Goal: Task Accomplishment & Management: Manage account settings

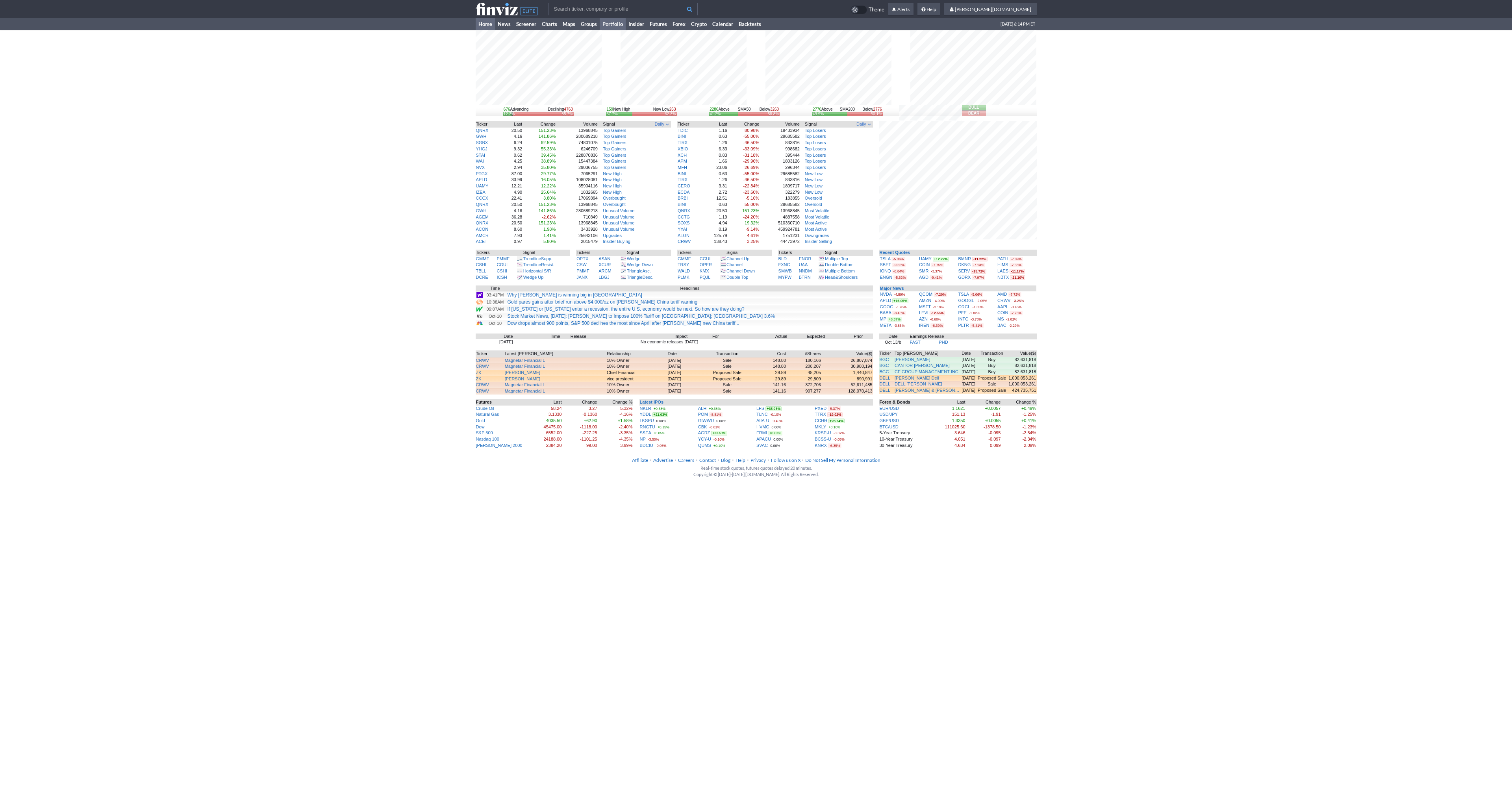
click at [602, 21] on link "Portfolio" at bounding box center [613, 24] width 26 height 12
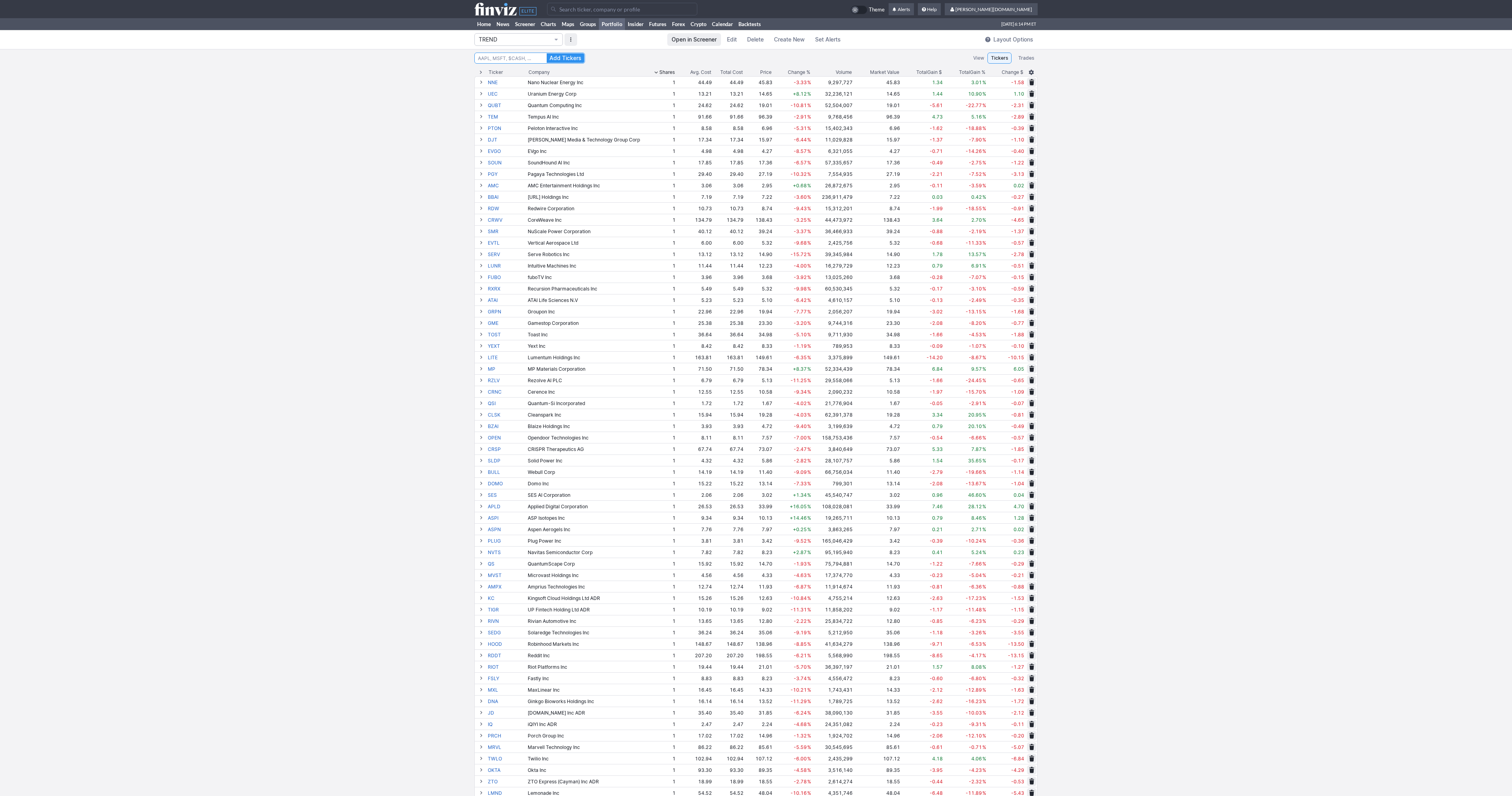
click at [519, 55] on input "Search" at bounding box center [530, 58] width 111 height 11
type input "USAR"
click at [547, 54] on button "Add Tickers" at bounding box center [566, 58] width 38 height 9
type input "U"
click at [547, 54] on button "Add Tickers" at bounding box center [566, 58] width 38 height 9
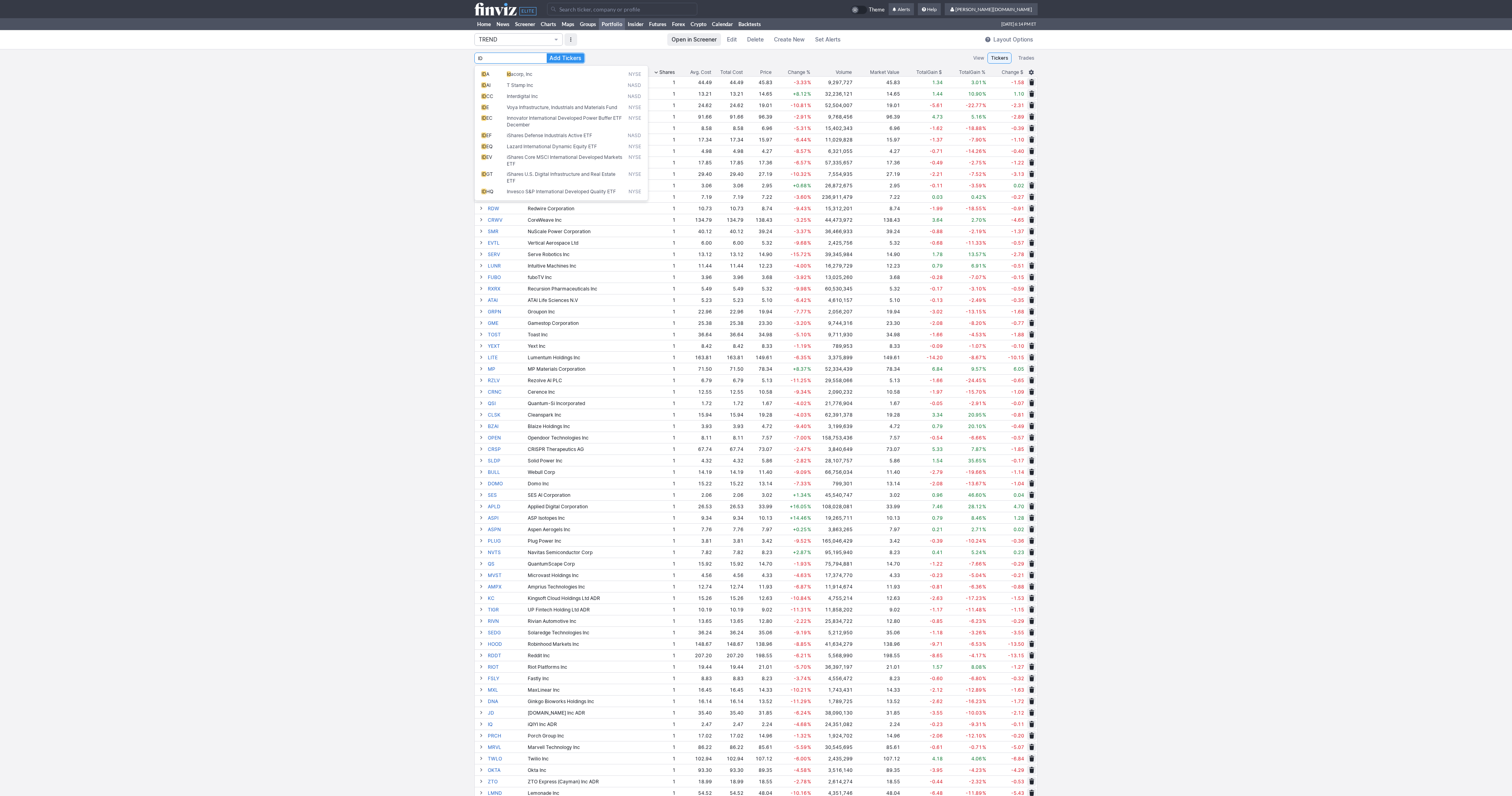
type input "I"
click at [547, 54] on button "Add Tickers" at bounding box center [566, 58] width 38 height 9
type input "C"
click at [547, 54] on button "Add Tickers" at bounding box center [566, 58] width 38 height 9
type input "T"
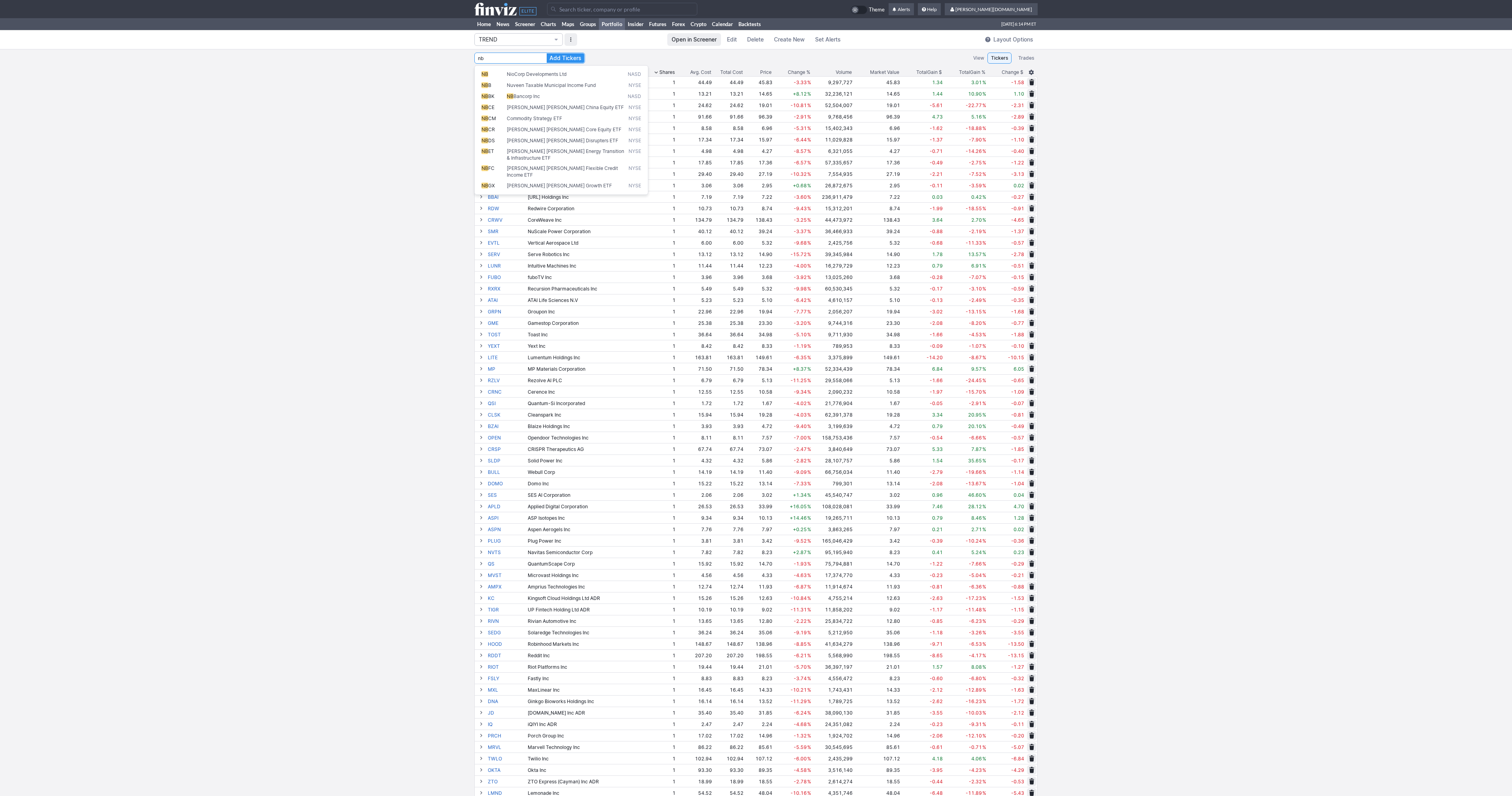
click at [547, 54] on button "Add Tickers" at bounding box center [566, 58] width 38 height 9
type input "N"
click at [547, 54] on button "Add Tickers" at bounding box center [566, 58] width 38 height 9
type input "U"
type input "AREC"
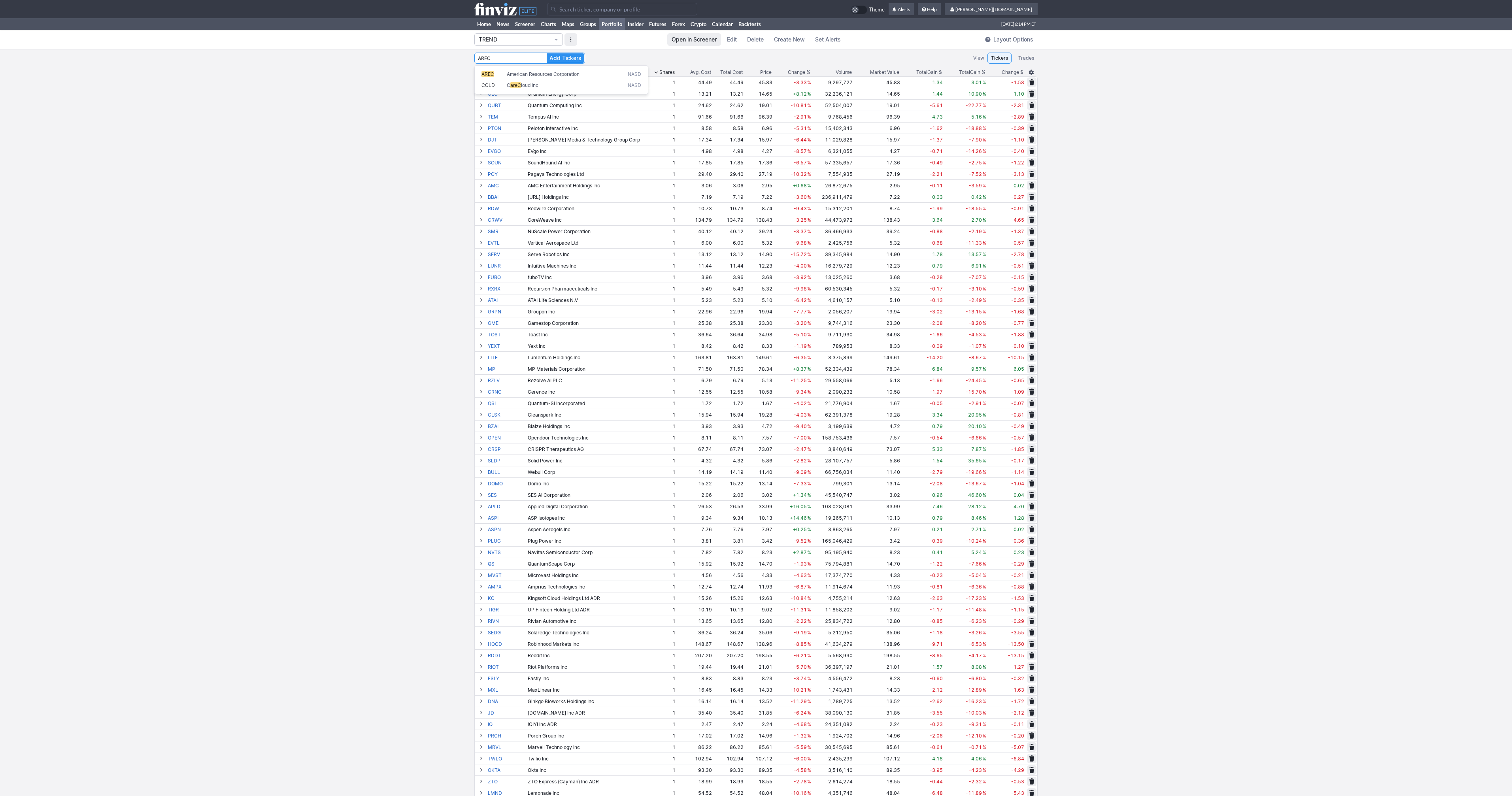
click at [547, 54] on button "Add Tickers" at bounding box center [566, 58] width 38 height 9
type input "PPTA"
click at [547, 54] on button "Add Tickers" at bounding box center [566, 58] width 38 height 9
type input "I"
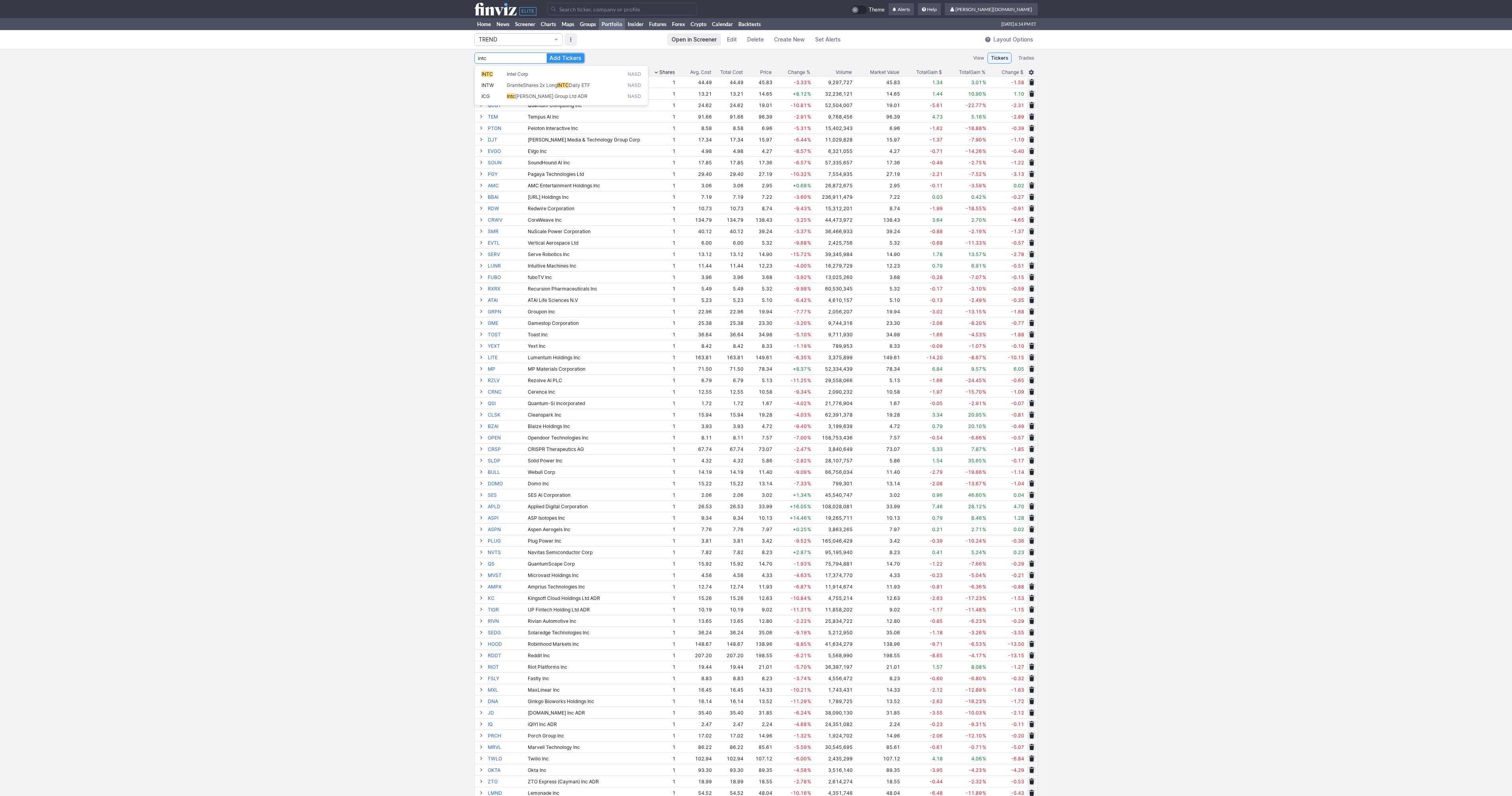
click at [547, 54] on button "Add Tickers" at bounding box center [566, 58] width 38 height 9
type input "I"
click at [547, 54] on button "Add Tickers" at bounding box center [566, 58] width 38 height 9
type input "M"
click at [547, 54] on button "Add Tickers" at bounding box center [566, 58] width 38 height 9
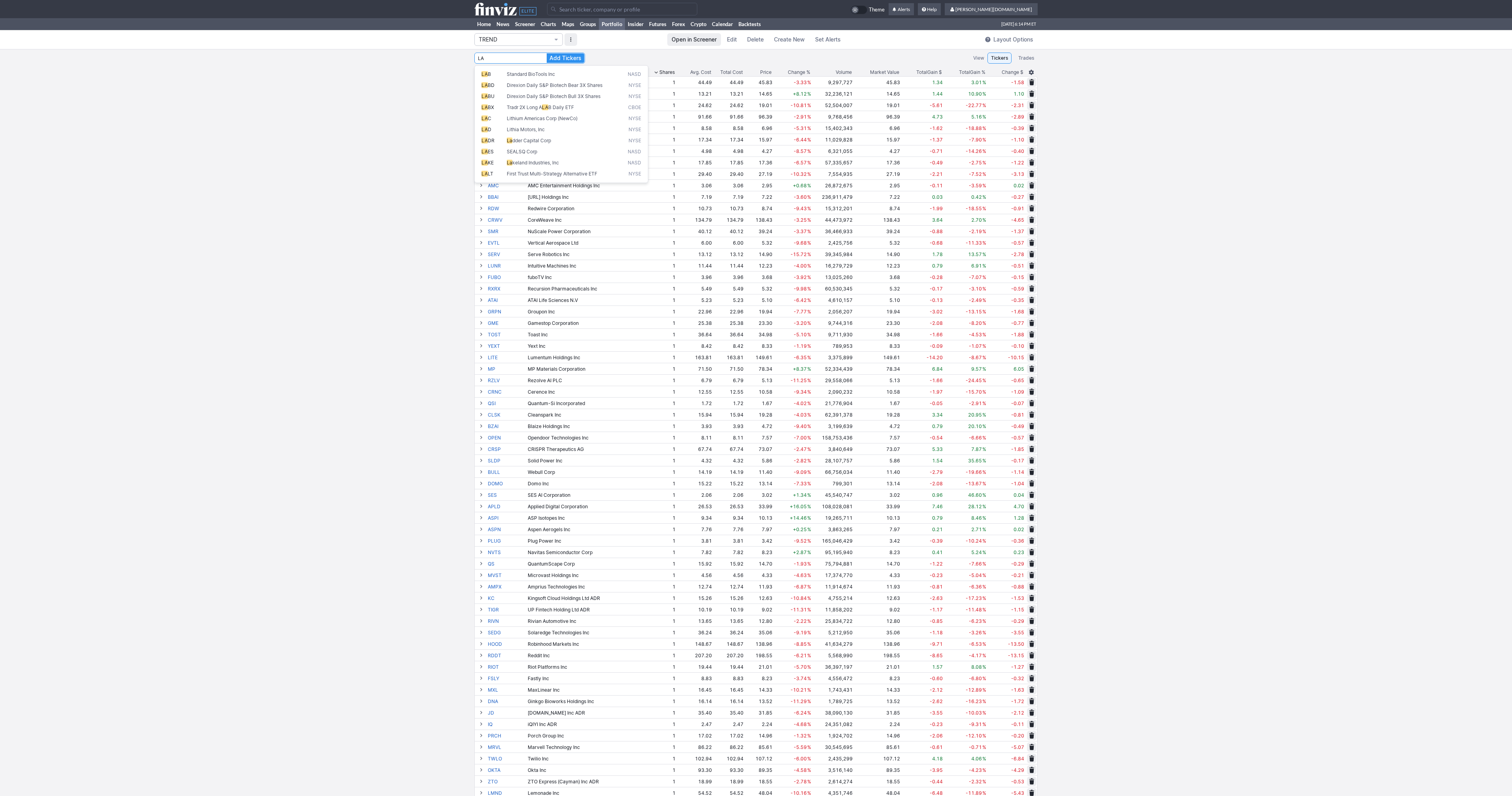
type input "L"
click at [547, 54] on button "Add Tickers" at bounding box center [566, 58] width 38 height 9
type input "T"
click at [547, 54] on button "Add Tickers" at bounding box center [566, 58] width 38 height 9
type input "L"
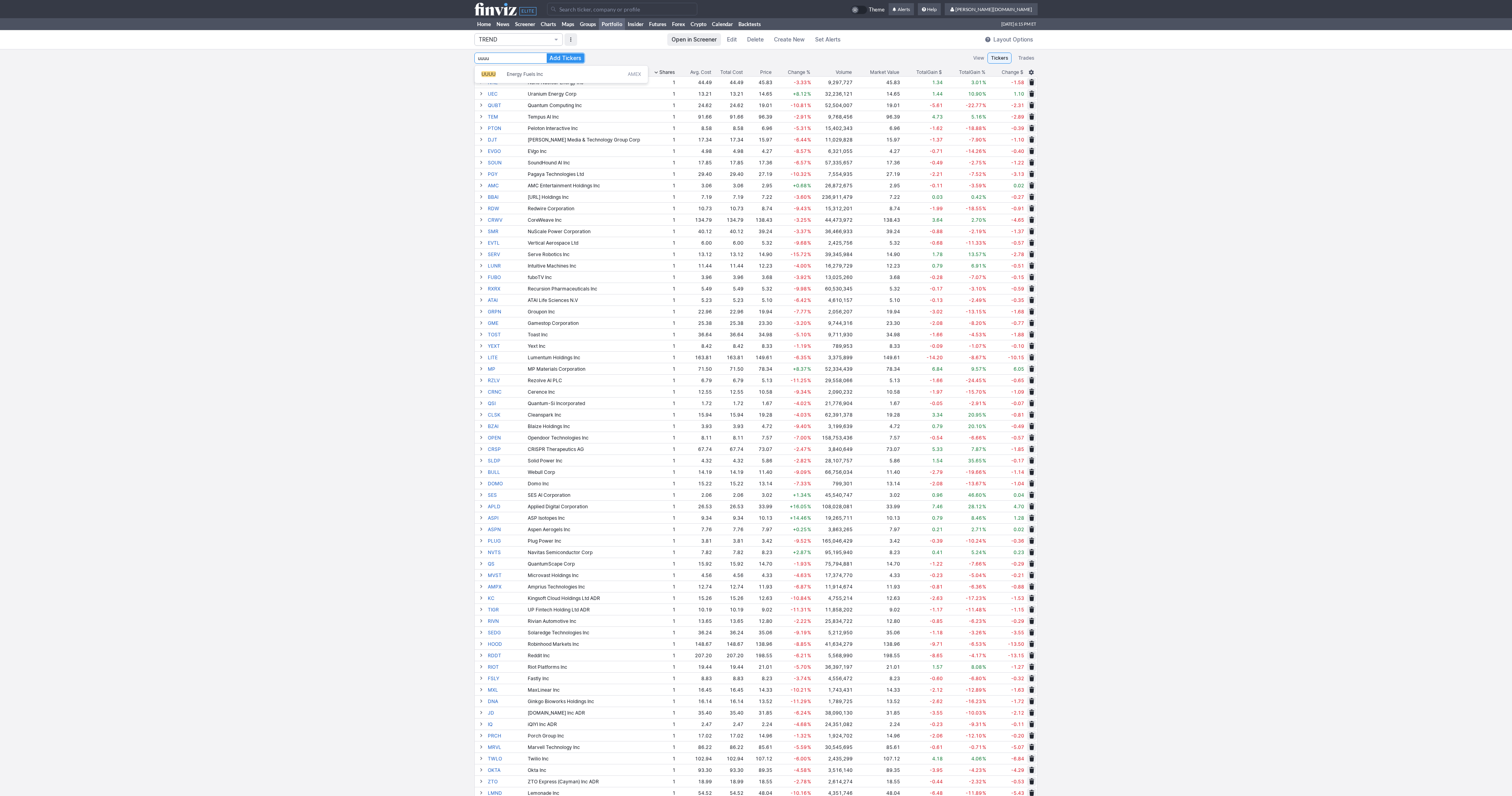
click at [547, 54] on button "Add Tickers" at bounding box center [566, 58] width 38 height 9
type input "U"
click at [547, 54] on button "Add Tickers" at bounding box center [566, 58] width 38 height 9
type input "U"
click at [547, 54] on button "Add Tickers" at bounding box center [566, 58] width 38 height 9
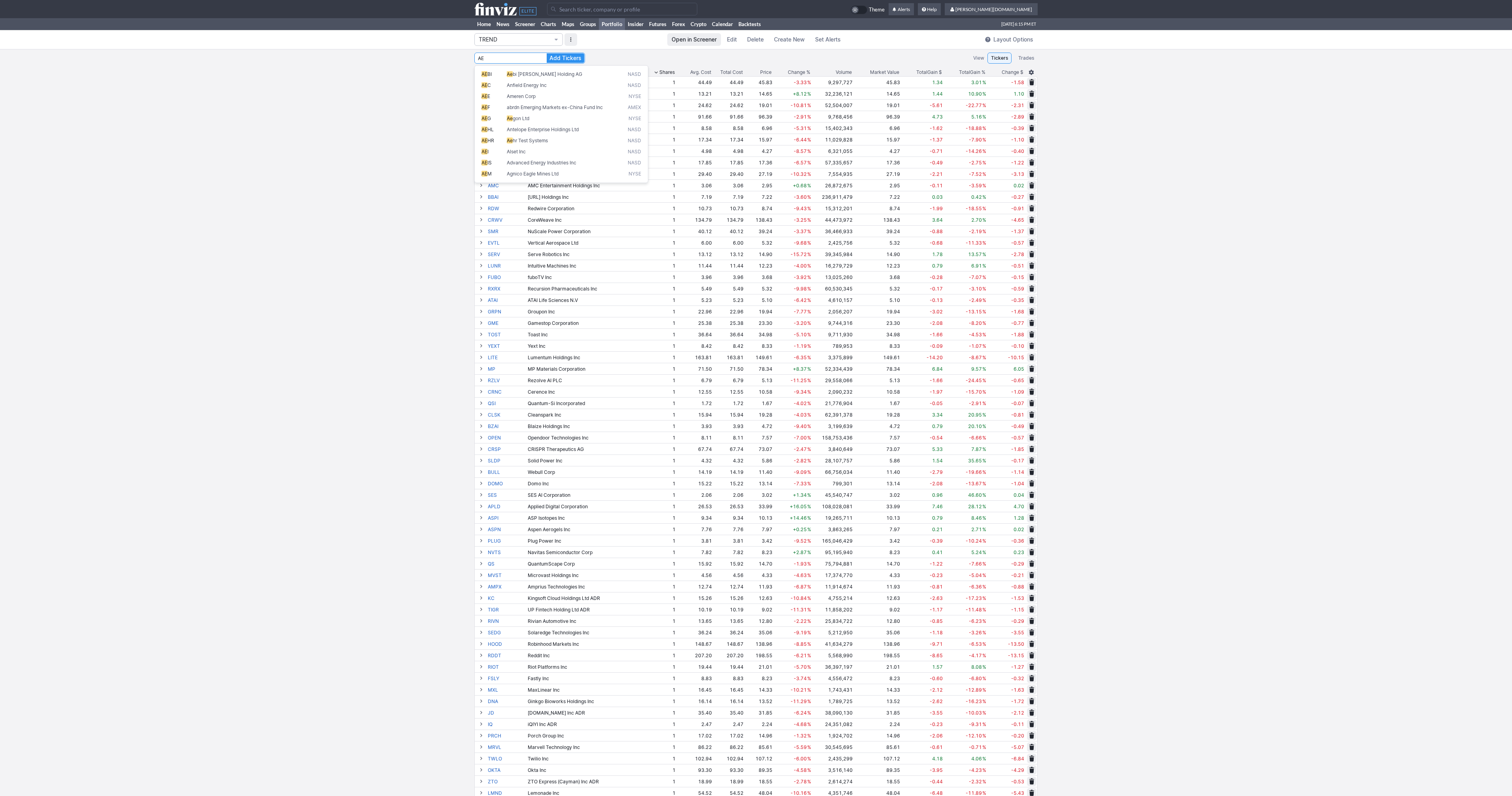
type input "A"
click at [547, 54] on button "Add Tickers" at bounding box center [566, 58] width 38 height 9
type input "U"
click at [547, 54] on button "Add Tickers" at bounding box center [566, 58] width 38 height 9
type input "C"
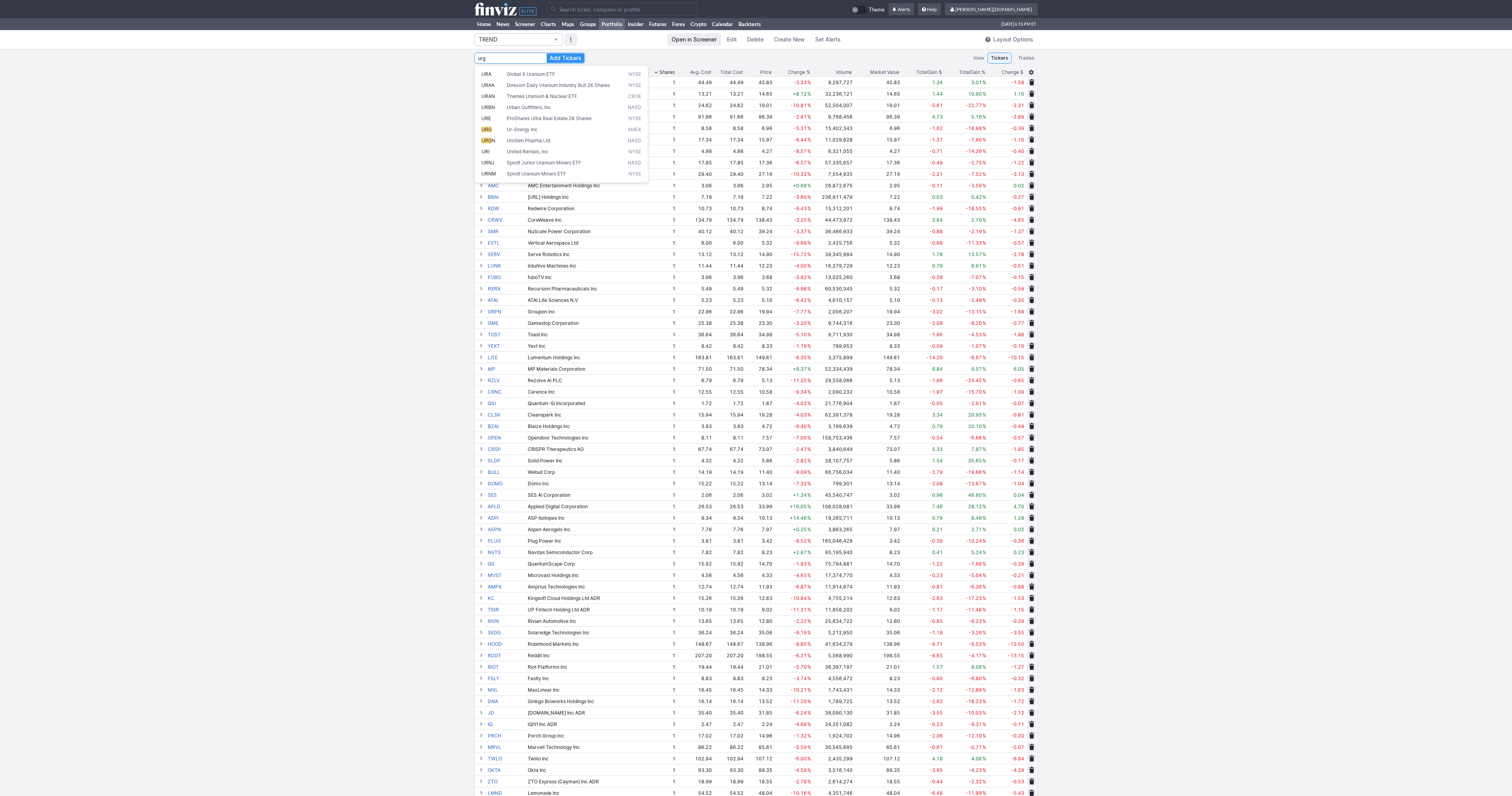
click at [547, 54] on button "Add Tickers" at bounding box center [566, 58] width 38 height 9
type input "U"
click at [547, 54] on button "Add Tickers" at bounding box center [566, 58] width 38 height 9
type input "D"
click at [547, 54] on button "Add Tickers" at bounding box center [566, 58] width 38 height 9
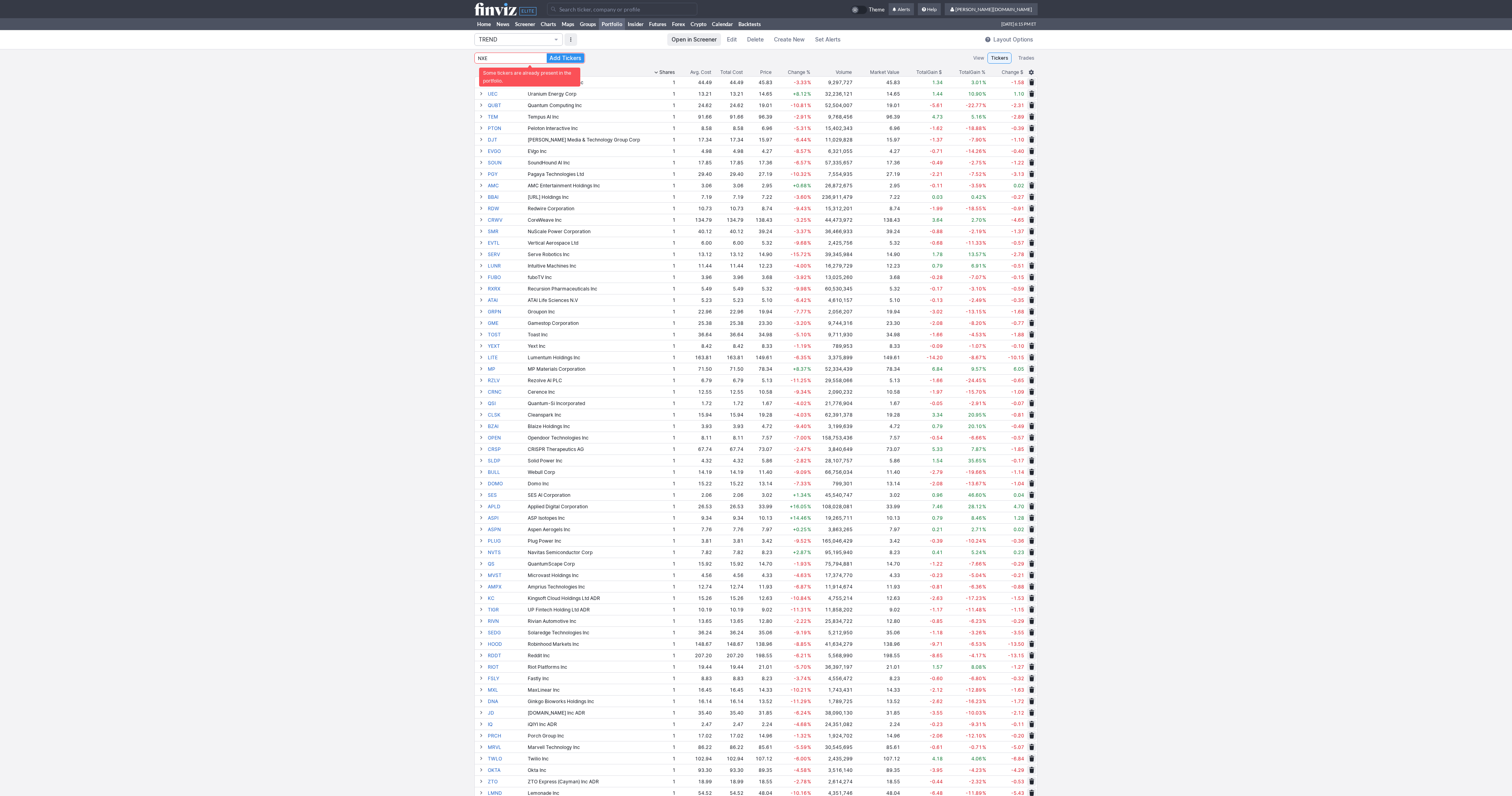
click at [547, 54] on button "Add Tickers" at bounding box center [566, 58] width 38 height 9
type input "N"
type input "EU"
click at [547, 54] on button "Add Tickers" at bounding box center [566, 58] width 38 height 9
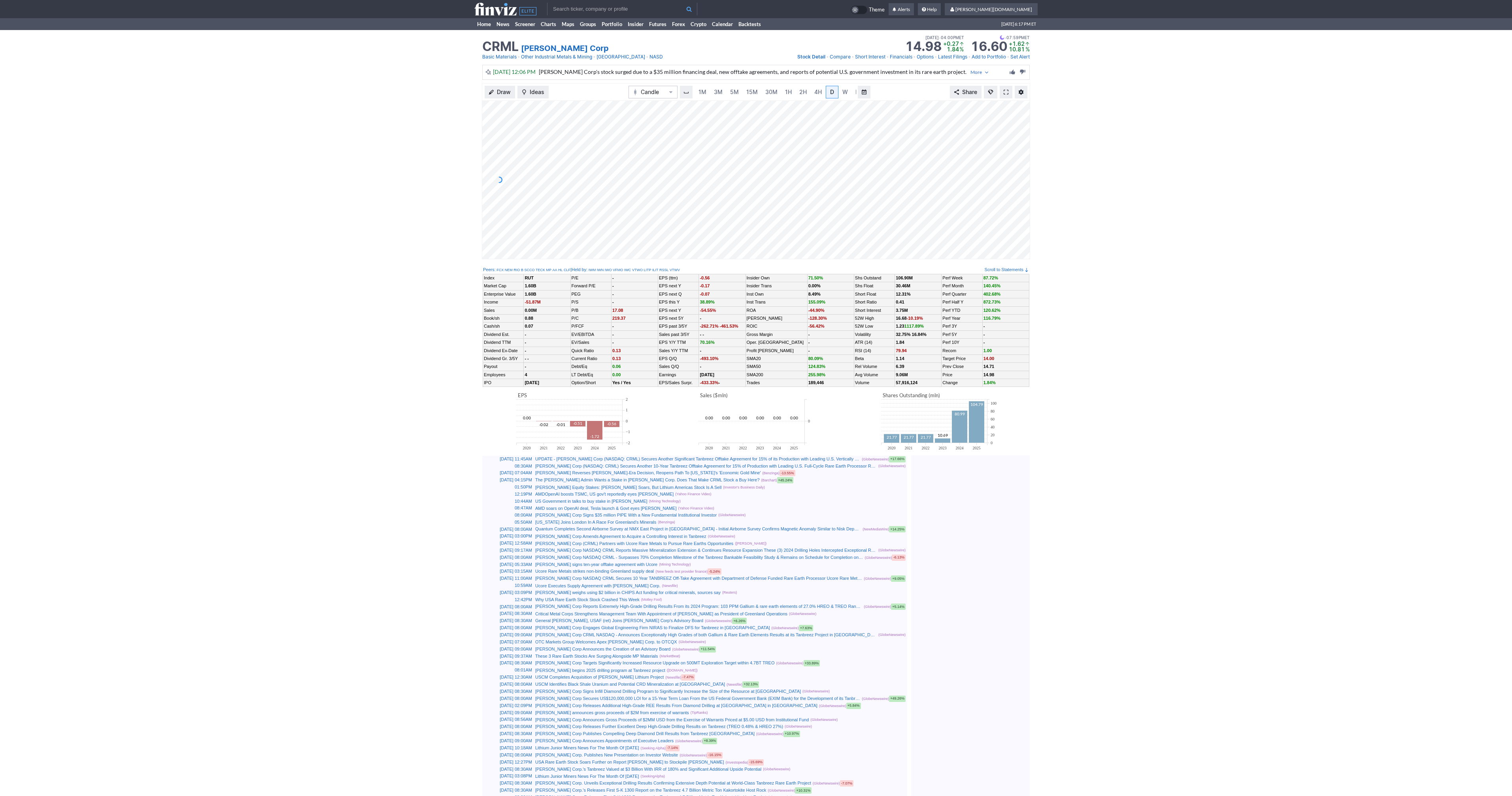
scroll to position [0, 8]
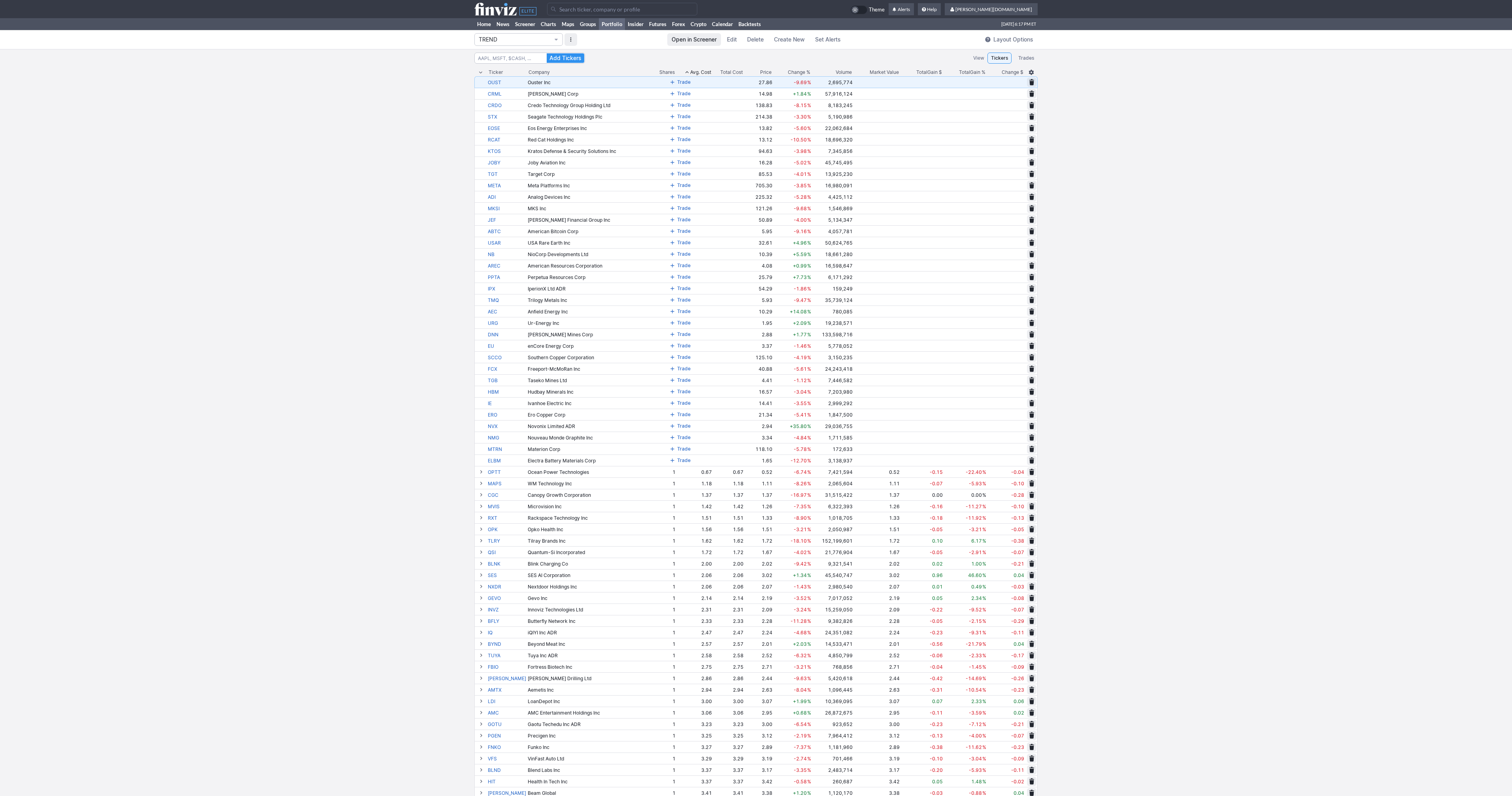
click at [670, 84] on span at bounding box center [672, 82] width 5 height 6
type input "1"
click at [719, 105] on span "Today’s price" at bounding box center [733, 104] width 29 height 8
type input "27.86"
click at [755, 104] on span "Save" at bounding box center [760, 104] width 11 height 8
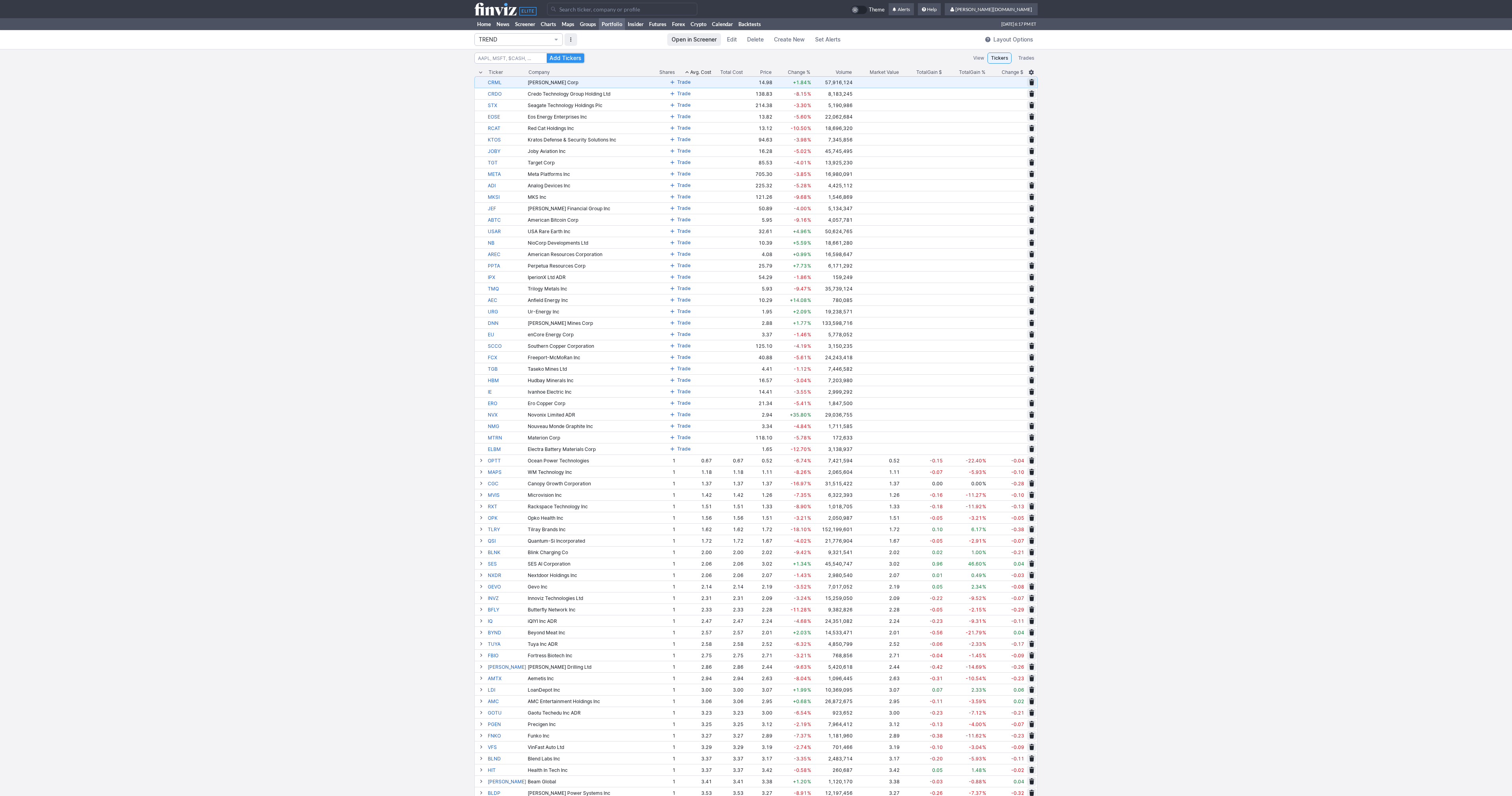
click at [670, 84] on span at bounding box center [672, 82] width 5 height 6
type input "1"
click at [724, 104] on span "Today’s price" at bounding box center [733, 104] width 29 height 8
type input "14.98"
click at [755, 103] on span "Save" at bounding box center [760, 104] width 11 height 8
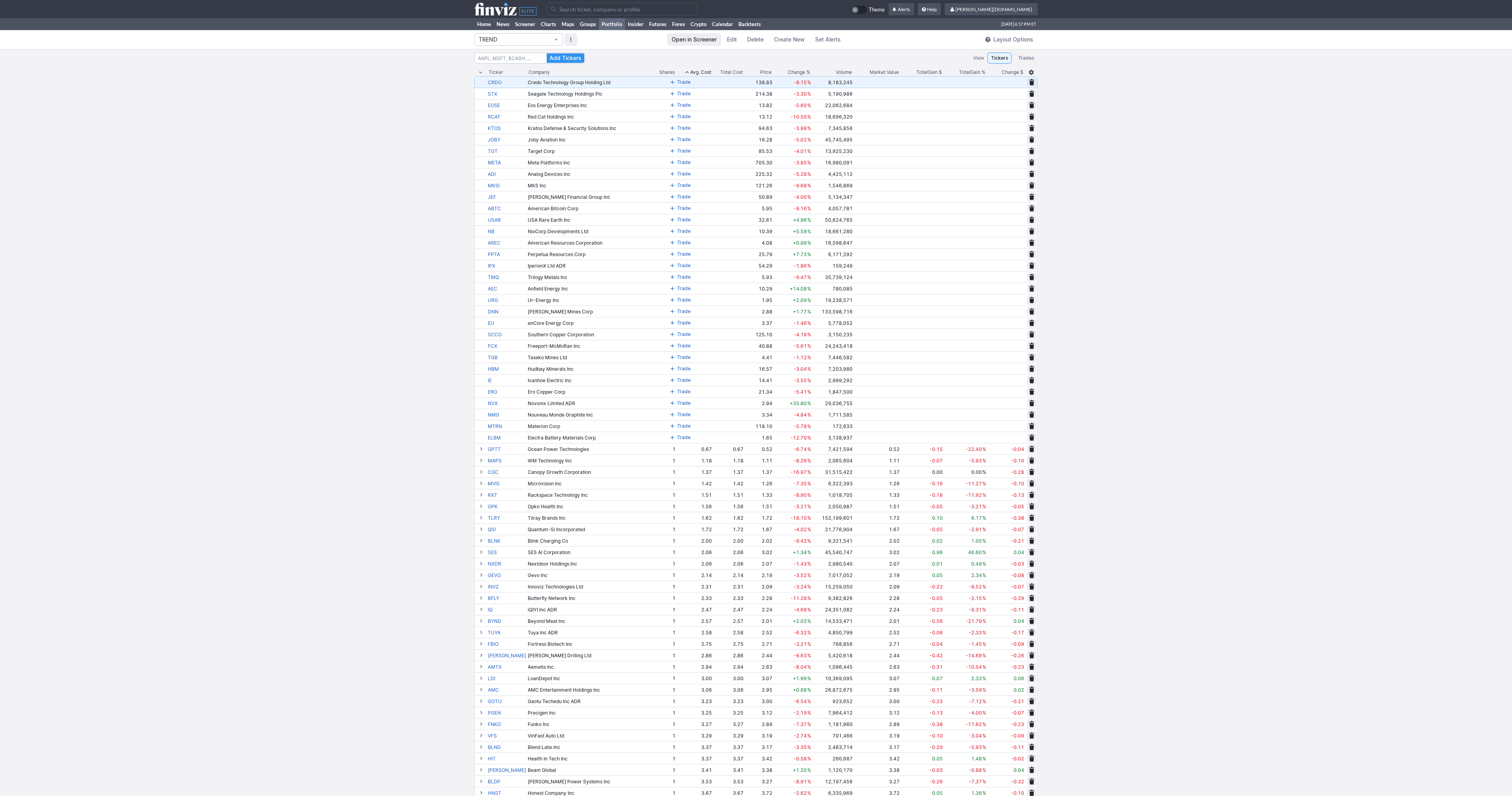
click at [670, 81] on span at bounding box center [672, 82] width 5 height 6
type input "1"
click at [732, 104] on span "Today’s price" at bounding box center [733, 104] width 29 height 8
type input "138.83"
click at [755, 103] on span "Save" at bounding box center [760, 104] width 11 height 8
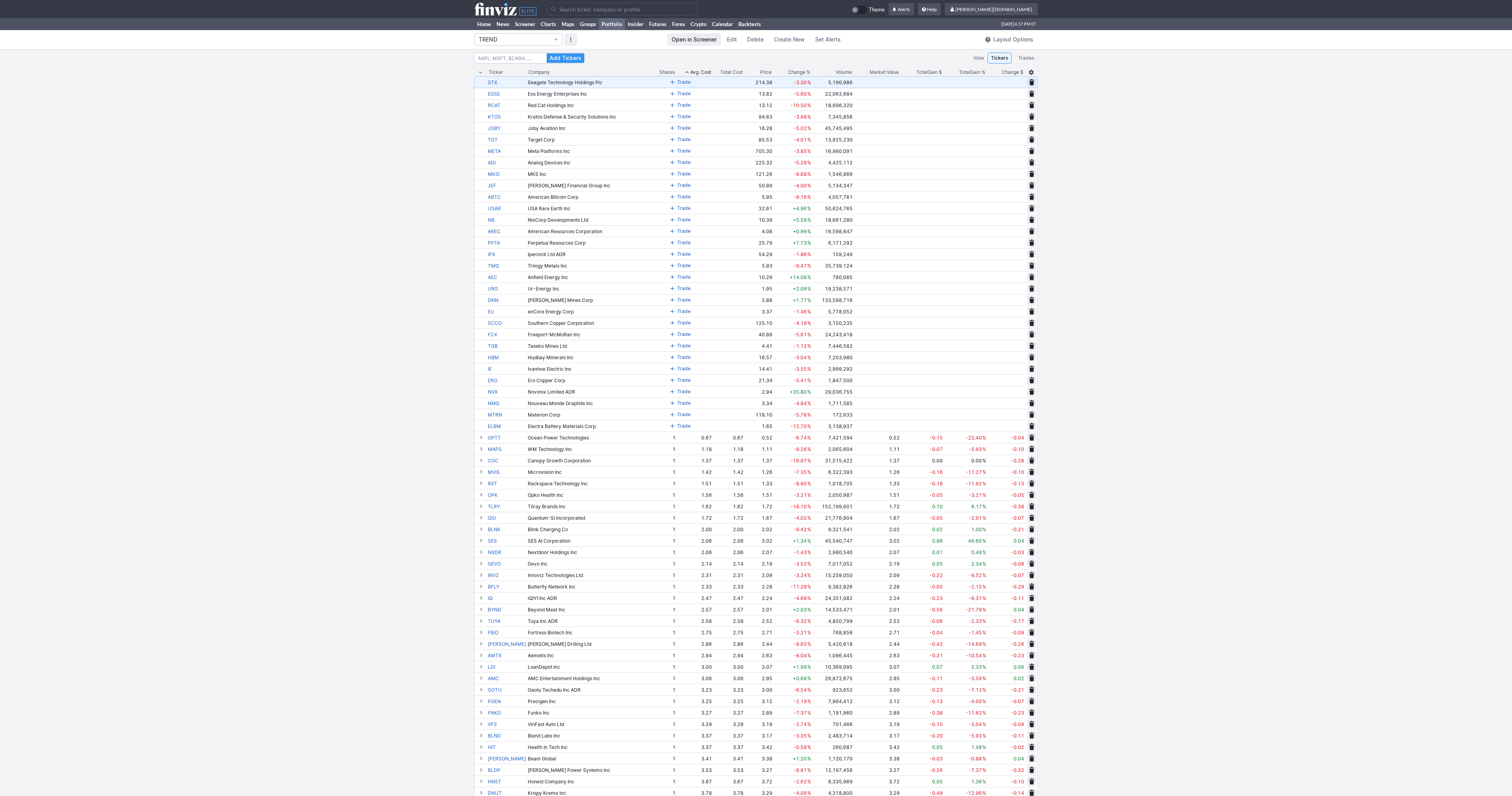
click at [670, 81] on span at bounding box center [672, 82] width 5 height 6
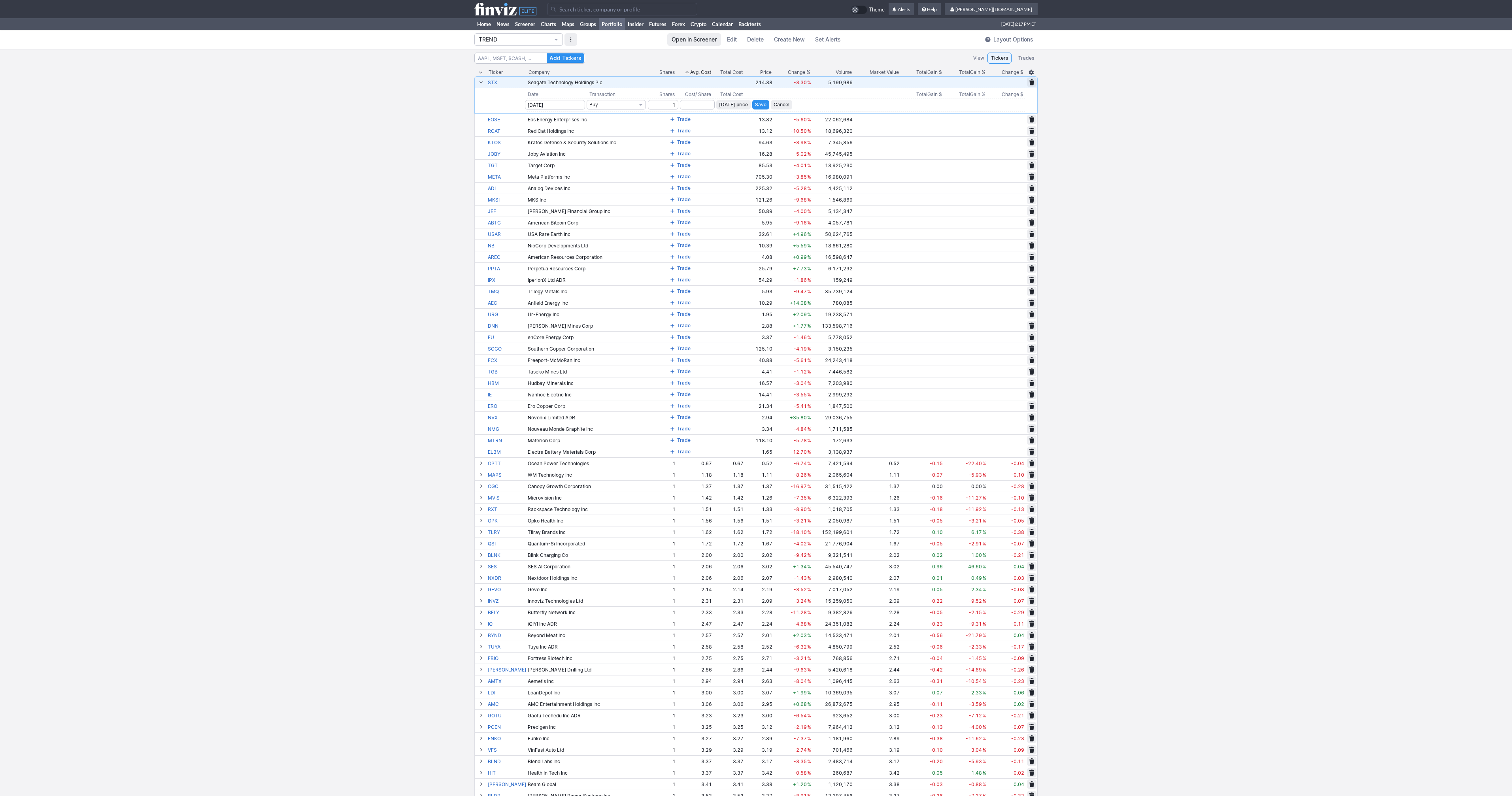
type input "1"
click at [726, 105] on span "Today’s price" at bounding box center [733, 104] width 29 height 8
type input "214.38"
click at [752, 101] on button "Save" at bounding box center [761, 105] width 17 height 9
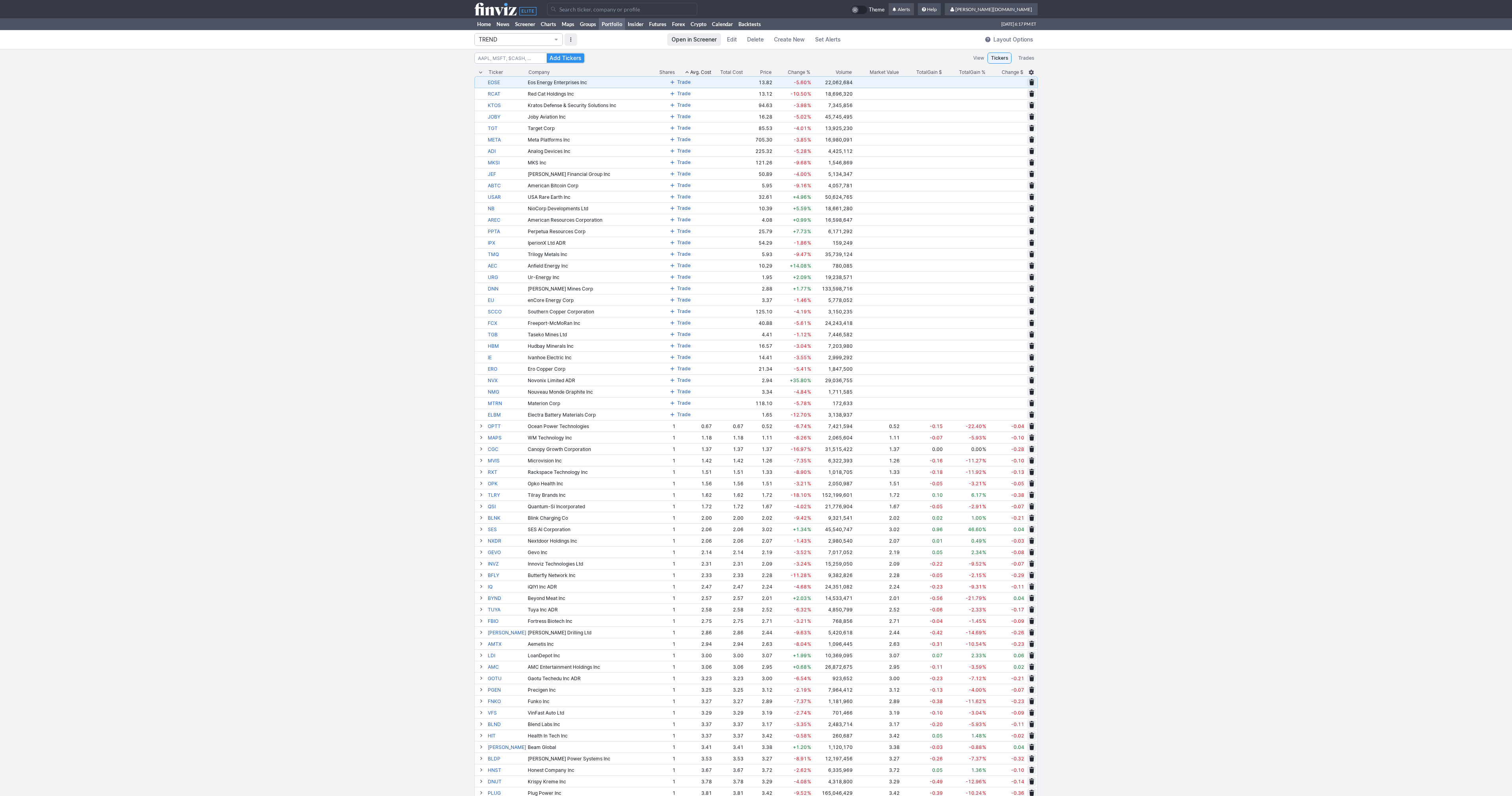
click at [670, 81] on span at bounding box center [672, 82] width 5 height 6
type input "1"
click at [729, 107] on span "Today’s price" at bounding box center [733, 104] width 29 height 8
type input "13.82"
click at [755, 104] on span "Save" at bounding box center [760, 104] width 11 height 8
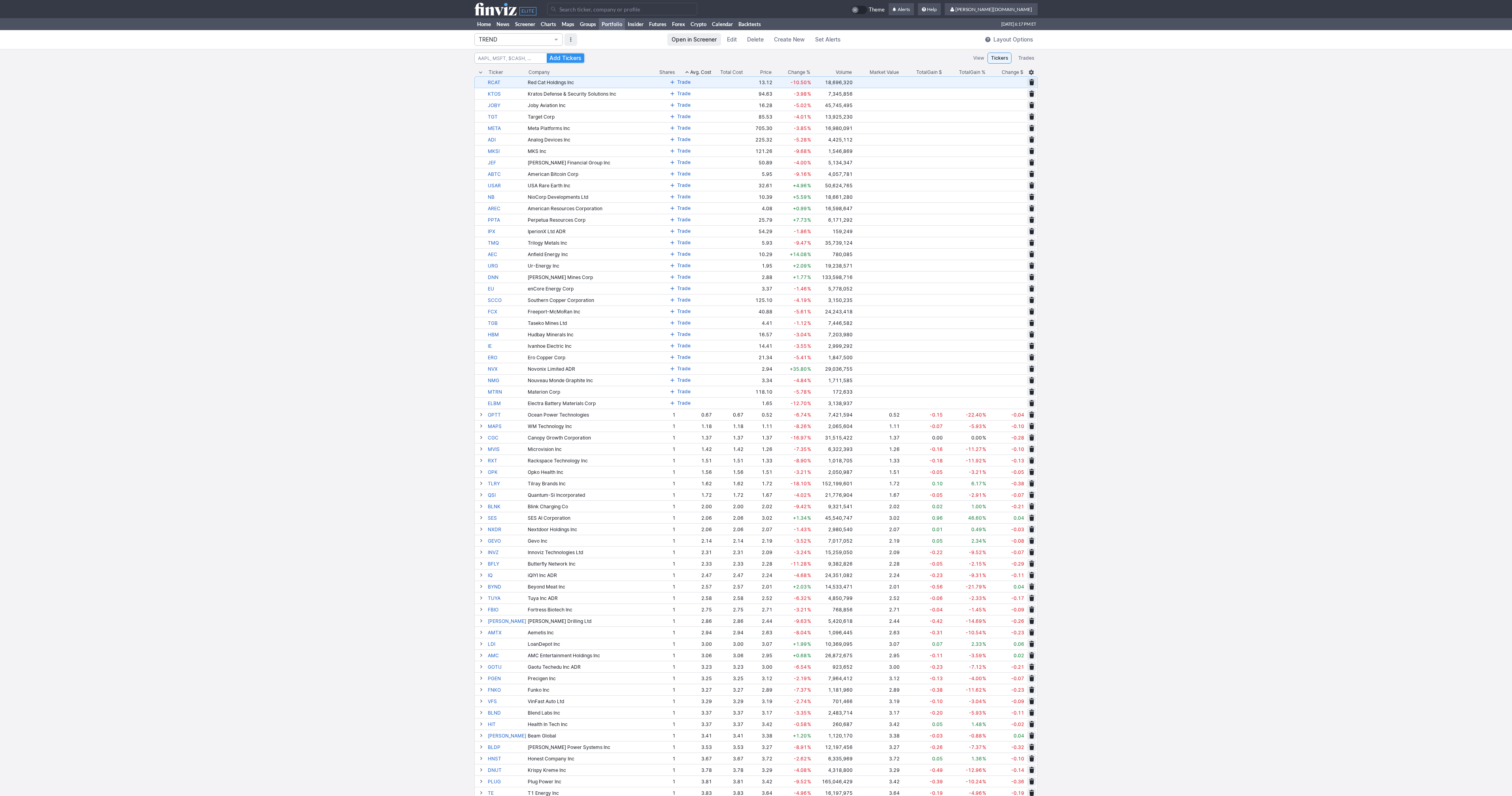
click at [670, 80] on span at bounding box center [672, 82] width 5 height 6
type input "1"
click at [727, 106] on span "Today’s price" at bounding box center [733, 104] width 29 height 8
type input "13.12"
click at [755, 104] on span "Save" at bounding box center [760, 104] width 11 height 8
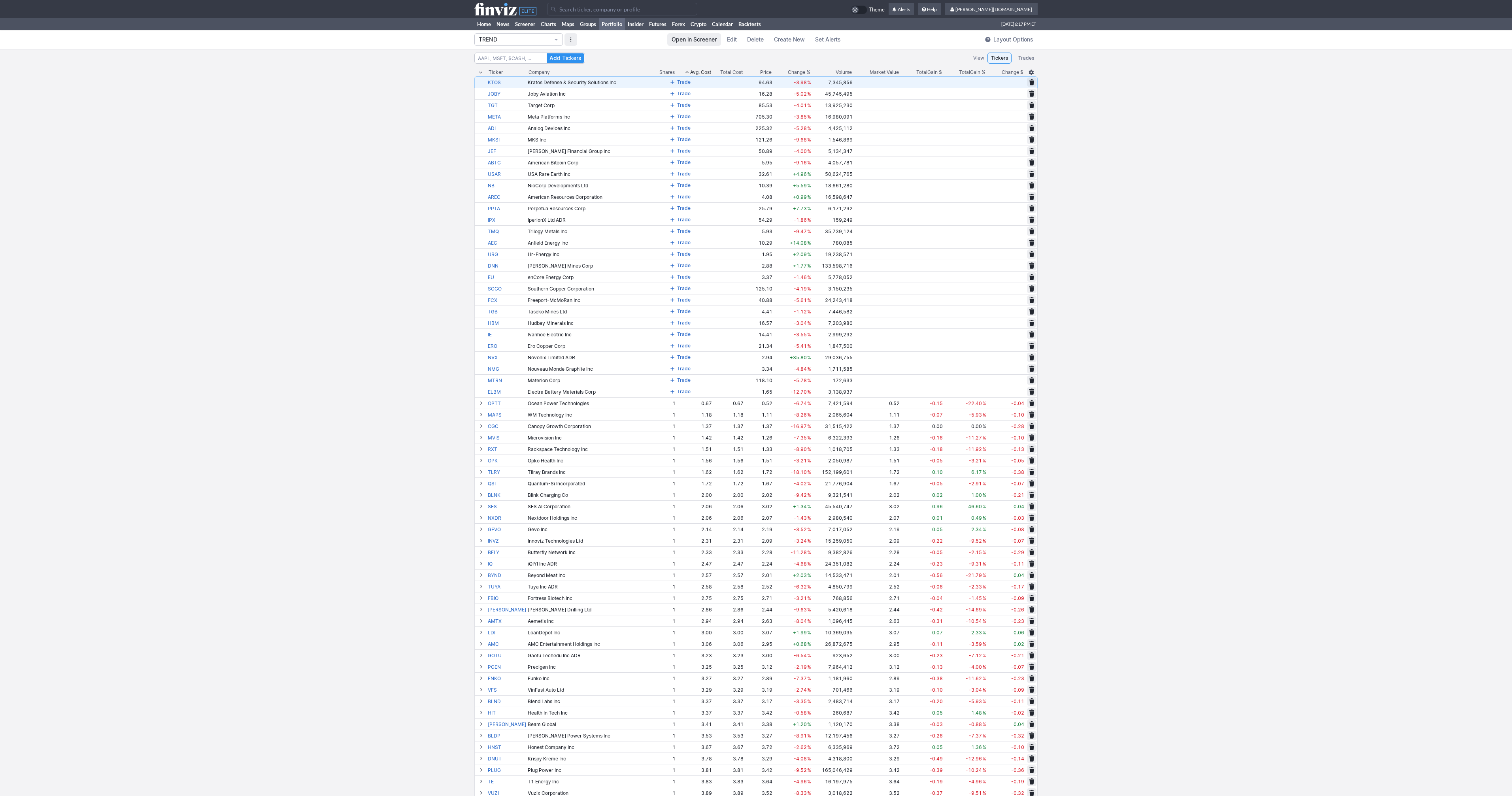
click at [670, 82] on span at bounding box center [672, 82] width 5 height 6
type input "1"
click at [726, 104] on span "Today’s price" at bounding box center [733, 104] width 29 height 8
type input "94.63"
click at [755, 105] on span "Save" at bounding box center [760, 104] width 11 height 8
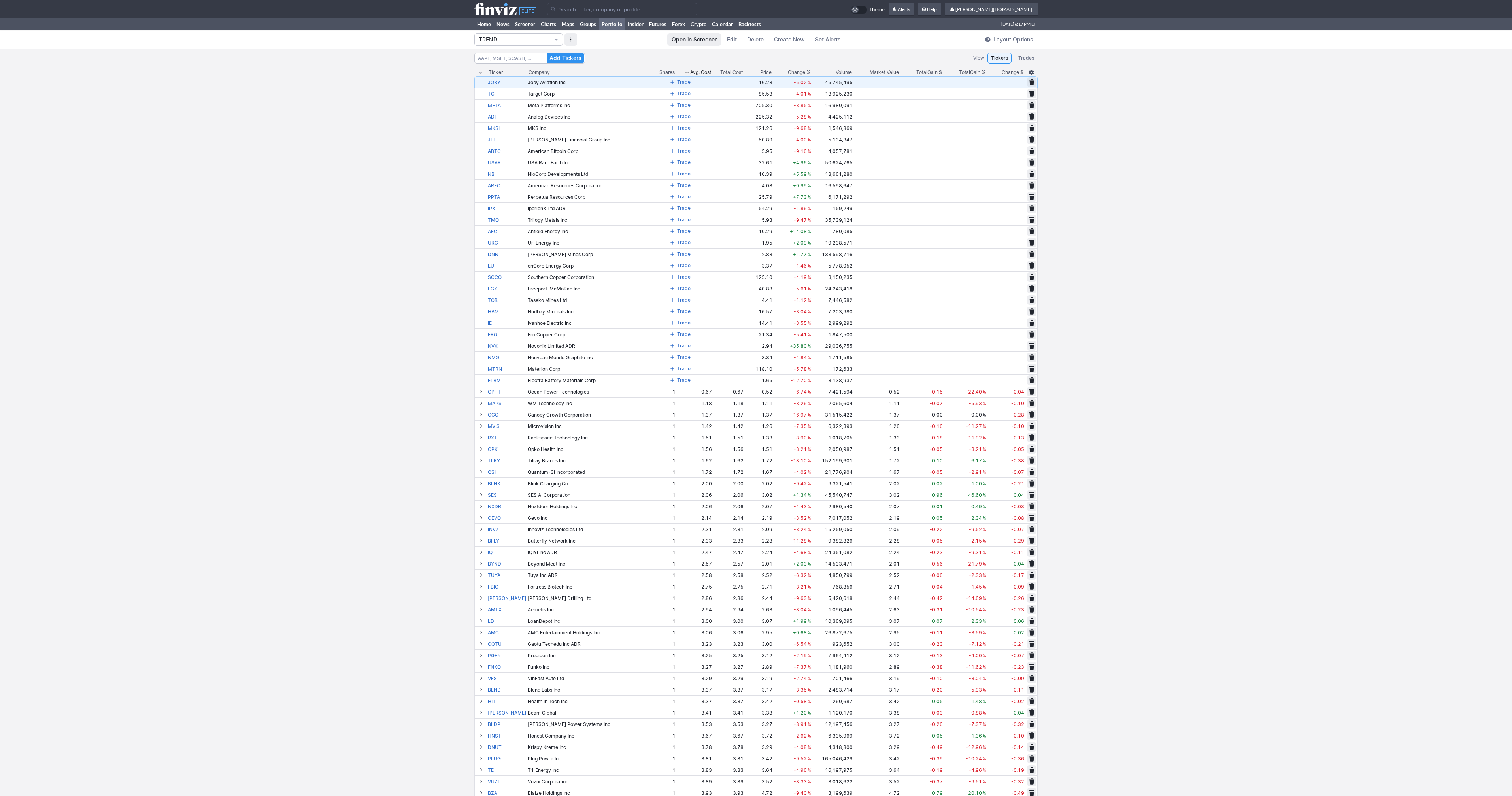
click at [670, 82] on span at bounding box center [672, 82] width 5 height 6
type input "1"
click at [727, 105] on span "Today’s price" at bounding box center [733, 104] width 29 height 8
type input "16.28"
click at [755, 103] on span "Save" at bounding box center [760, 104] width 11 height 8
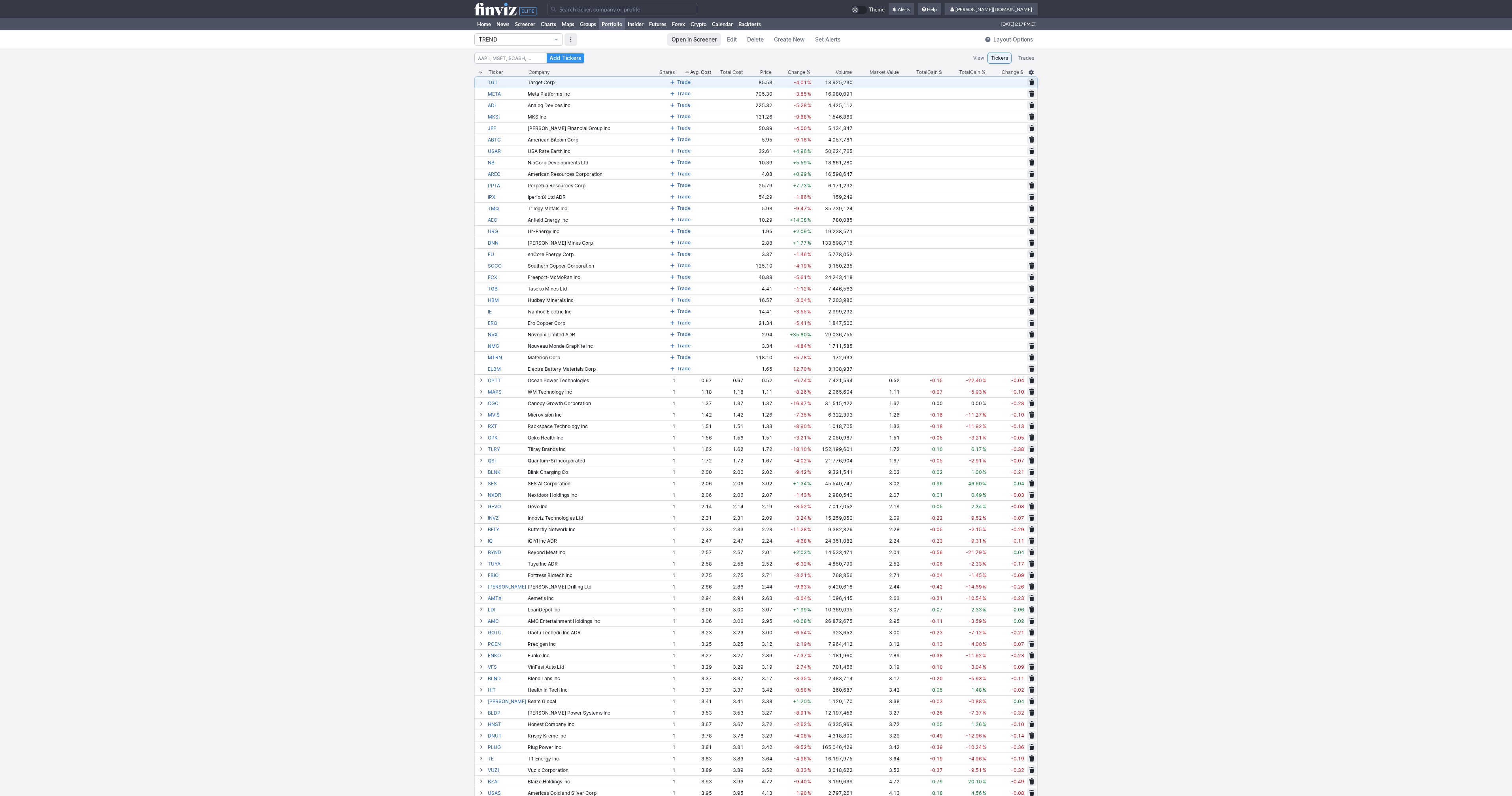
click at [670, 82] on span at bounding box center [672, 82] width 5 height 6
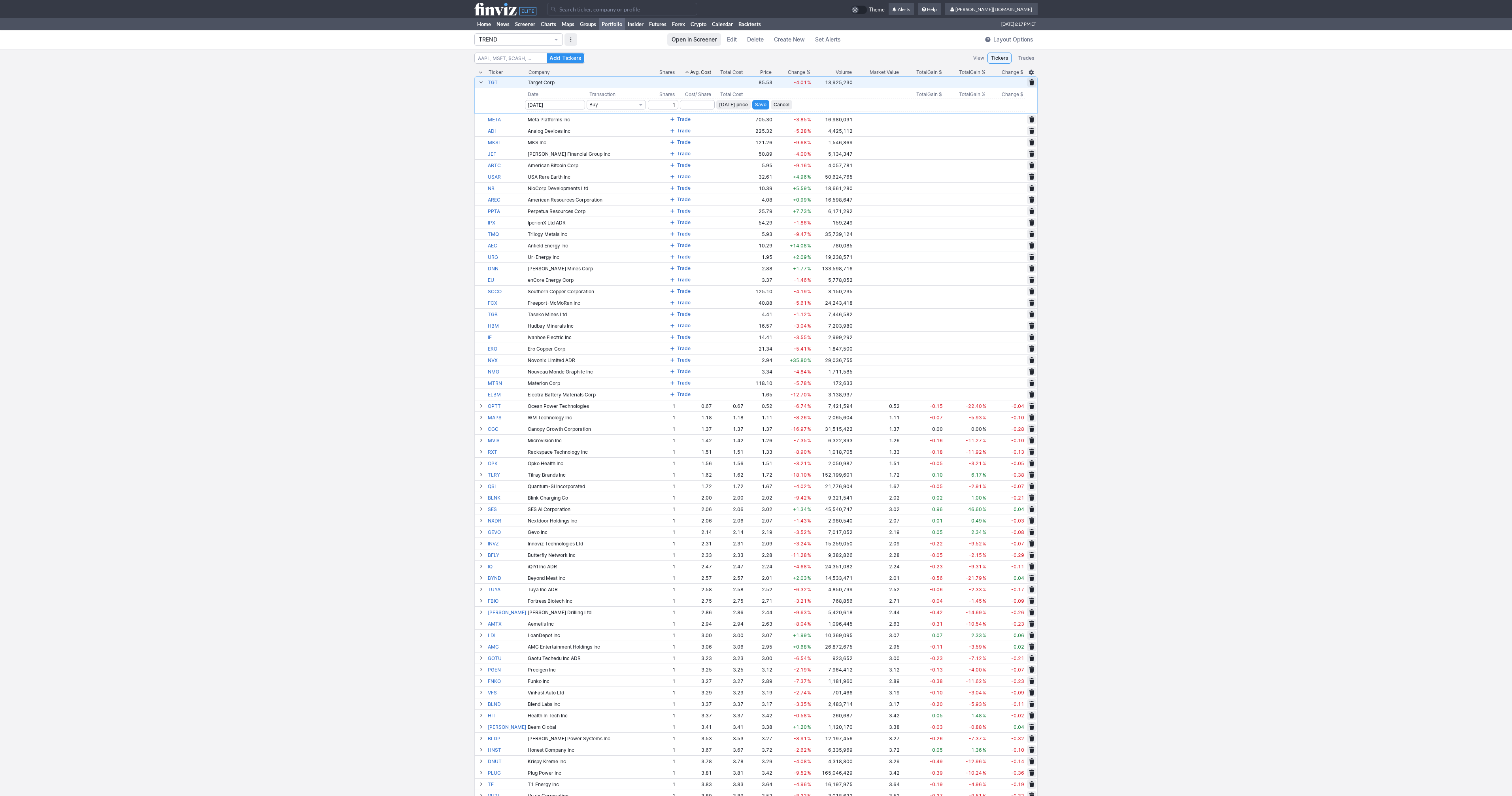
type input "1"
click at [731, 105] on span "Today’s price" at bounding box center [733, 104] width 29 height 8
type input "85.53"
click at [755, 105] on span "Save" at bounding box center [760, 104] width 11 height 8
click at [670, 82] on span at bounding box center [672, 82] width 5 height 6
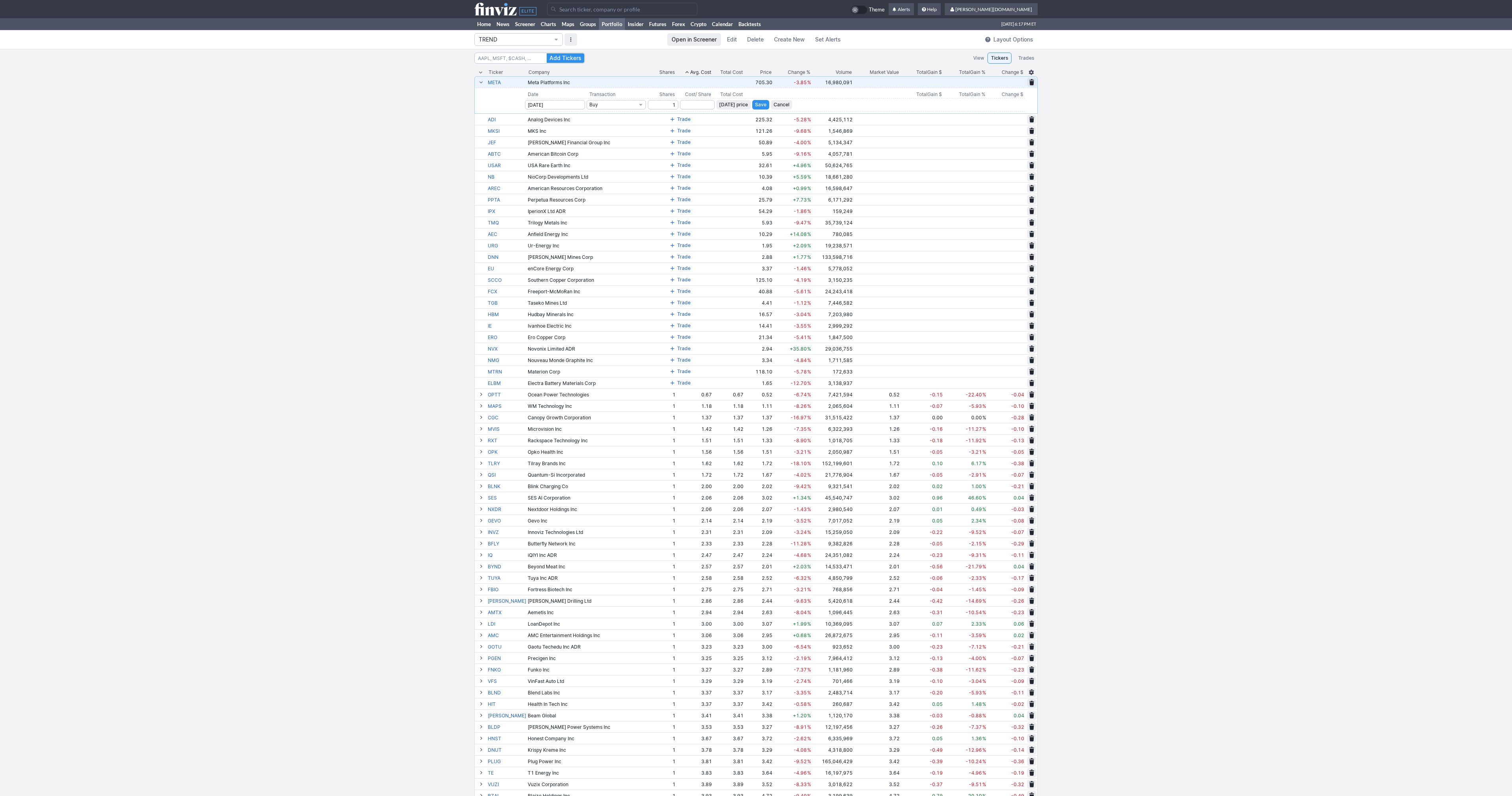
type input "1"
click at [719, 105] on span "Today’s price" at bounding box center [733, 104] width 29 height 8
type input "705.3"
click at [752, 103] on button "Save" at bounding box center [761, 105] width 17 height 9
click at [670, 82] on span at bounding box center [672, 82] width 5 height 6
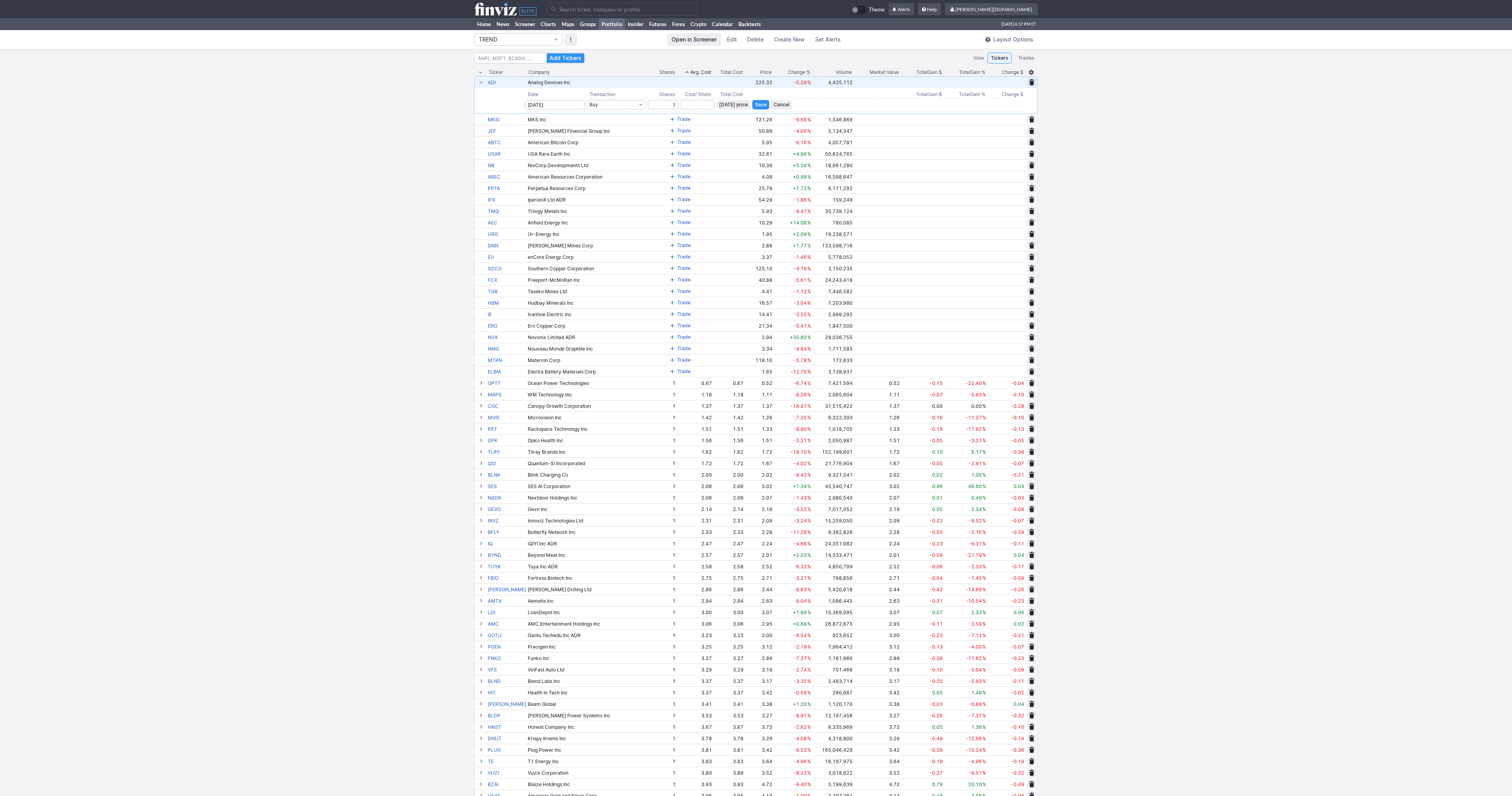
type input "1"
click at [720, 101] on span "Today’s price" at bounding box center [733, 104] width 29 height 8
type input "225.32"
click at [755, 106] on span "Save" at bounding box center [760, 104] width 11 height 8
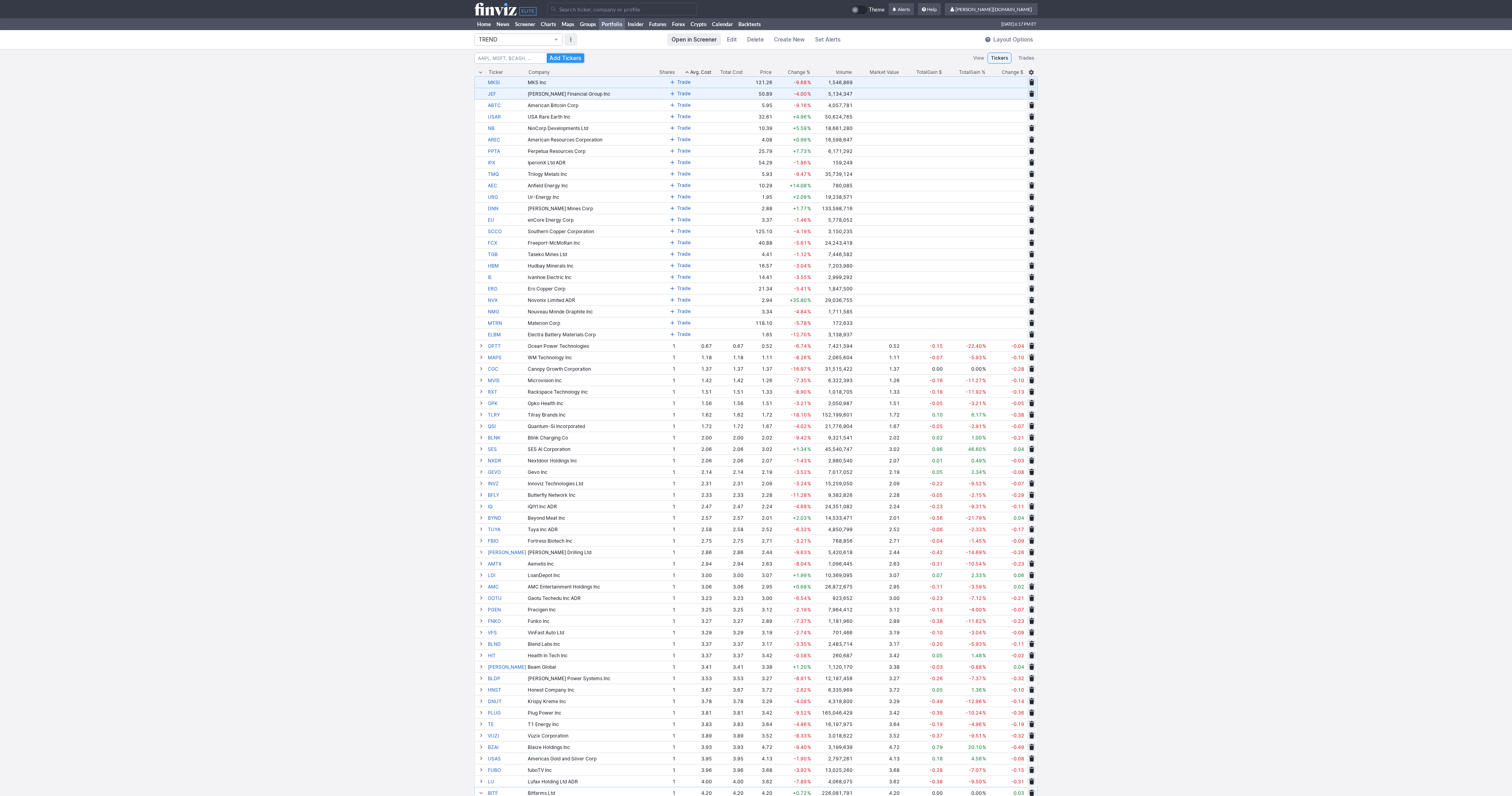
click at [670, 84] on span at bounding box center [672, 82] width 5 height 6
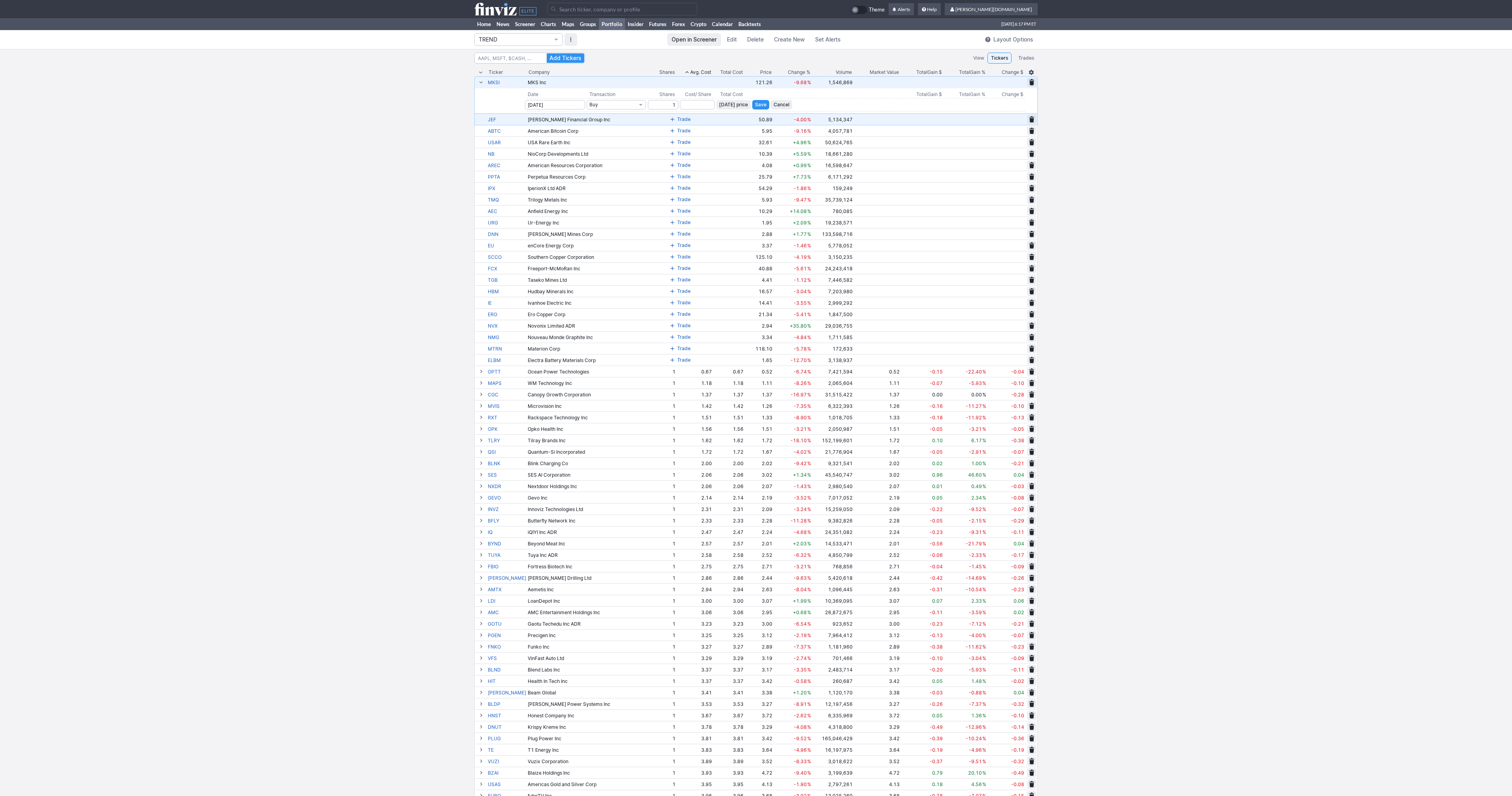
type input "1"
click at [721, 106] on span "Today’s price" at bounding box center [733, 104] width 29 height 8
type input "121.26"
click at [755, 103] on span "Save" at bounding box center [760, 104] width 11 height 8
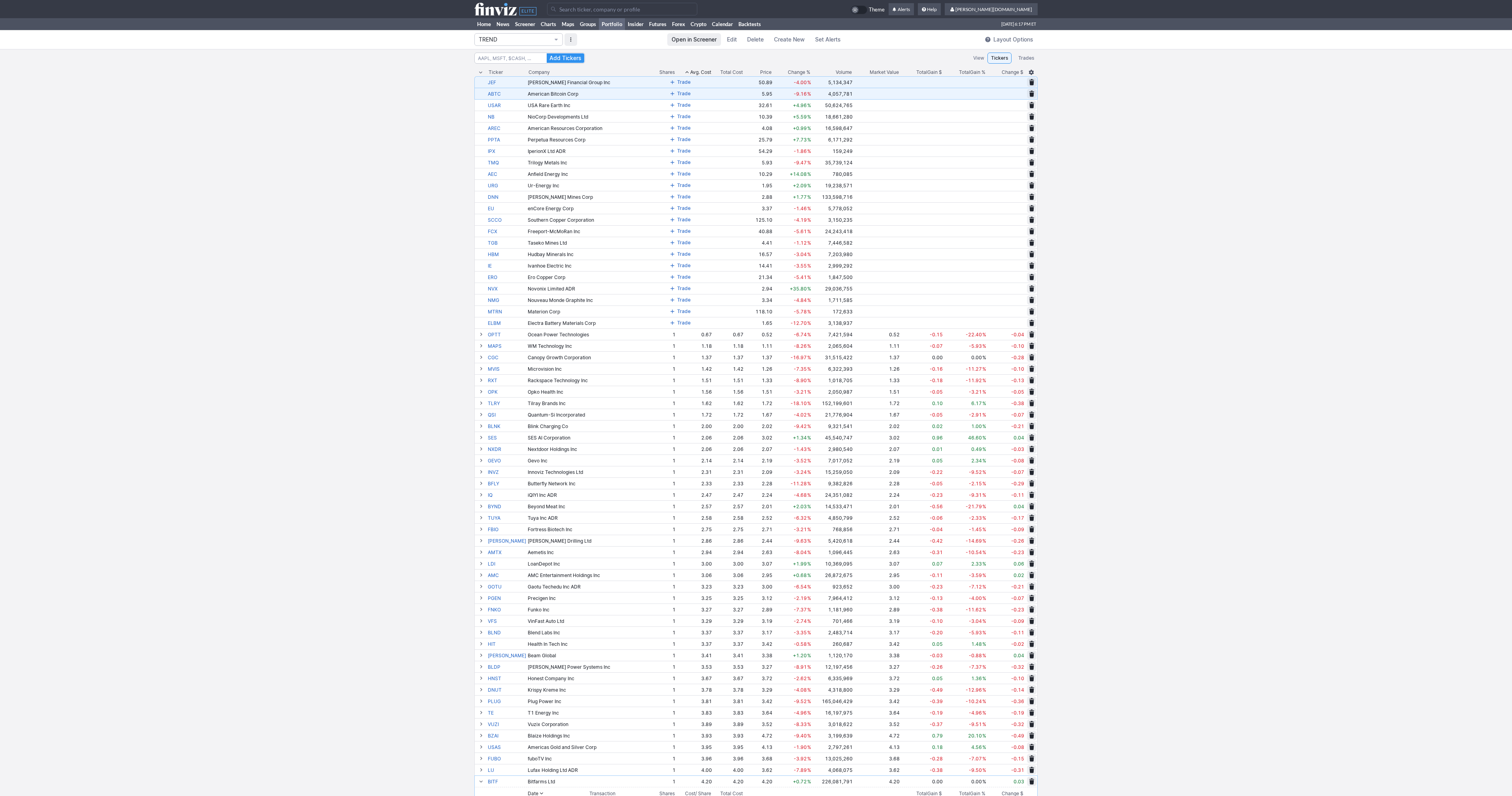
click at [670, 82] on span at bounding box center [672, 82] width 5 height 6
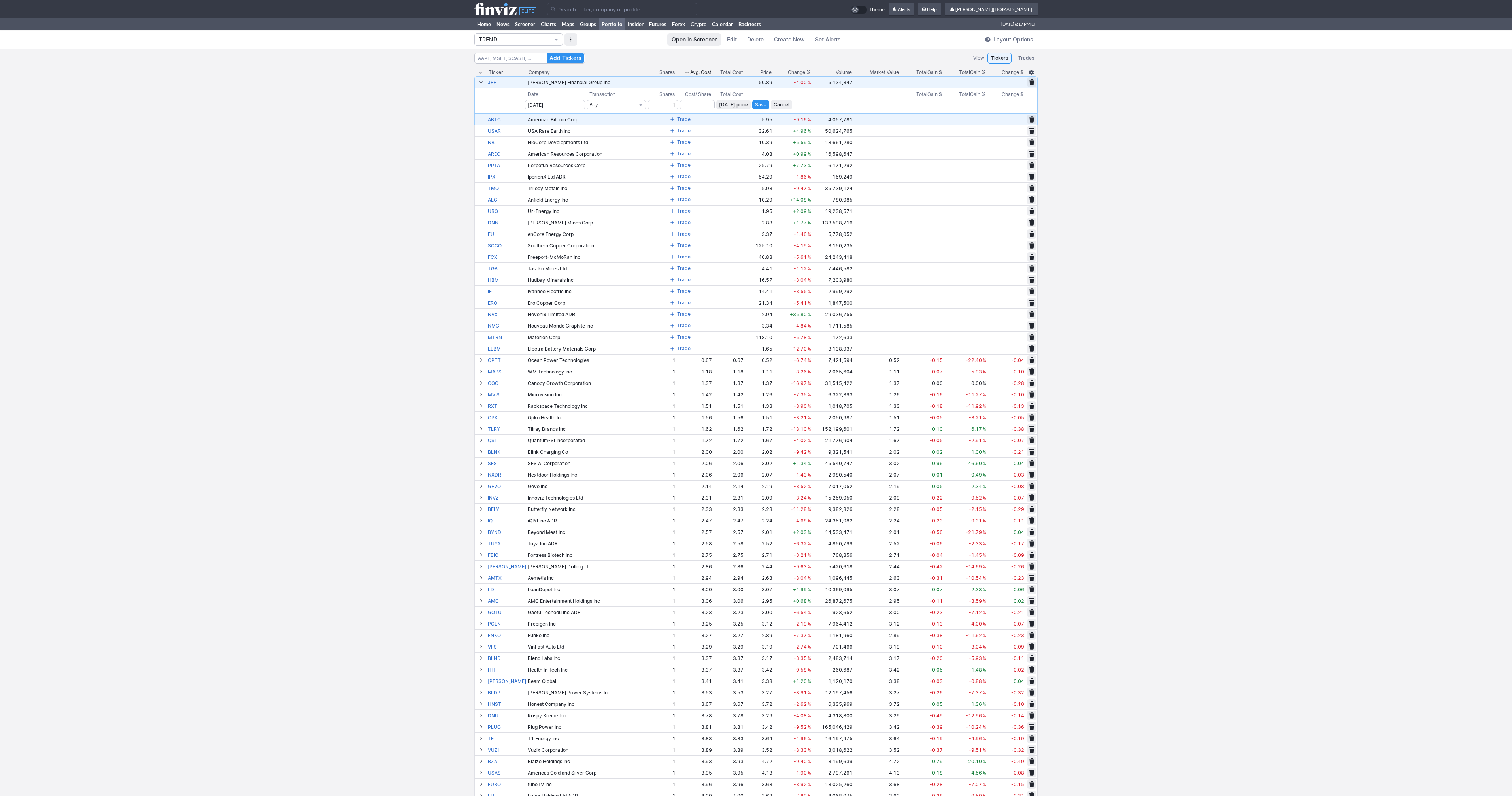
type input "1"
click at [720, 103] on span "Today’s price" at bounding box center [733, 104] width 29 height 8
type input "50.89"
click at [755, 105] on span "Save" at bounding box center [760, 104] width 11 height 8
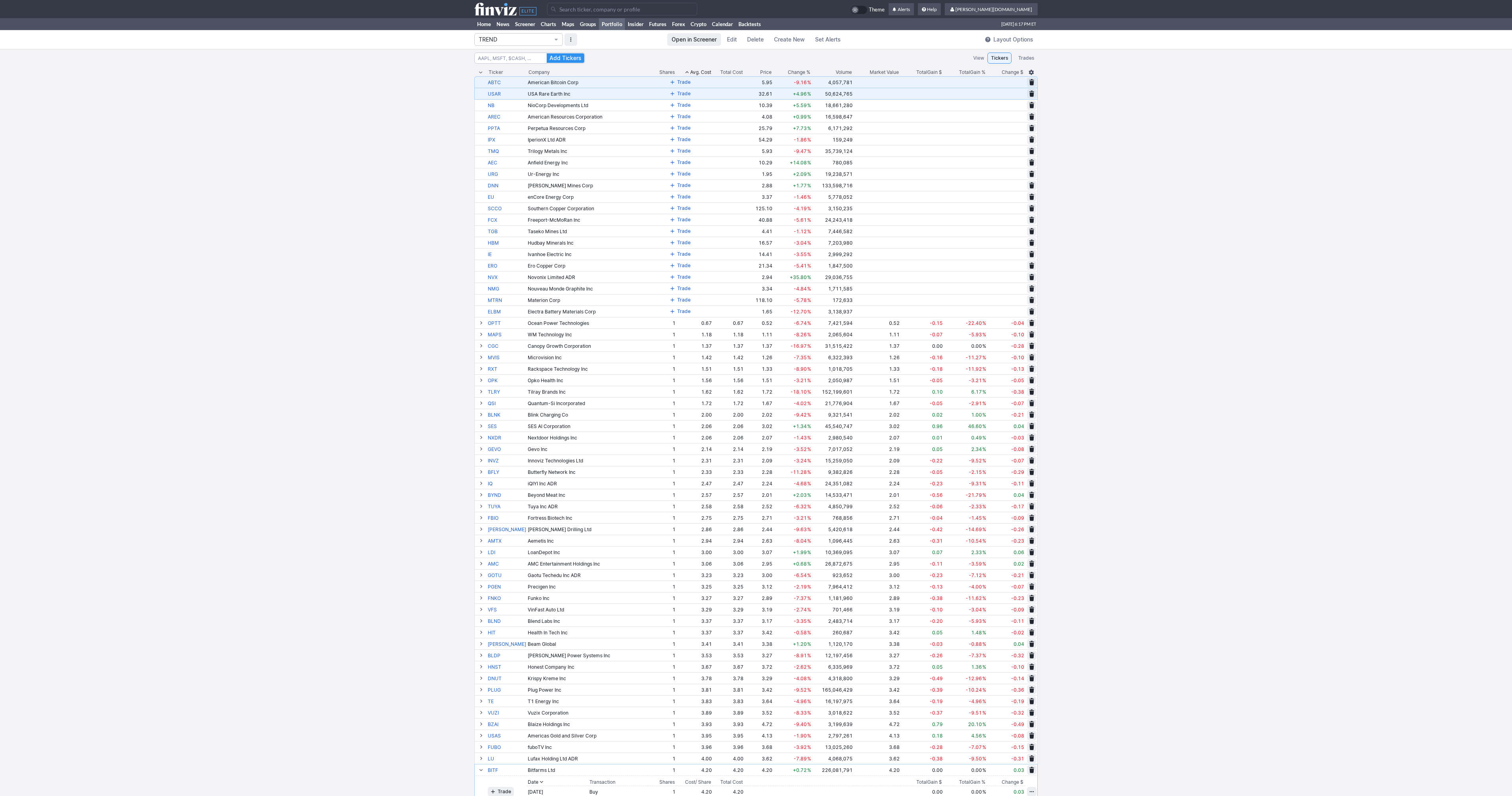
click at [670, 82] on span at bounding box center [672, 82] width 5 height 6
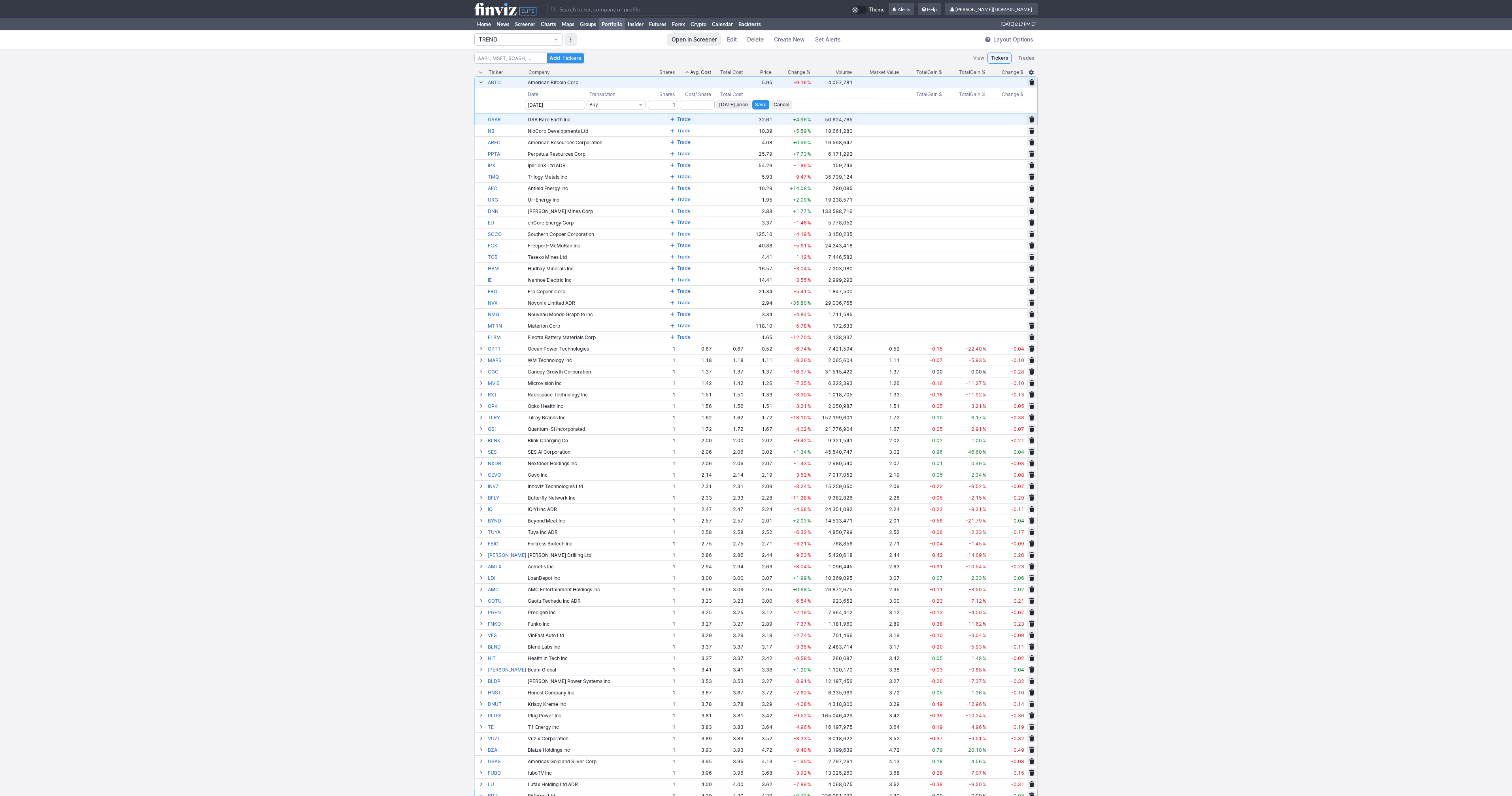
type input "1"
click at [695, 101] on input "number" at bounding box center [697, 105] width 35 height 9
click at [725, 102] on span "Today’s price" at bounding box center [733, 104] width 29 height 8
type input "5.95"
click at [755, 105] on span "Save" at bounding box center [760, 104] width 11 height 8
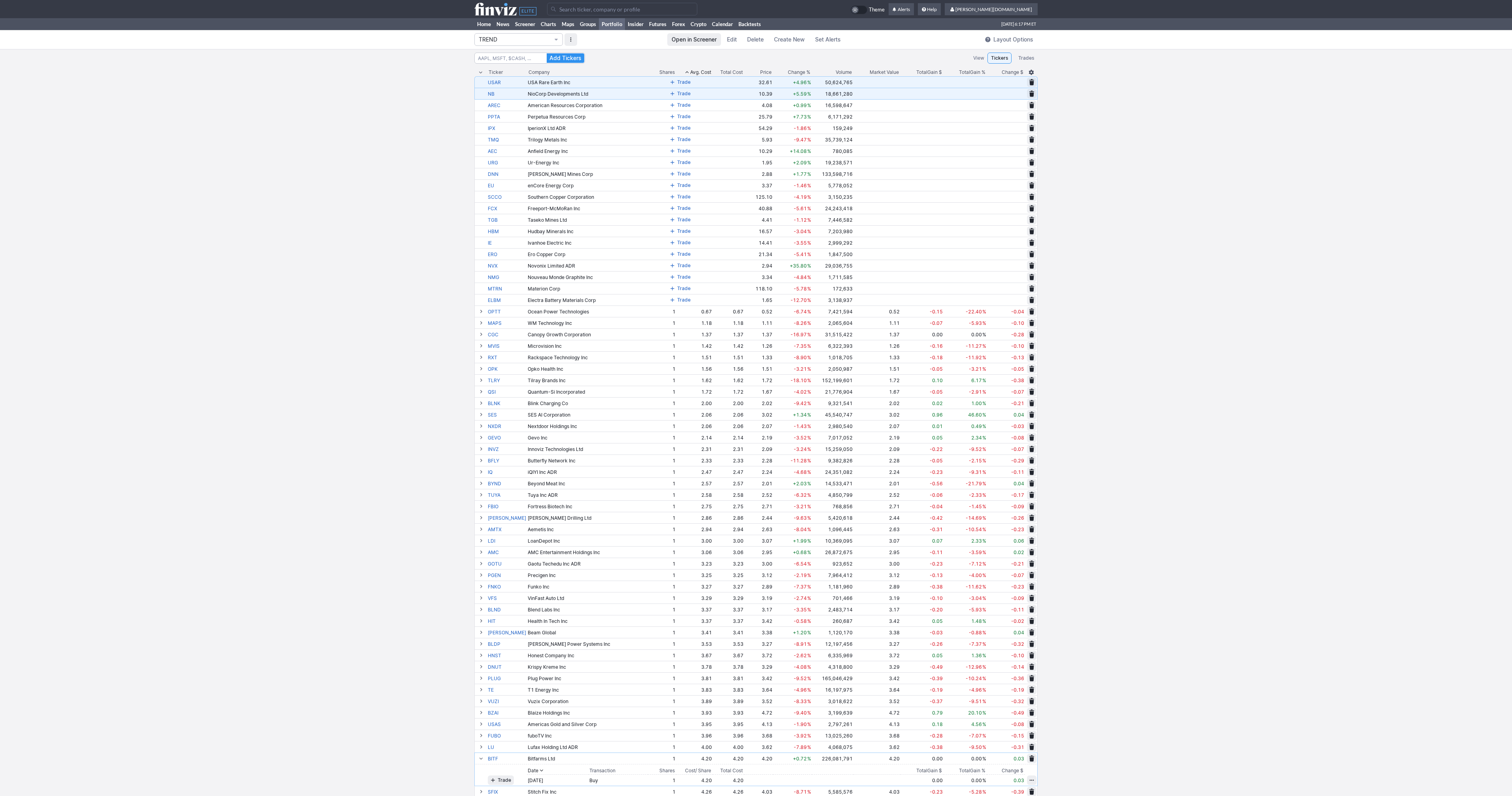
click at [670, 81] on span at bounding box center [672, 82] width 5 height 6
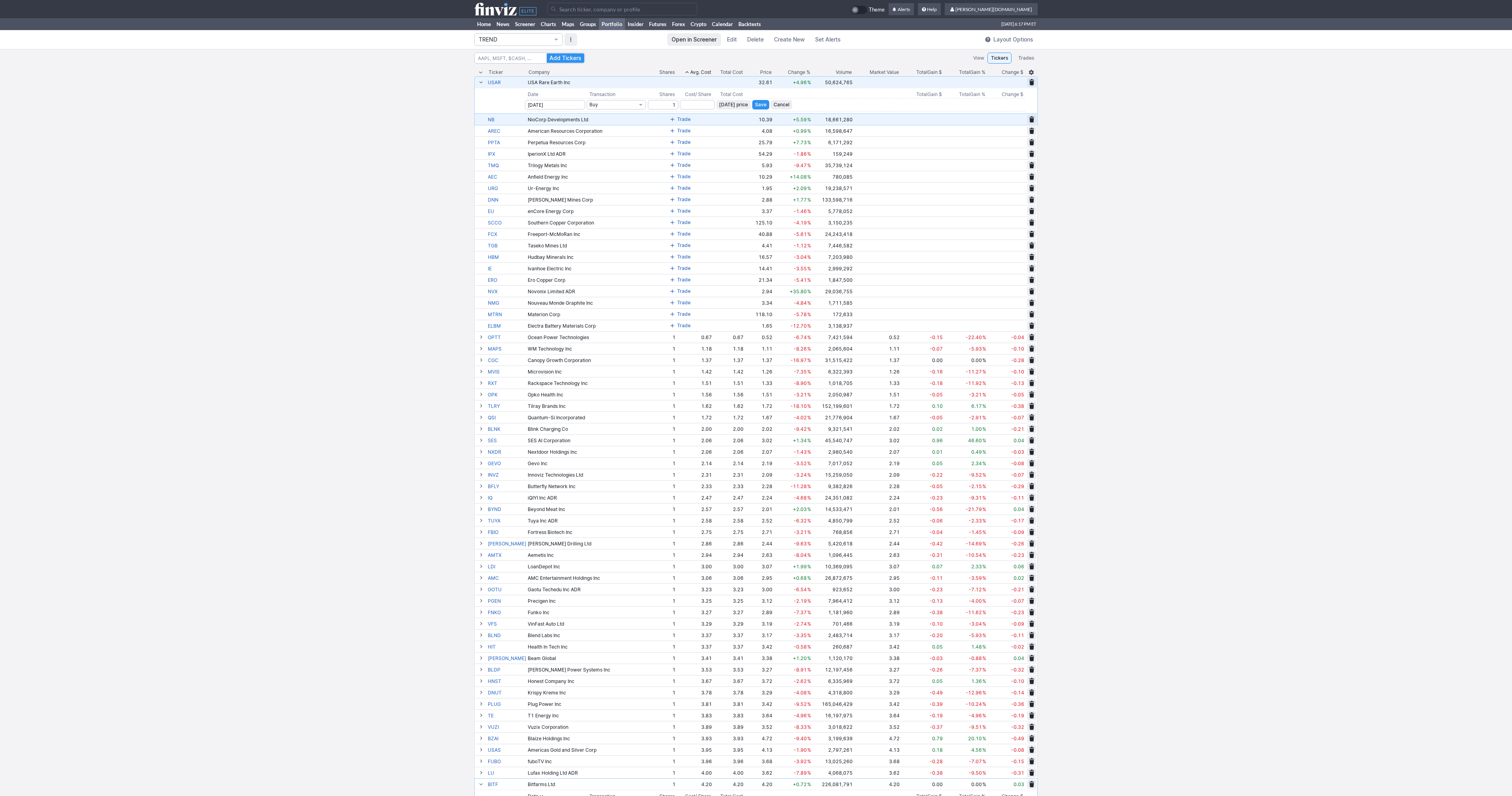
type input "1"
click at [732, 104] on span "Today’s price" at bounding box center [733, 104] width 29 height 8
type input "32.61"
click at [755, 104] on span "Save" at bounding box center [760, 104] width 11 height 8
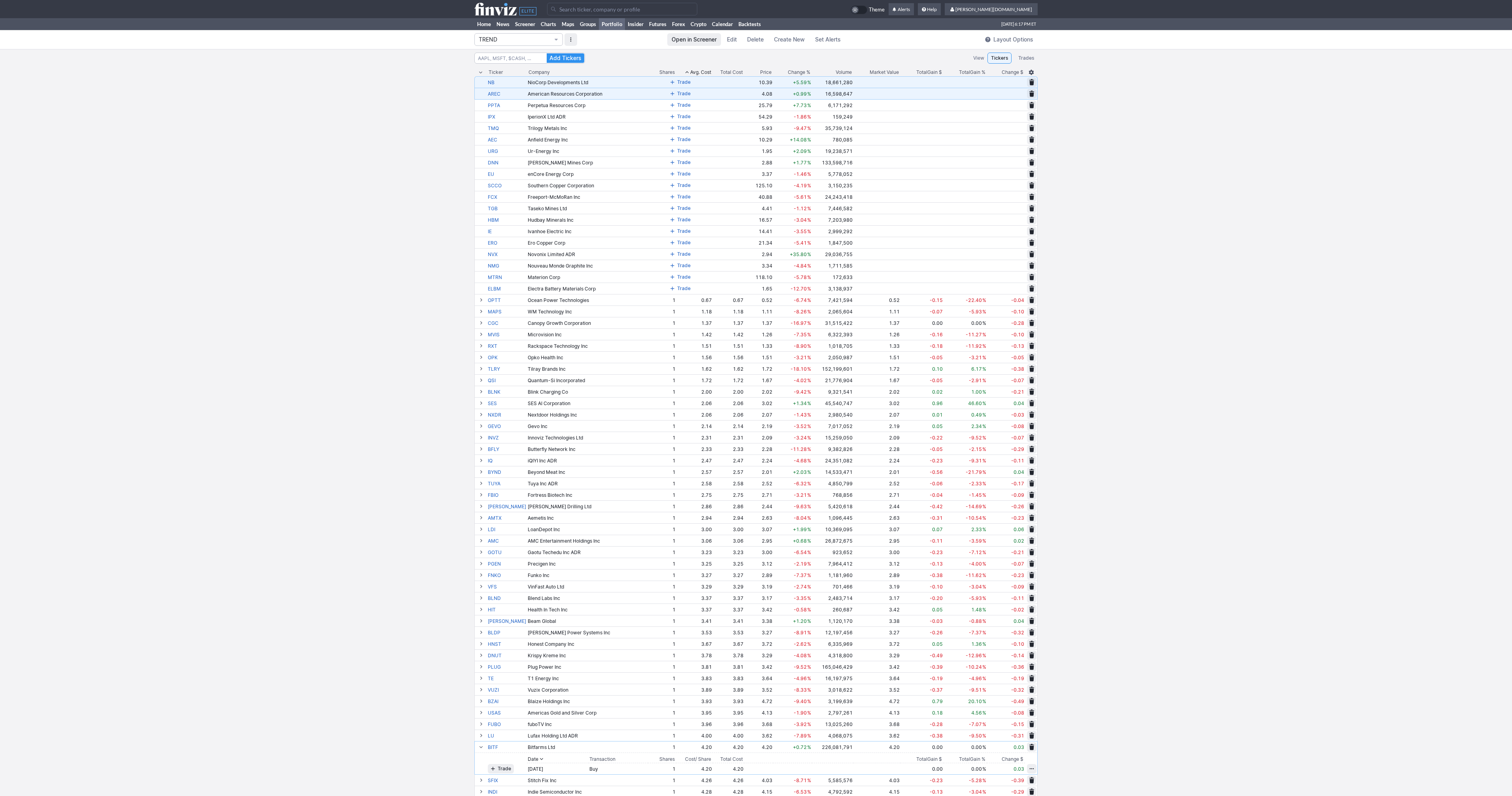
click at [667, 84] on button "Trade" at bounding box center [680, 82] width 26 height 9
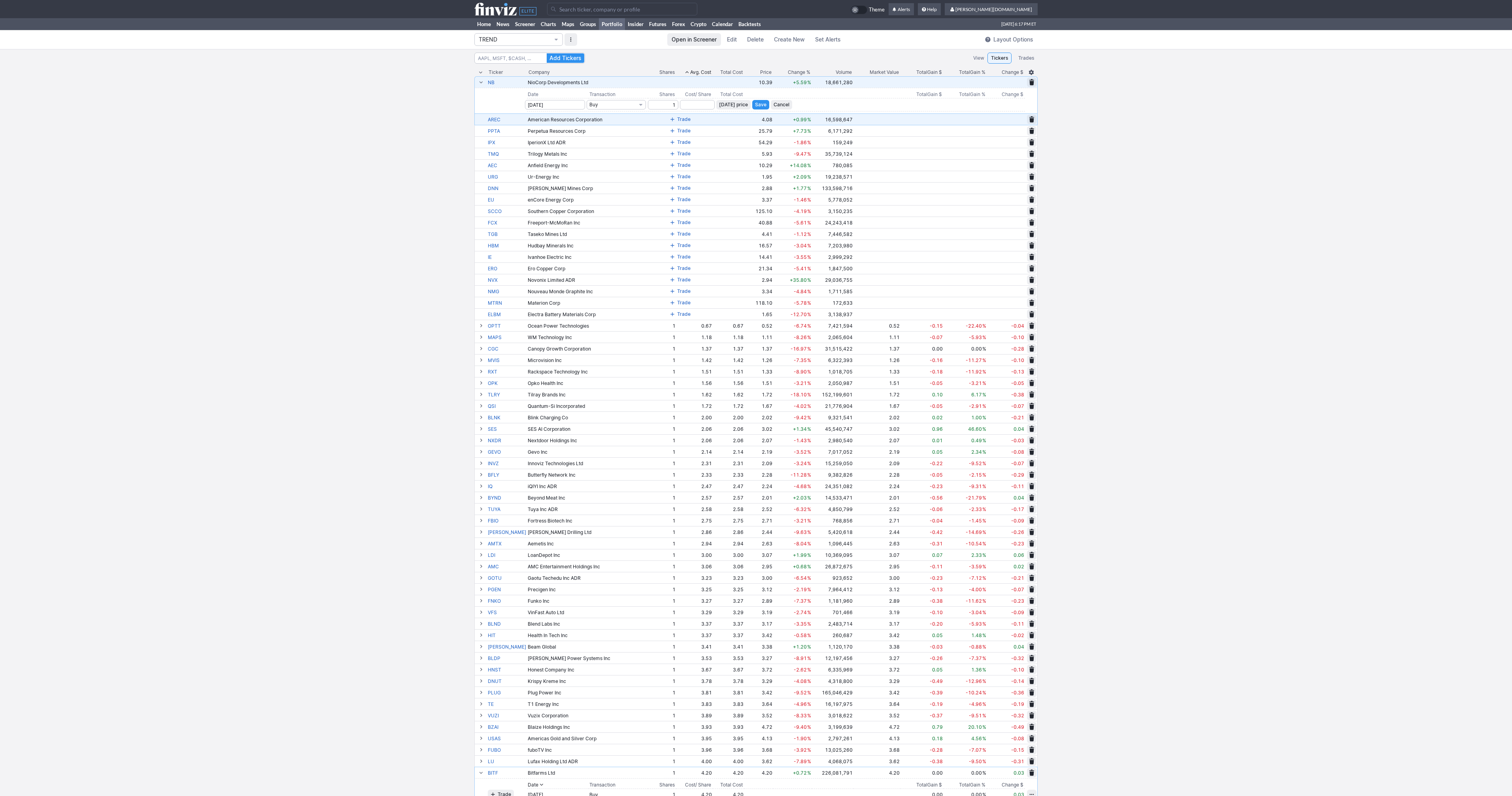
type input "1"
click at [719, 101] on span "Today’s price" at bounding box center [733, 104] width 29 height 8
type input "10.39"
click at [755, 104] on span "Save" at bounding box center [760, 104] width 11 height 8
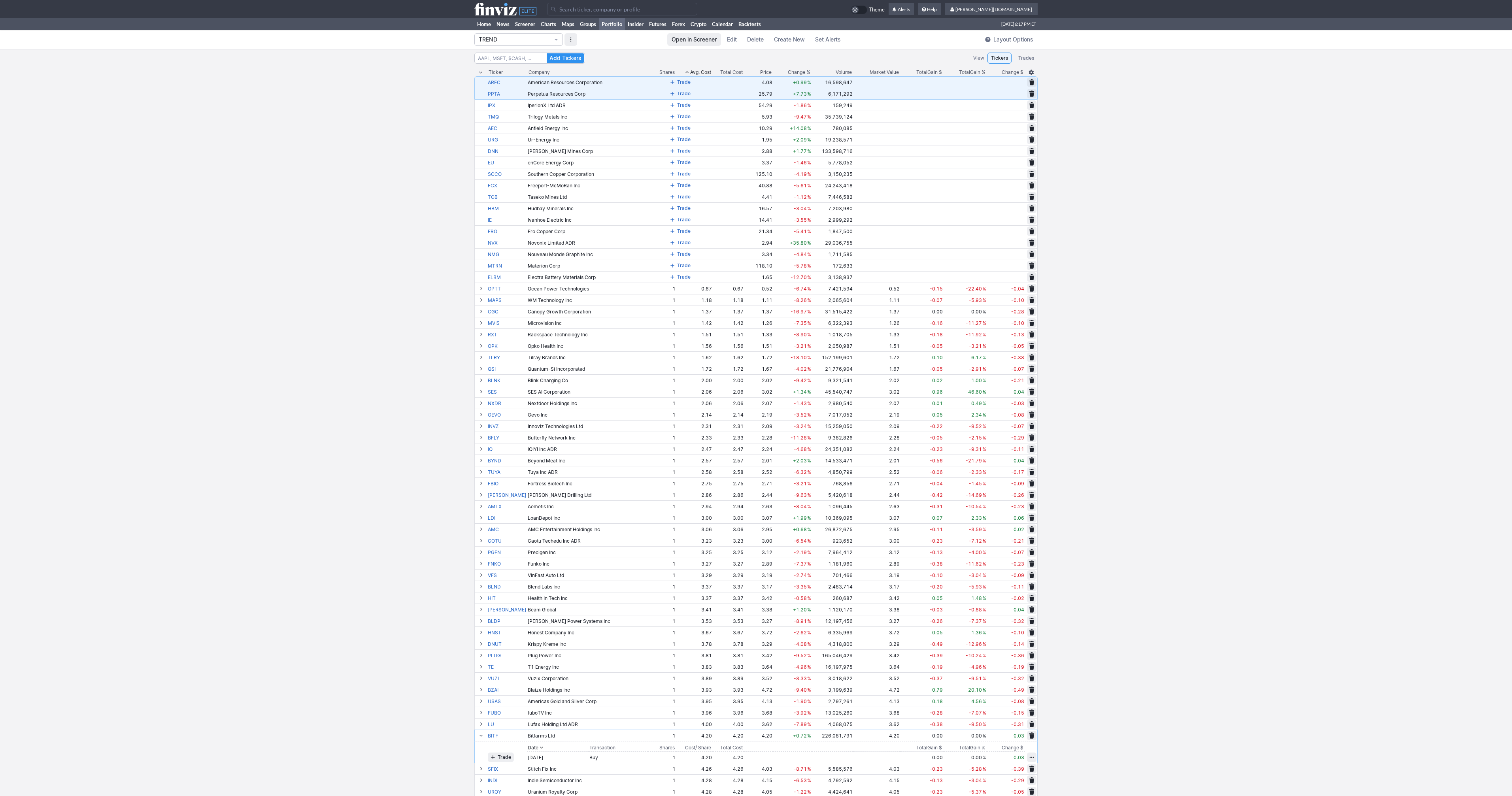
click at [667, 86] on button "Trade" at bounding box center [680, 82] width 26 height 9
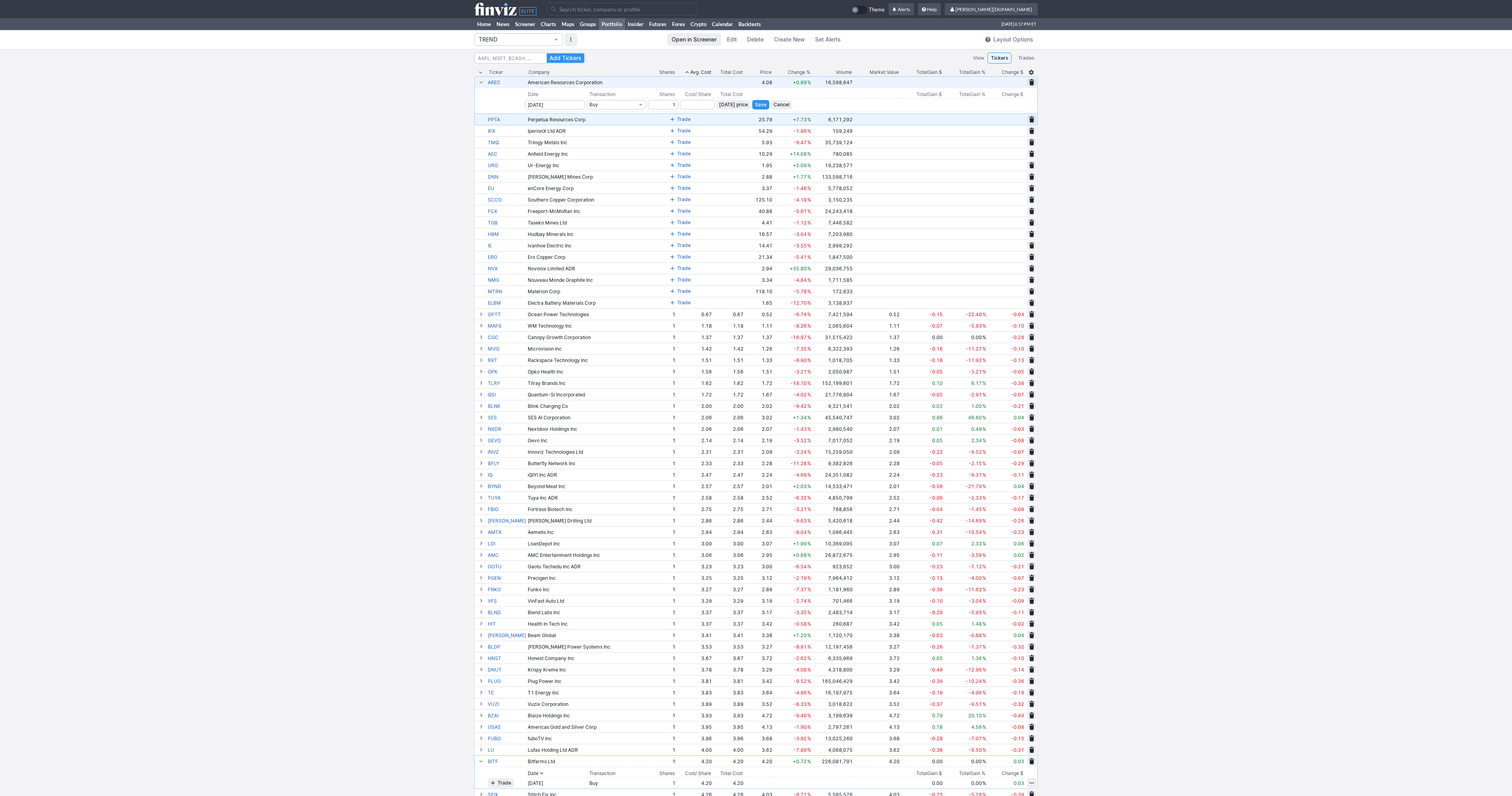
type input "1"
click at [721, 105] on span "Today’s price" at bounding box center [733, 104] width 29 height 8
type input "4.08"
click at [755, 105] on span "Save" at bounding box center [760, 104] width 11 height 8
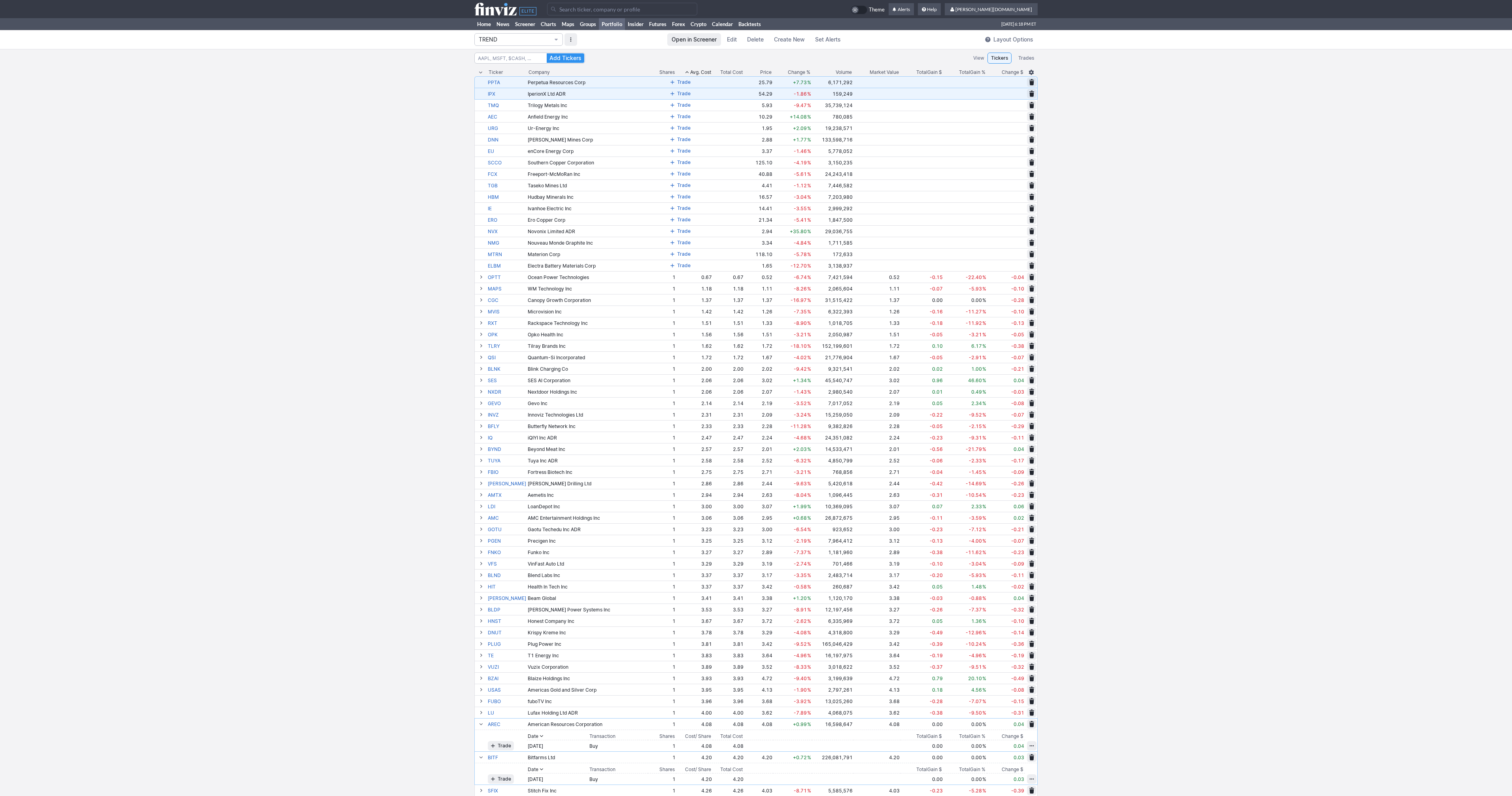
click at [670, 84] on span at bounding box center [672, 82] width 5 height 6
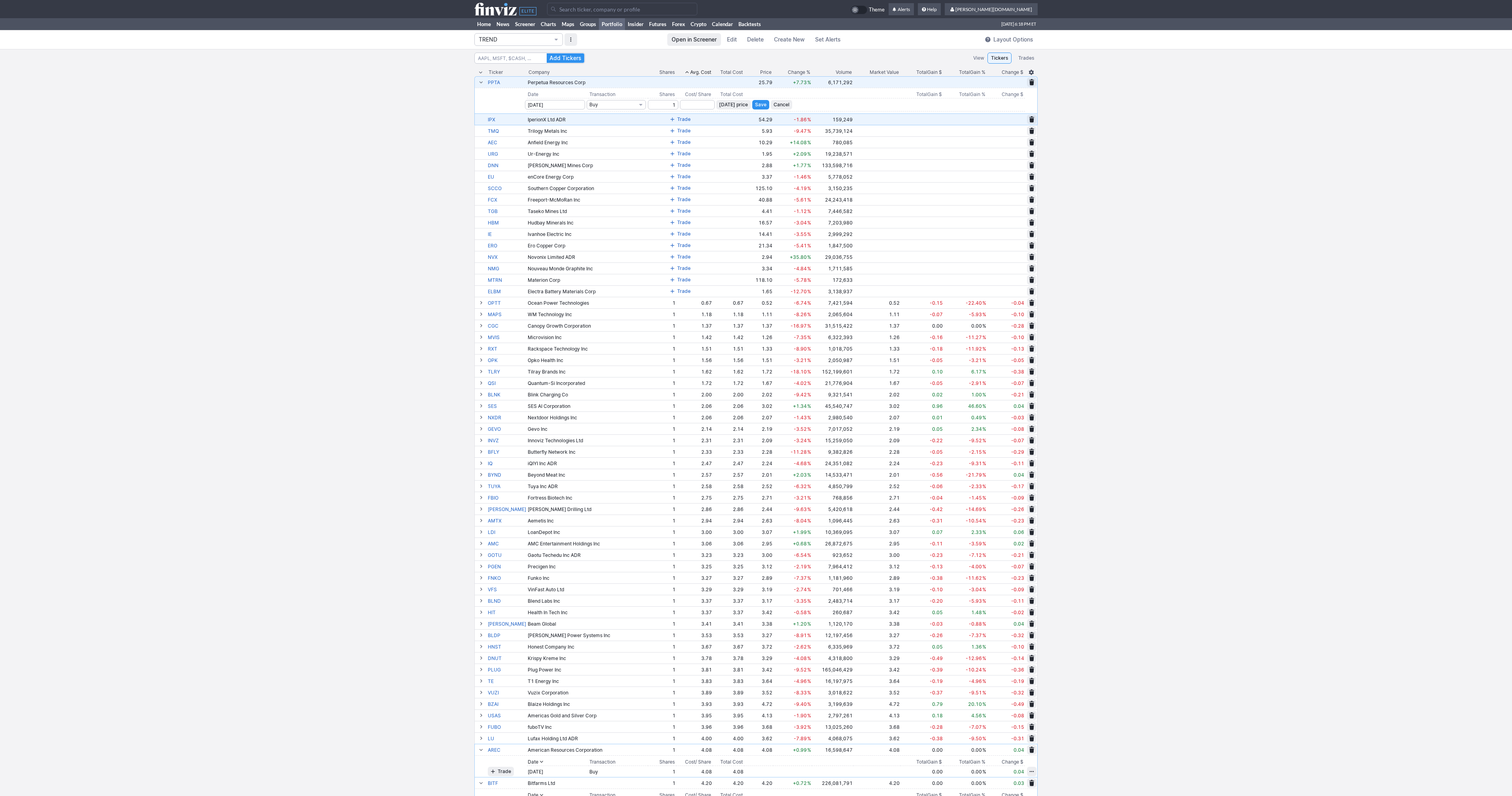
type input "1"
click at [719, 104] on span "Today’s price" at bounding box center [733, 104] width 29 height 8
type input "25.79"
click at [755, 106] on span "Save" at bounding box center [760, 104] width 11 height 8
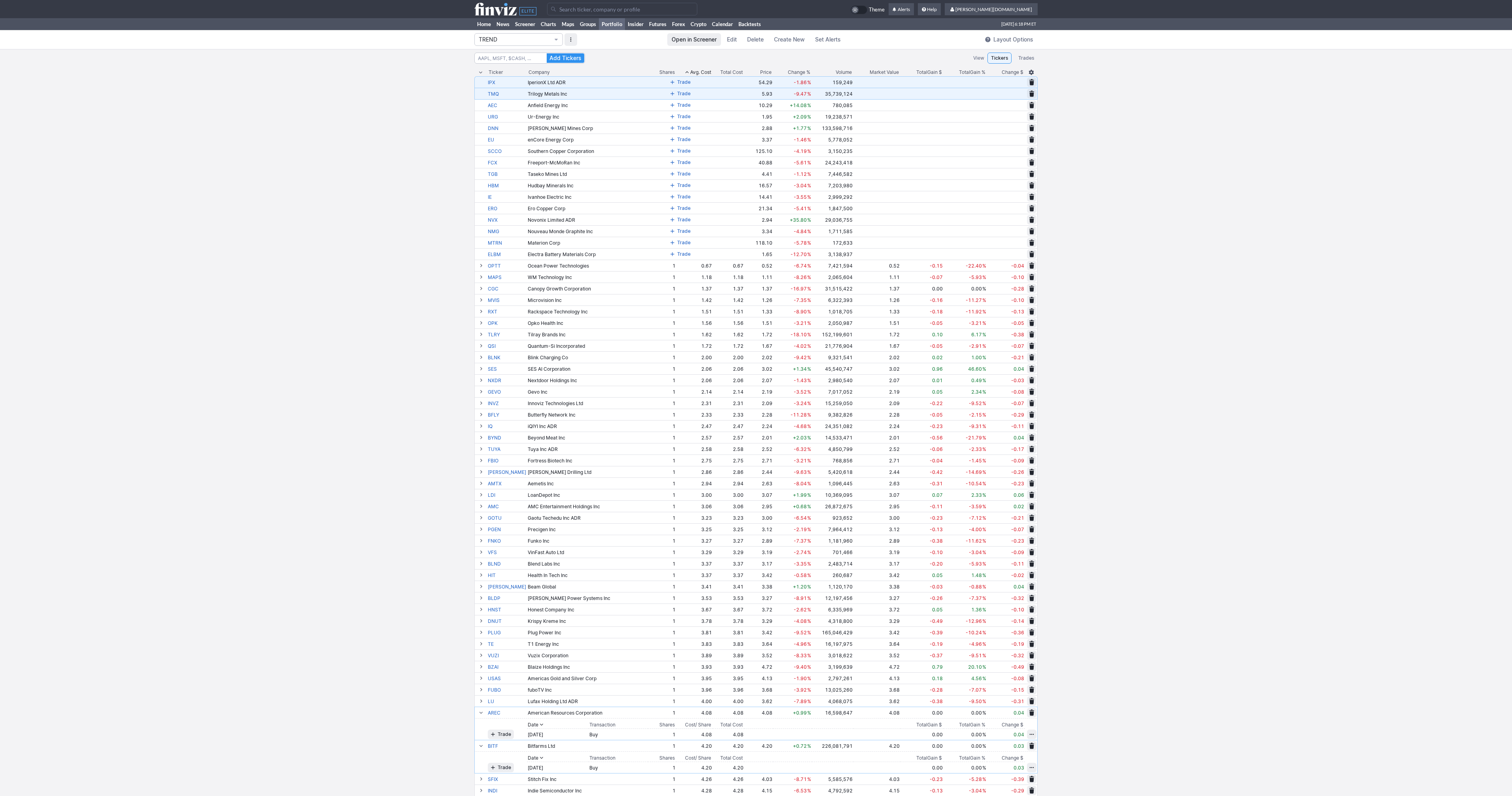
click at [670, 82] on span at bounding box center [672, 82] width 5 height 6
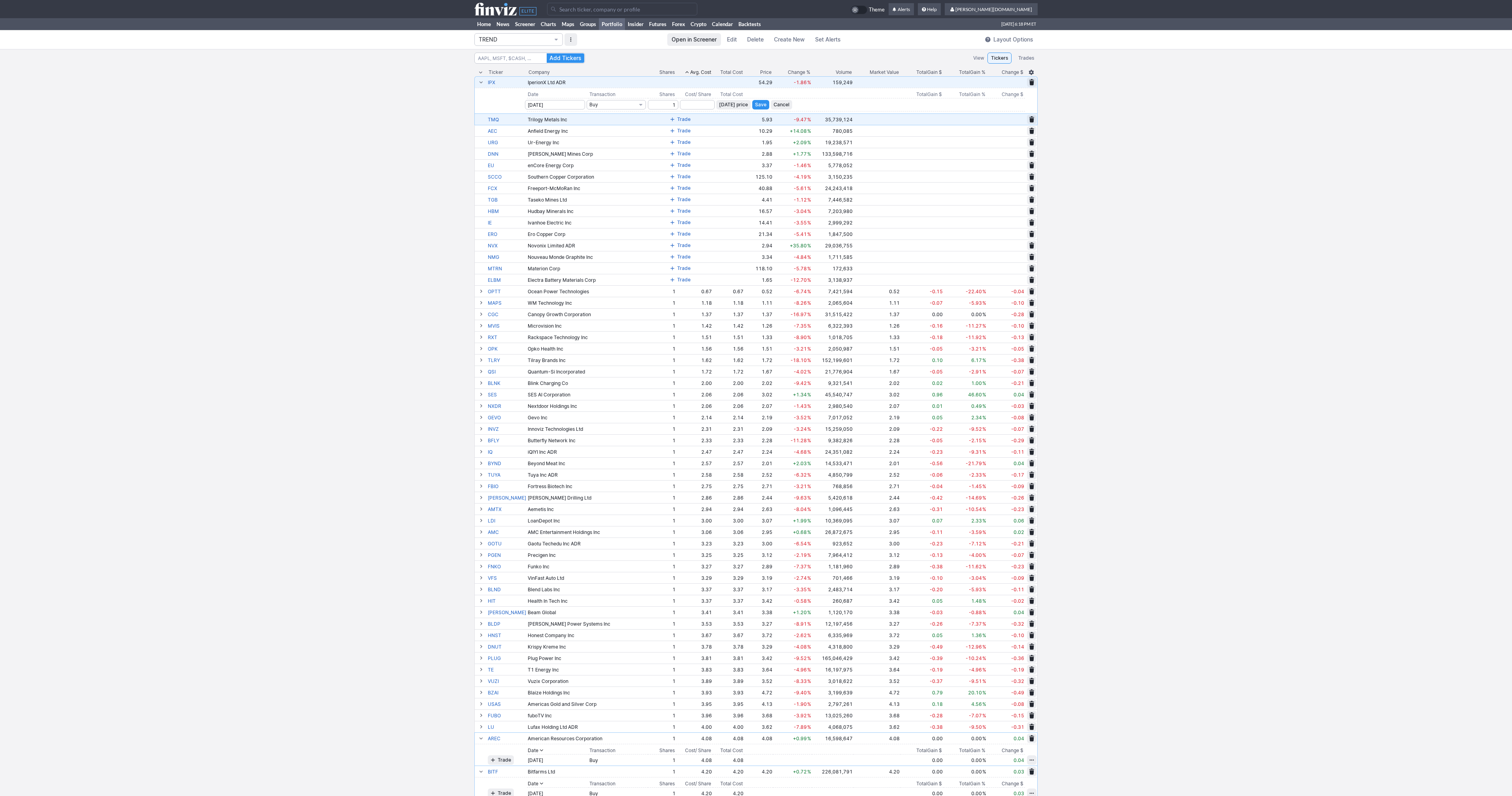
type input "1"
click at [734, 107] on span "Today’s price" at bounding box center [733, 104] width 29 height 8
type input "54.29"
click at [755, 107] on span "Save" at bounding box center [760, 104] width 11 height 8
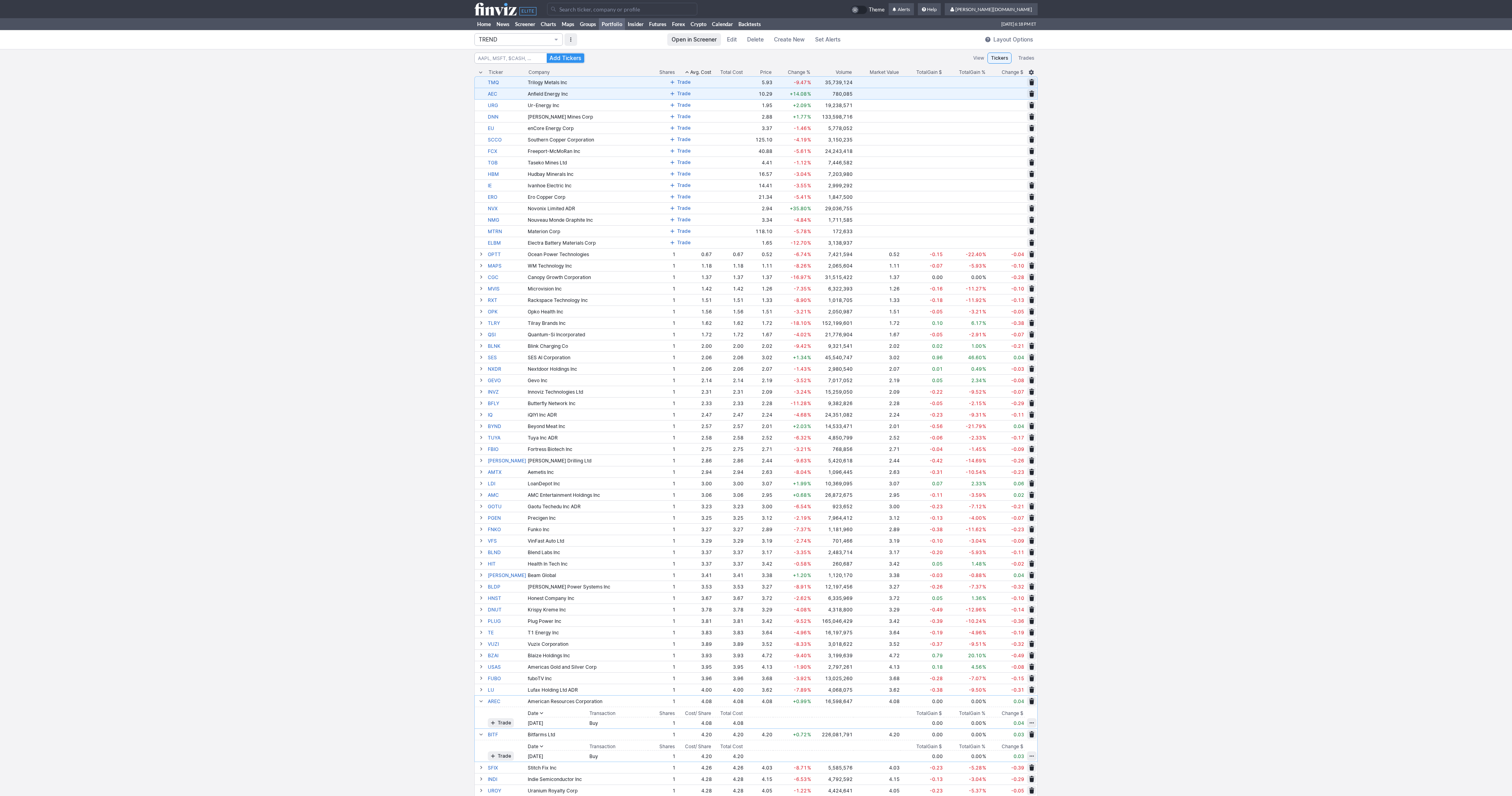
click at [667, 78] on button "Trade" at bounding box center [680, 82] width 26 height 9
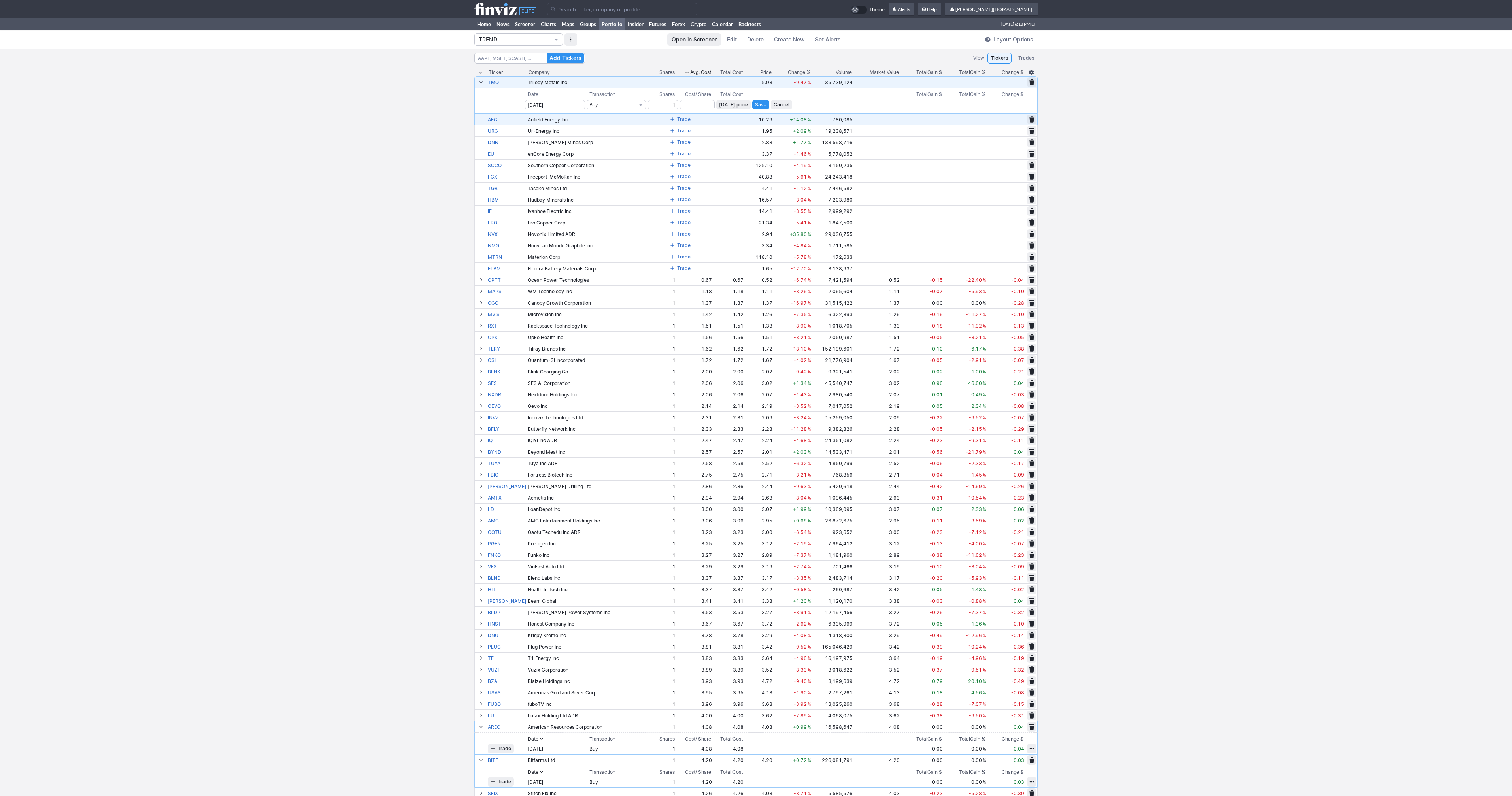
type input "1"
click at [734, 106] on span "Today’s price" at bounding box center [733, 104] width 29 height 8
type input "5.93"
click at [755, 104] on span "Save" at bounding box center [760, 104] width 11 height 8
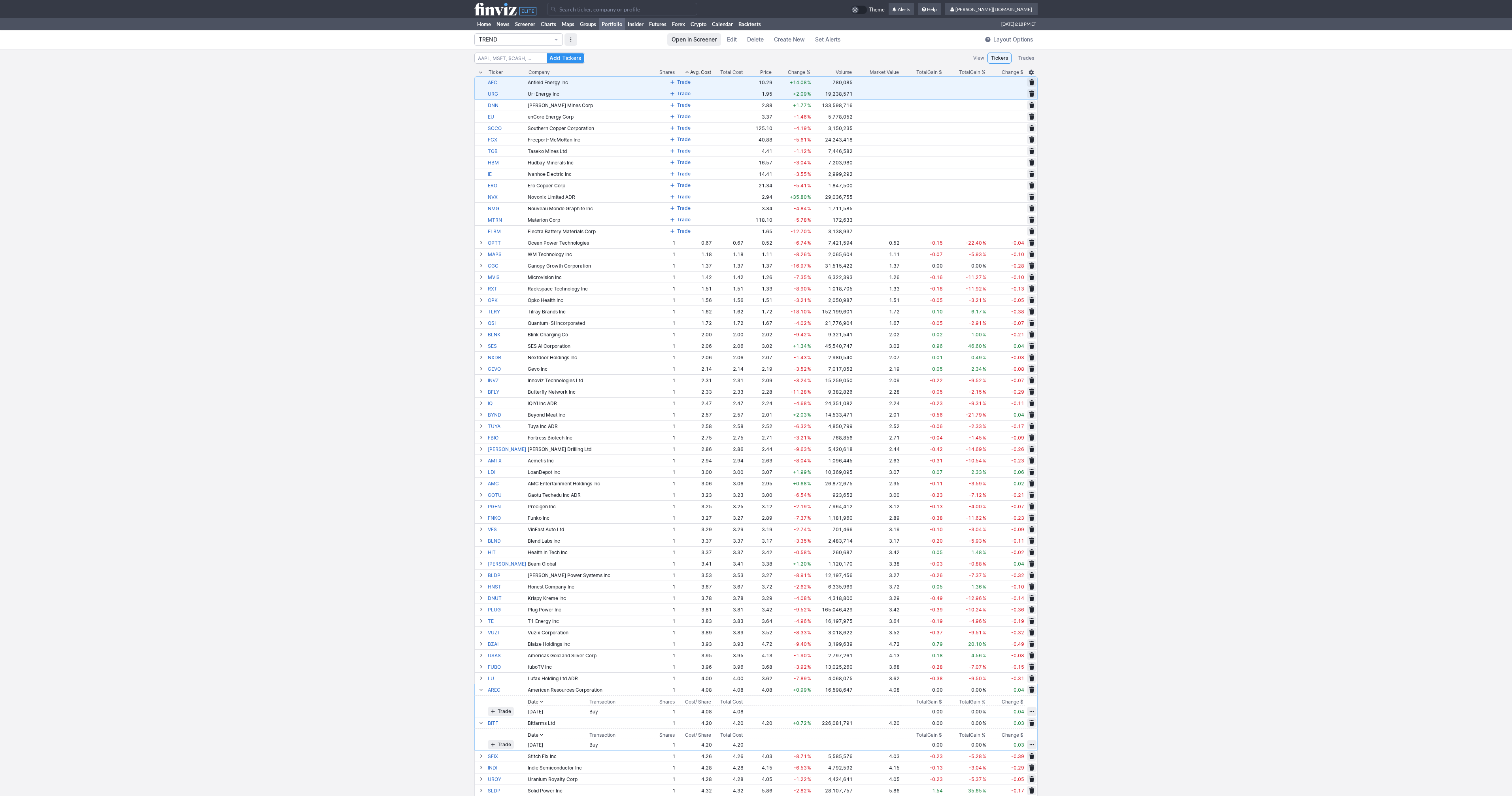
click at [670, 83] on span at bounding box center [672, 82] width 5 height 6
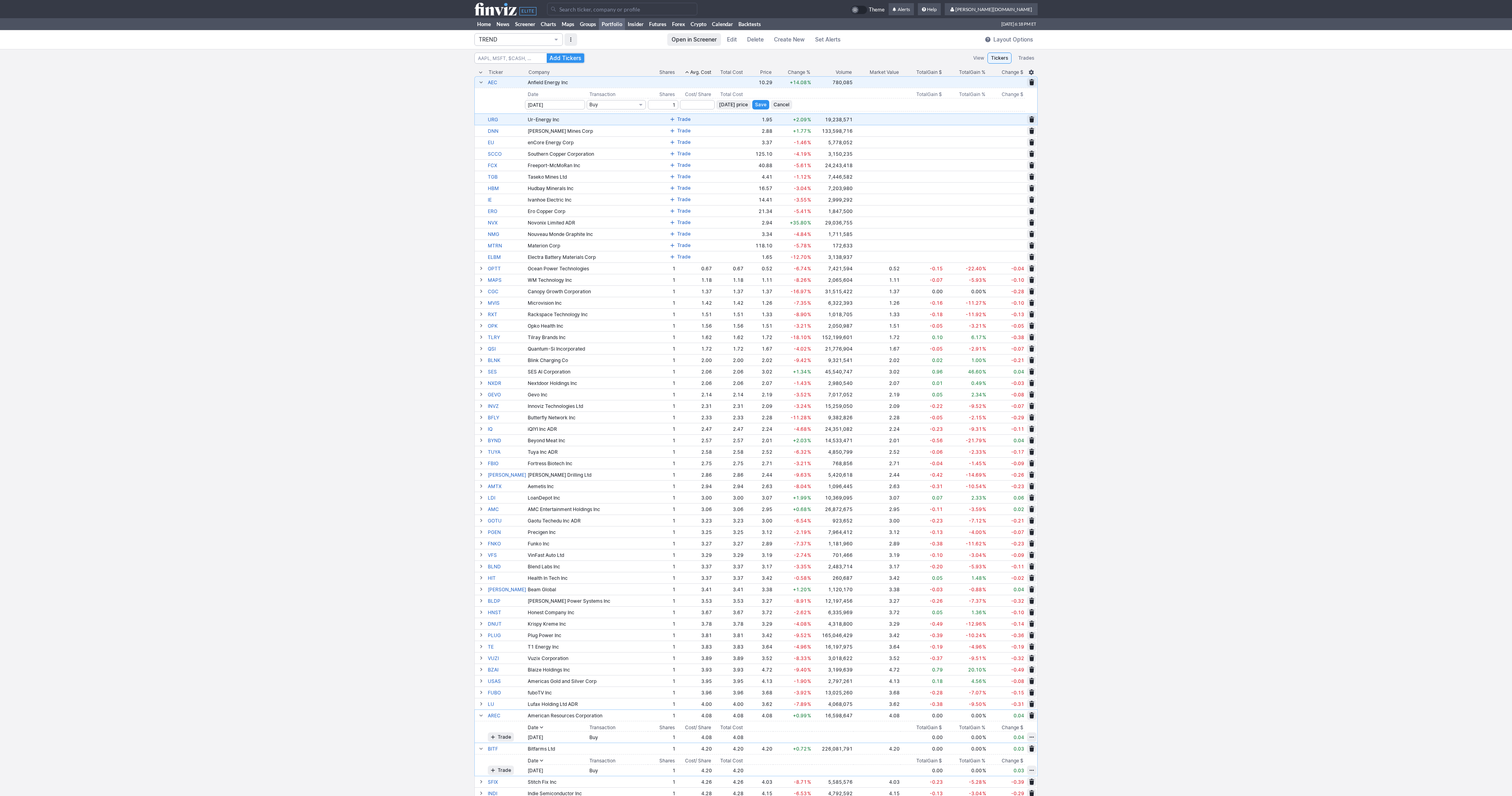
type input "1"
click at [722, 99] on td "Today’s price Save Cancel" at bounding box center [869, 104] width 312 height 13
click at [726, 104] on span "Today’s price" at bounding box center [733, 104] width 29 height 8
type input "10.29"
click at [755, 103] on span "Save" at bounding box center [760, 104] width 11 height 8
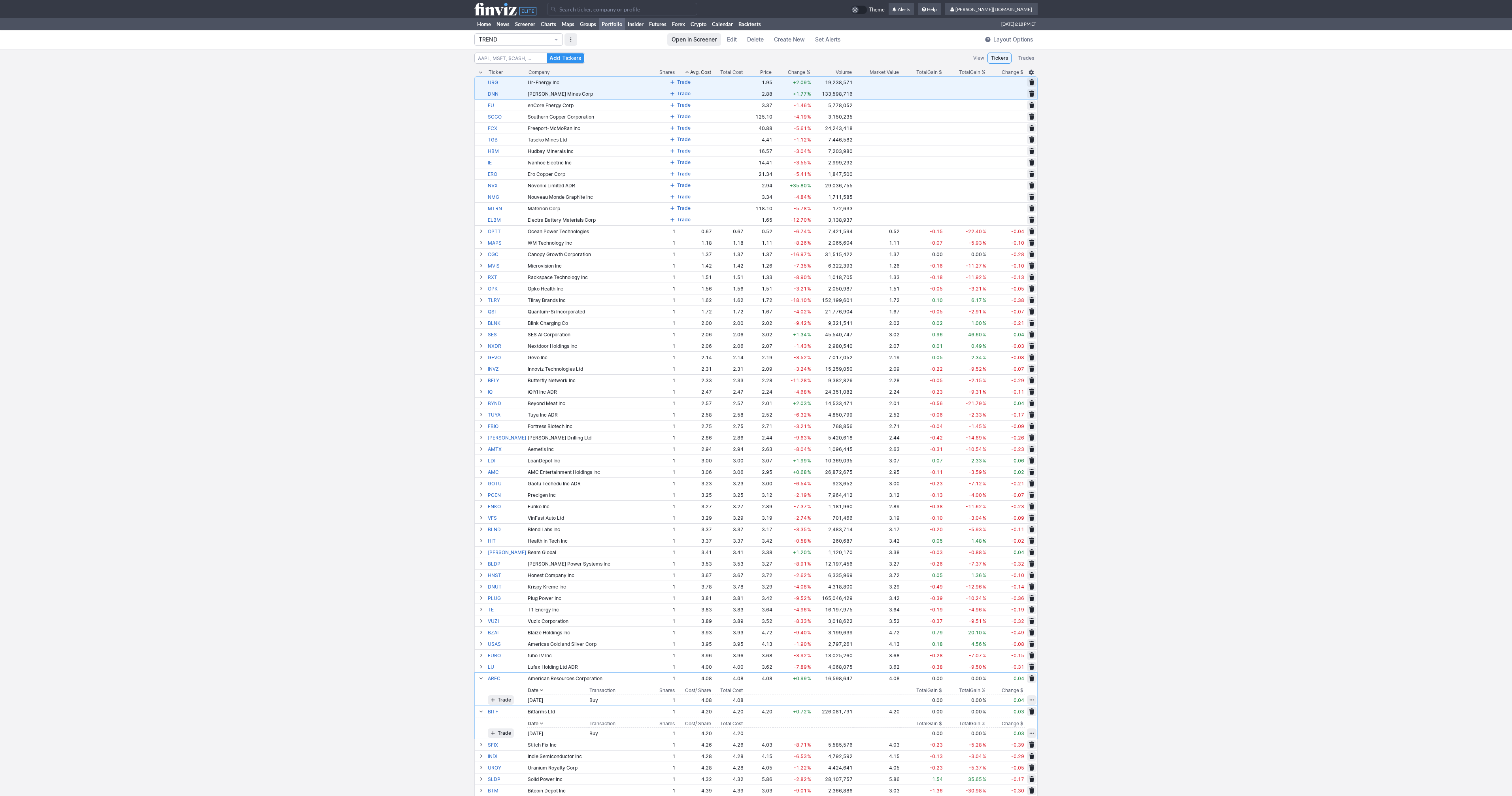
click at [670, 81] on span at bounding box center [672, 82] width 5 height 6
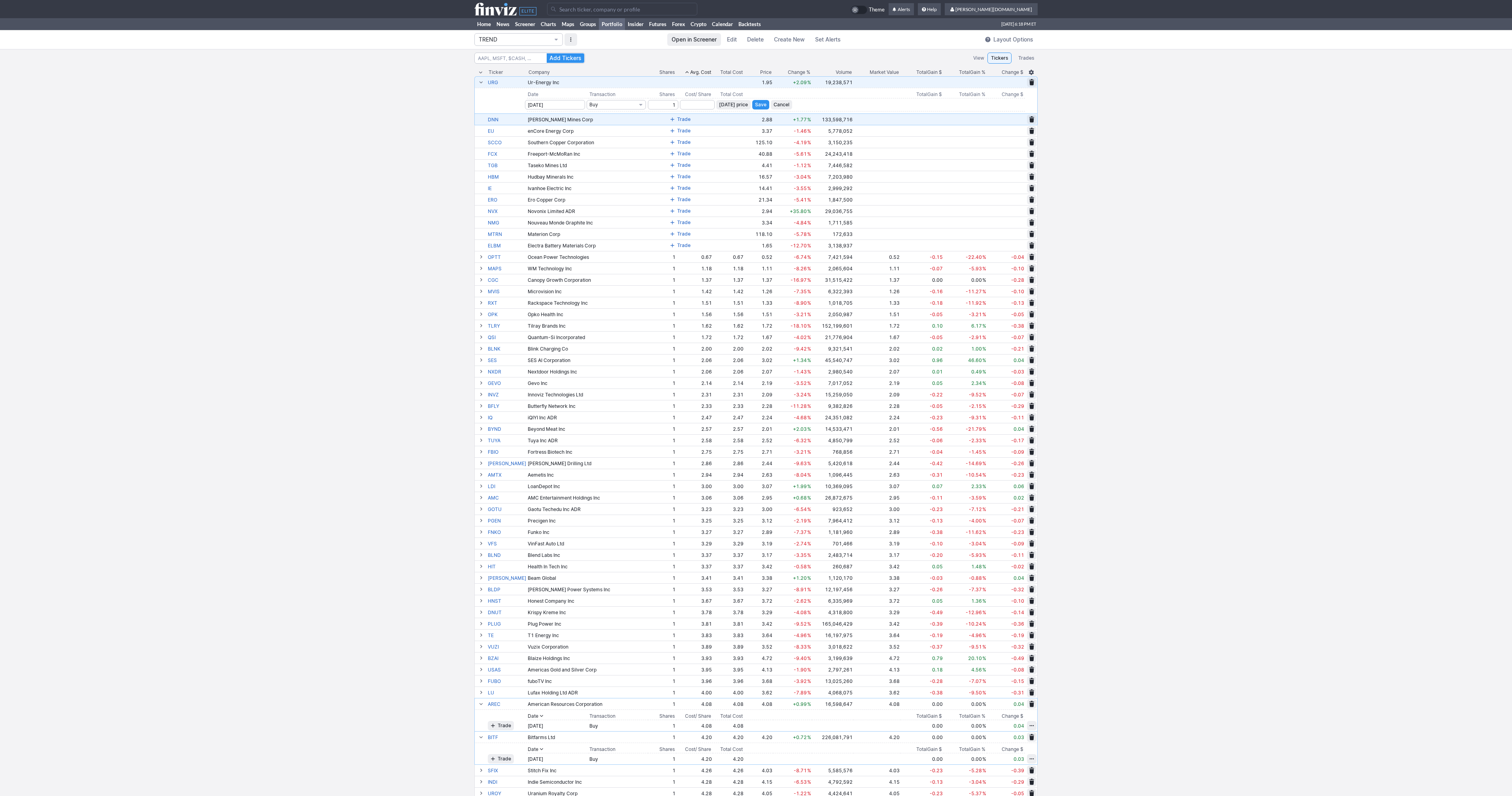
type input "1"
click at [719, 103] on span "Today’s price" at bounding box center [733, 104] width 29 height 8
type input "1.95"
click at [755, 107] on span "Save" at bounding box center [760, 104] width 11 height 8
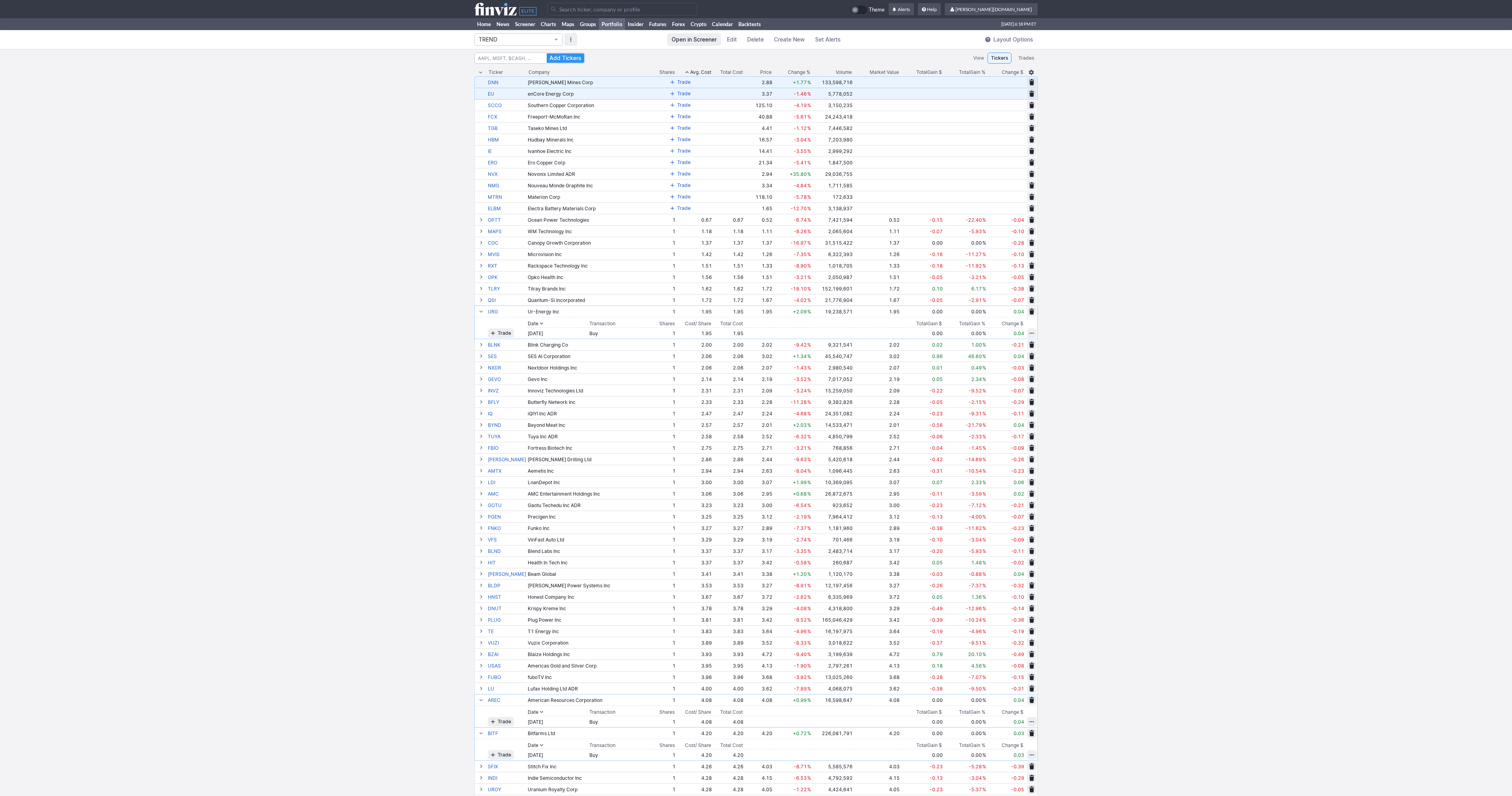
click at [670, 84] on span at bounding box center [672, 82] width 5 height 6
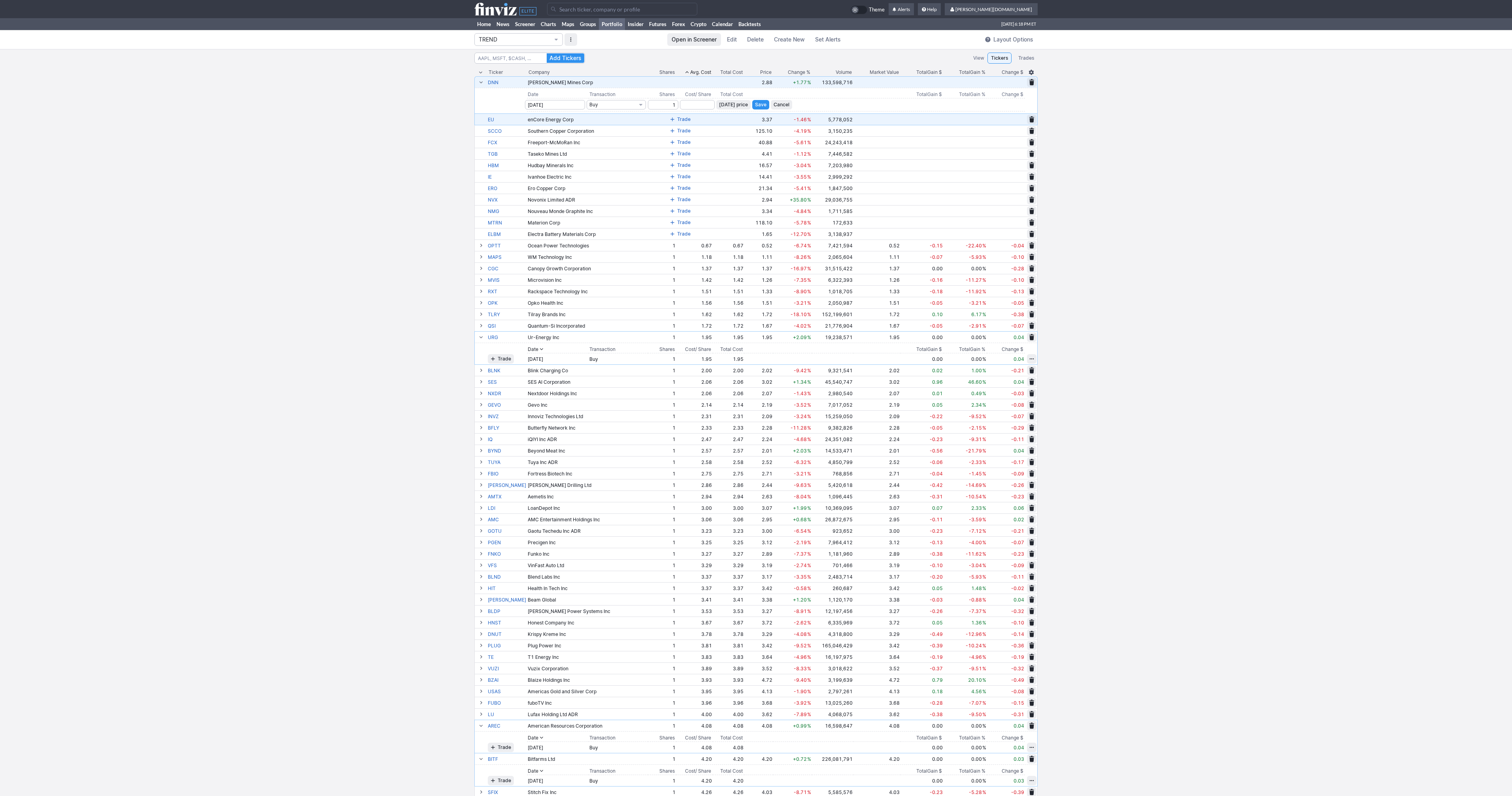
type input "1"
click at [720, 103] on span "Today’s price" at bounding box center [733, 104] width 29 height 8
type input "2.88"
click at [755, 105] on span "Save" at bounding box center [760, 104] width 11 height 8
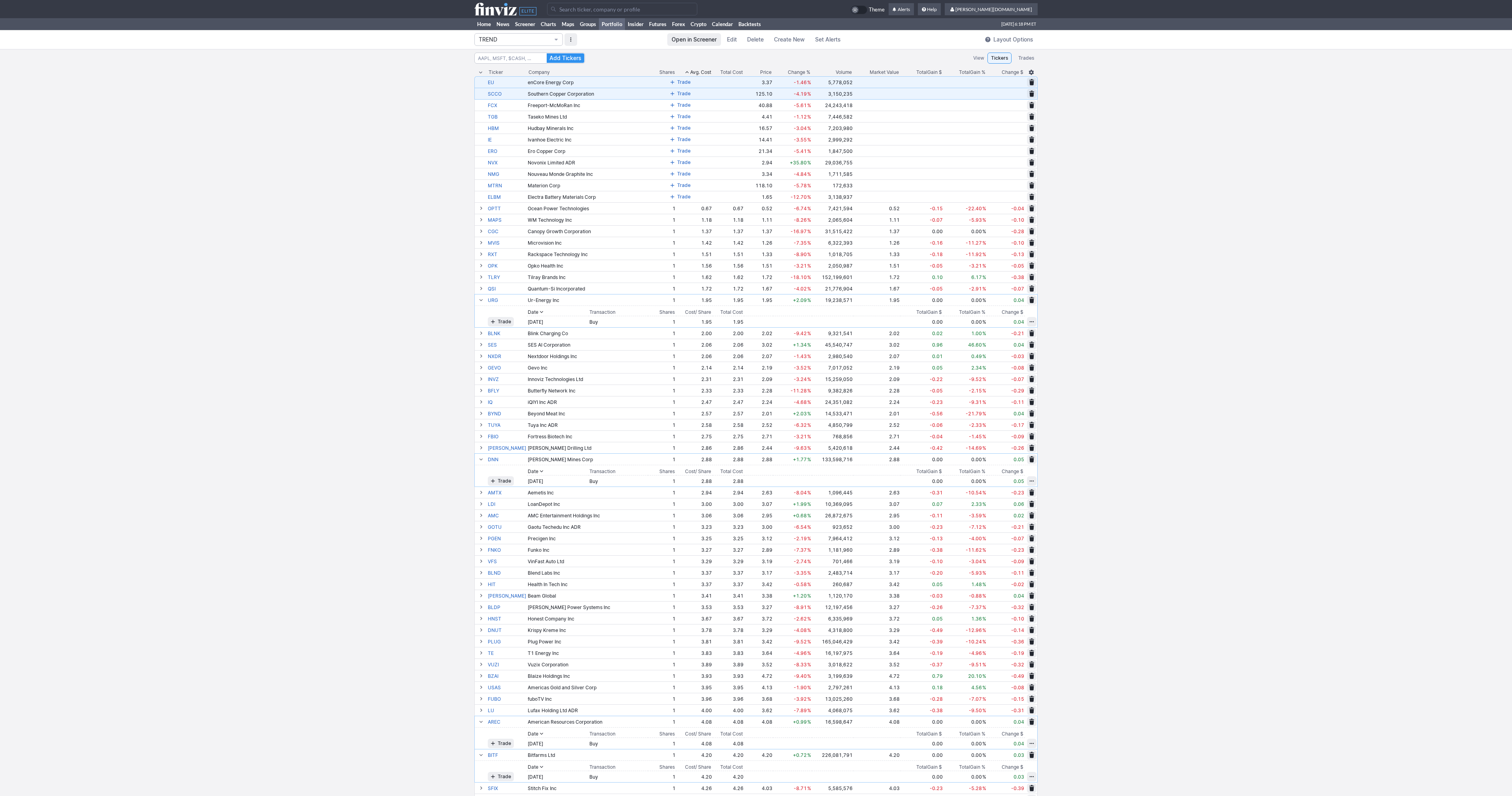
click at [670, 84] on span at bounding box center [672, 82] width 5 height 6
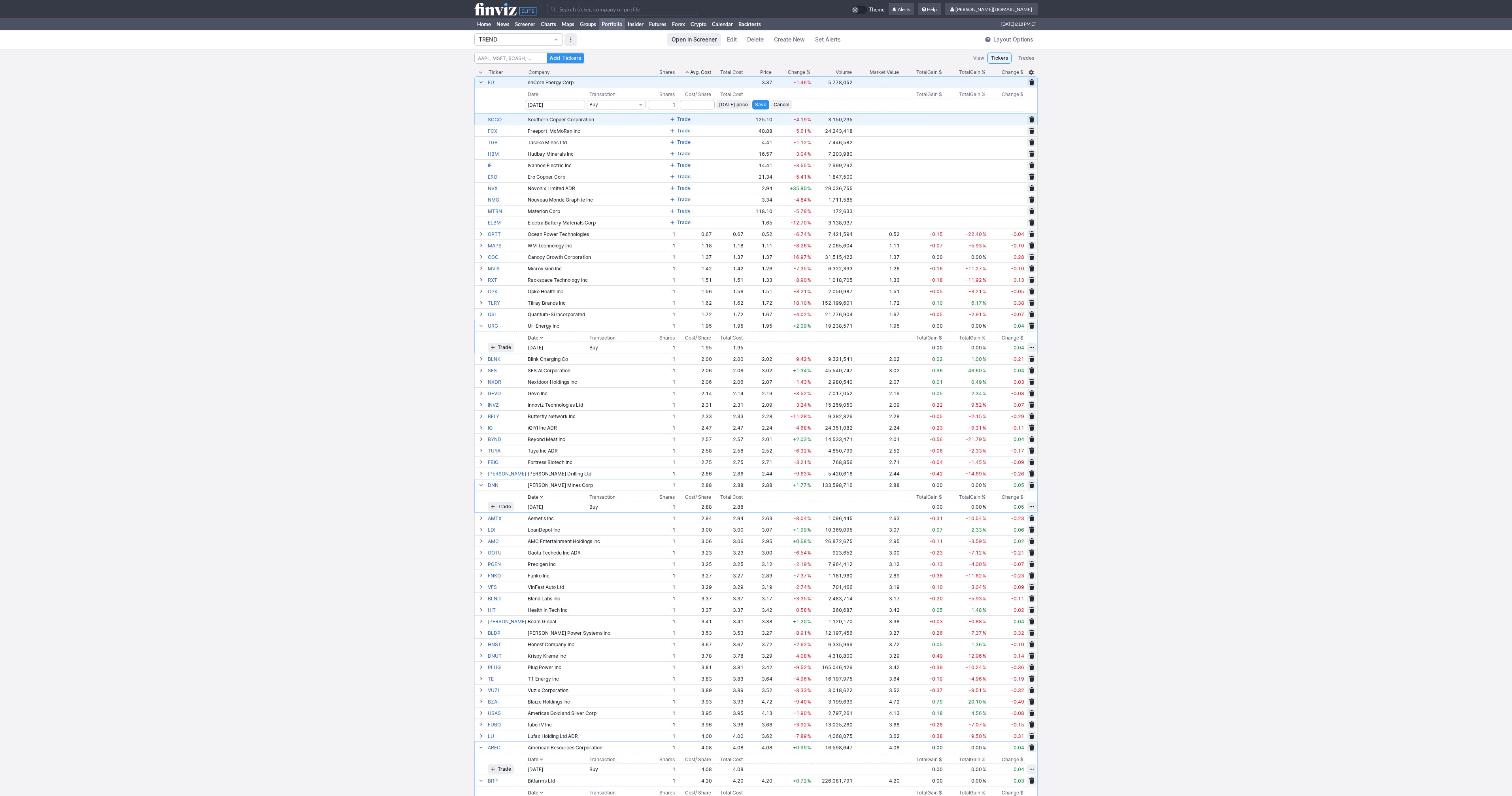
type input "1"
click at [719, 104] on span "Today’s price" at bounding box center [733, 104] width 29 height 8
type input "3.37"
click at [755, 104] on span "Save" at bounding box center [760, 104] width 11 height 8
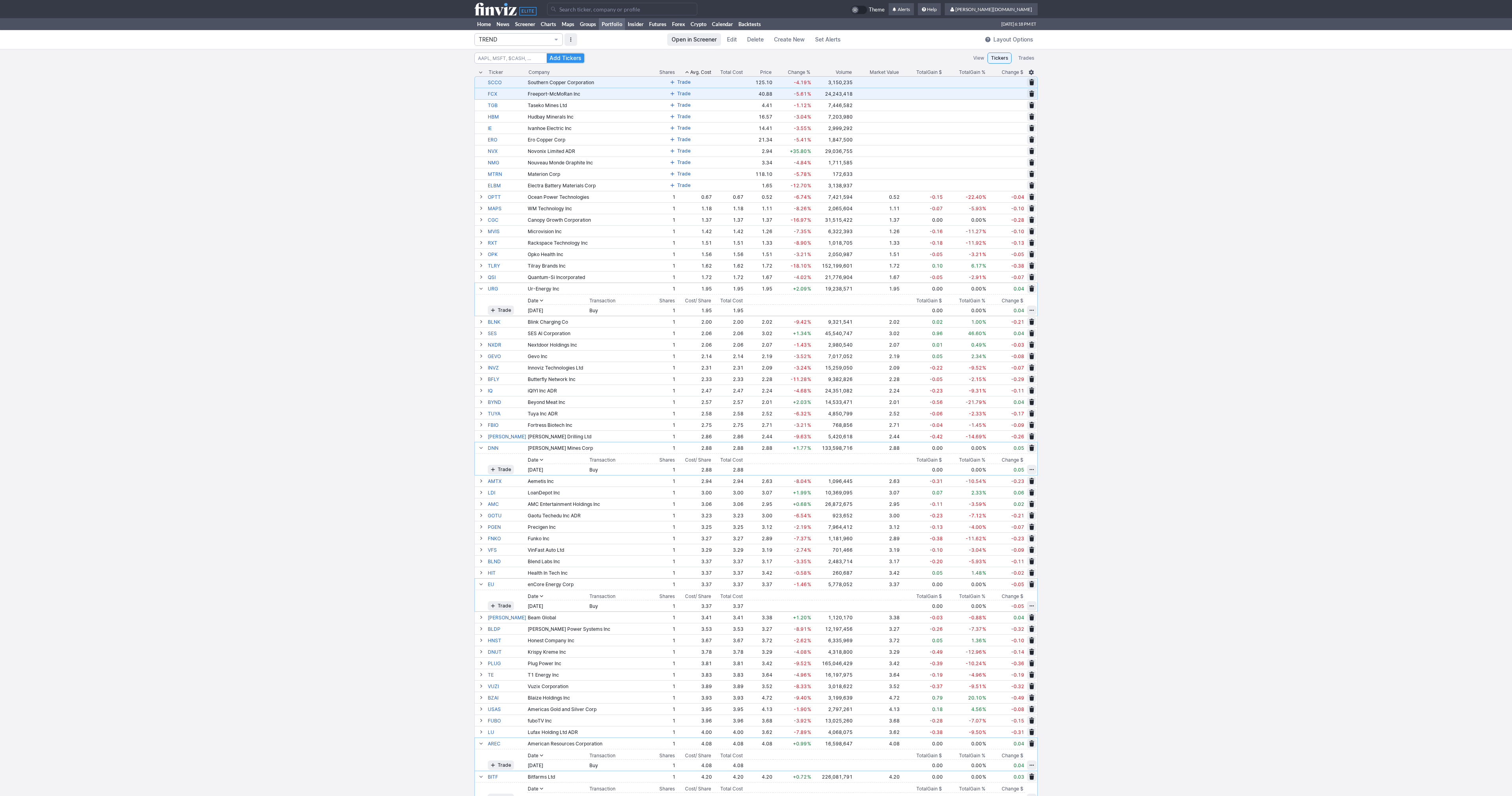
click at [670, 80] on span at bounding box center [672, 82] width 5 height 6
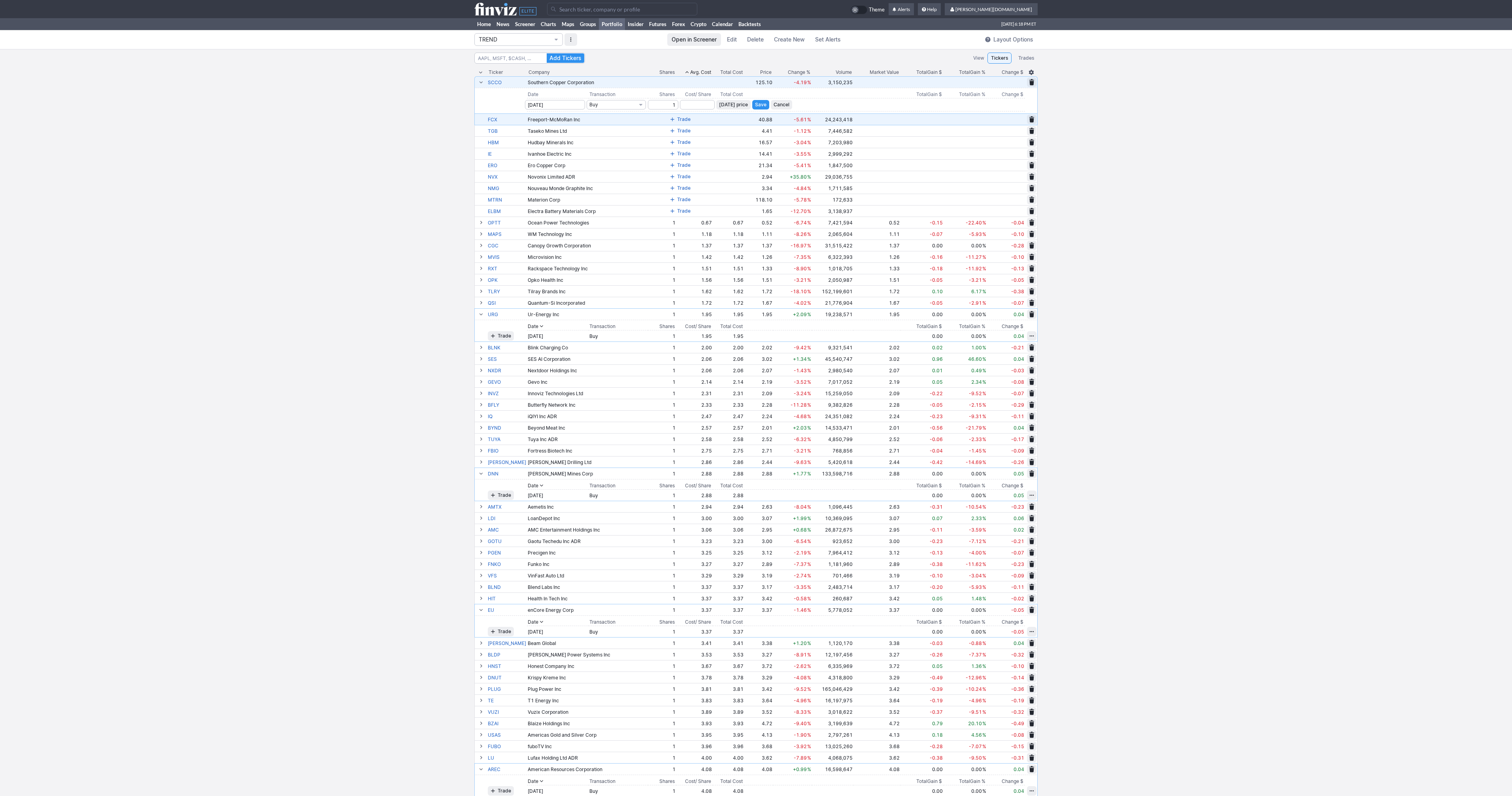
type input "1"
click at [728, 104] on span "Today’s price" at bounding box center [733, 104] width 29 height 8
type input "125.1"
click at [755, 104] on span "Save" at bounding box center [760, 104] width 11 height 8
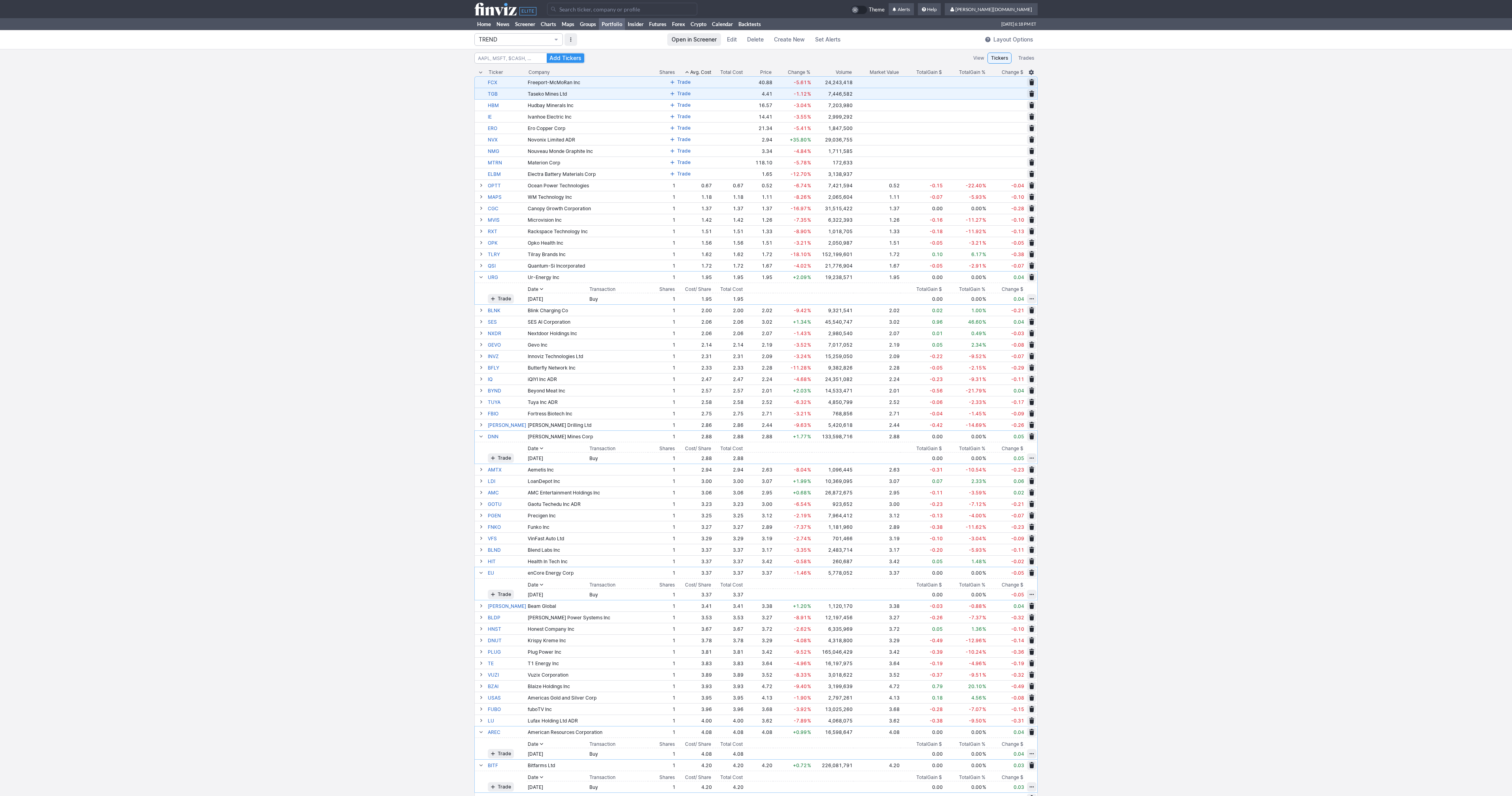
click at [670, 80] on span at bounding box center [672, 82] width 5 height 6
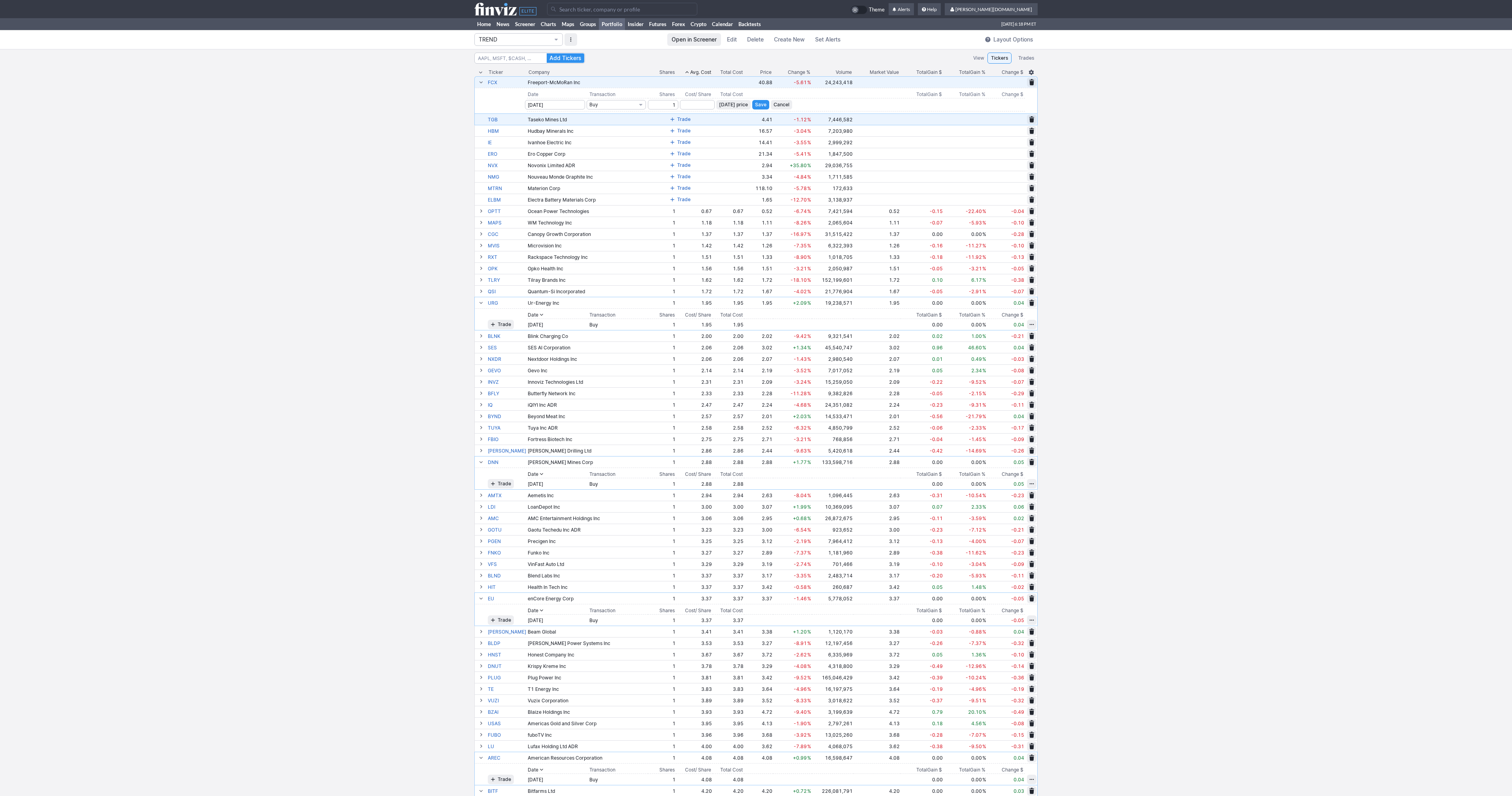
type input "1"
click at [722, 103] on span "Today’s price" at bounding box center [733, 104] width 29 height 8
type input "40.88"
click at [761, 104] on div "Today’s price Save Cancel" at bounding box center [869, 105] width 313 height 9
click at [755, 105] on span "Save" at bounding box center [760, 104] width 11 height 8
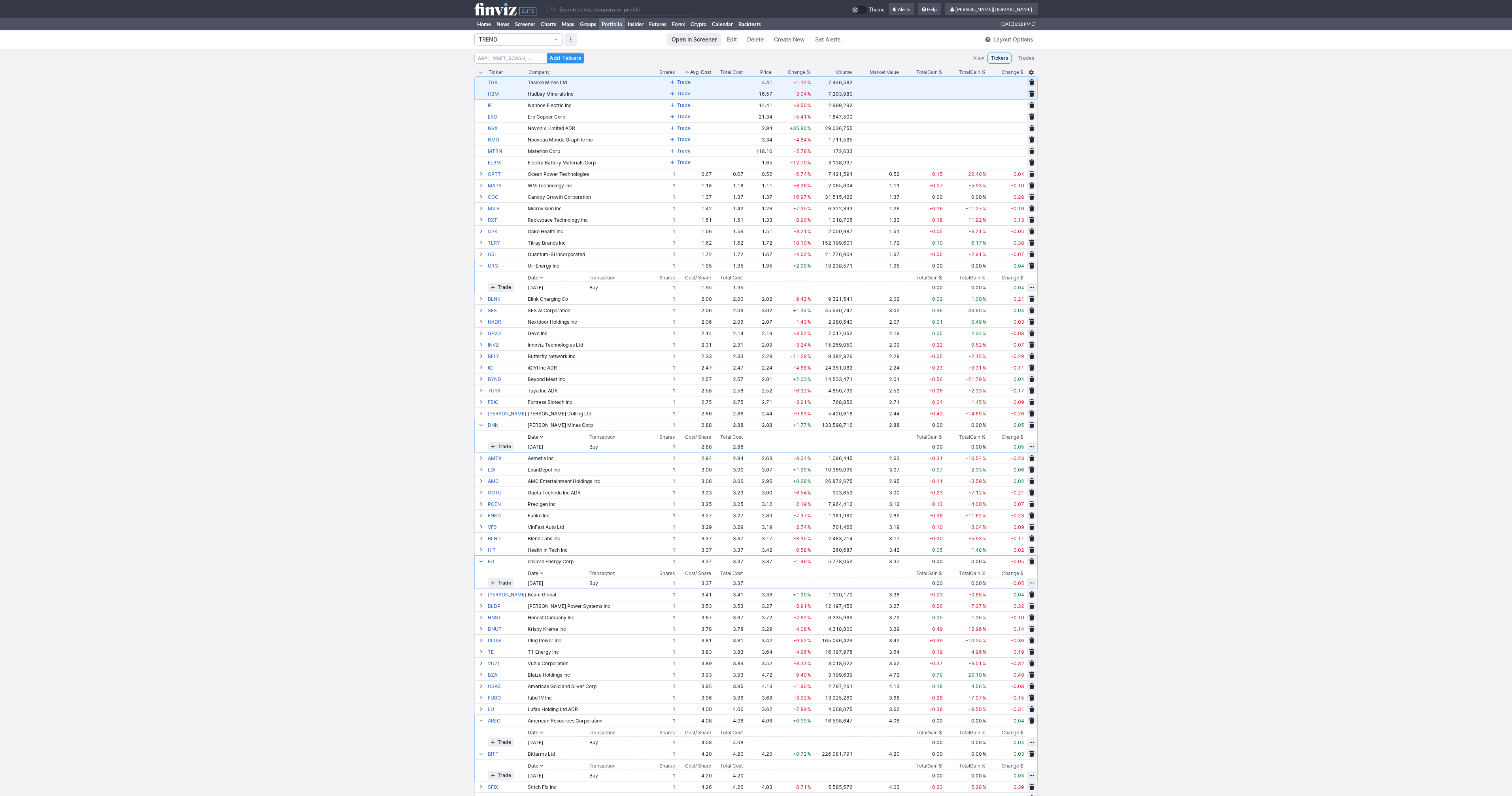
click at [670, 85] on span at bounding box center [672, 82] width 5 height 6
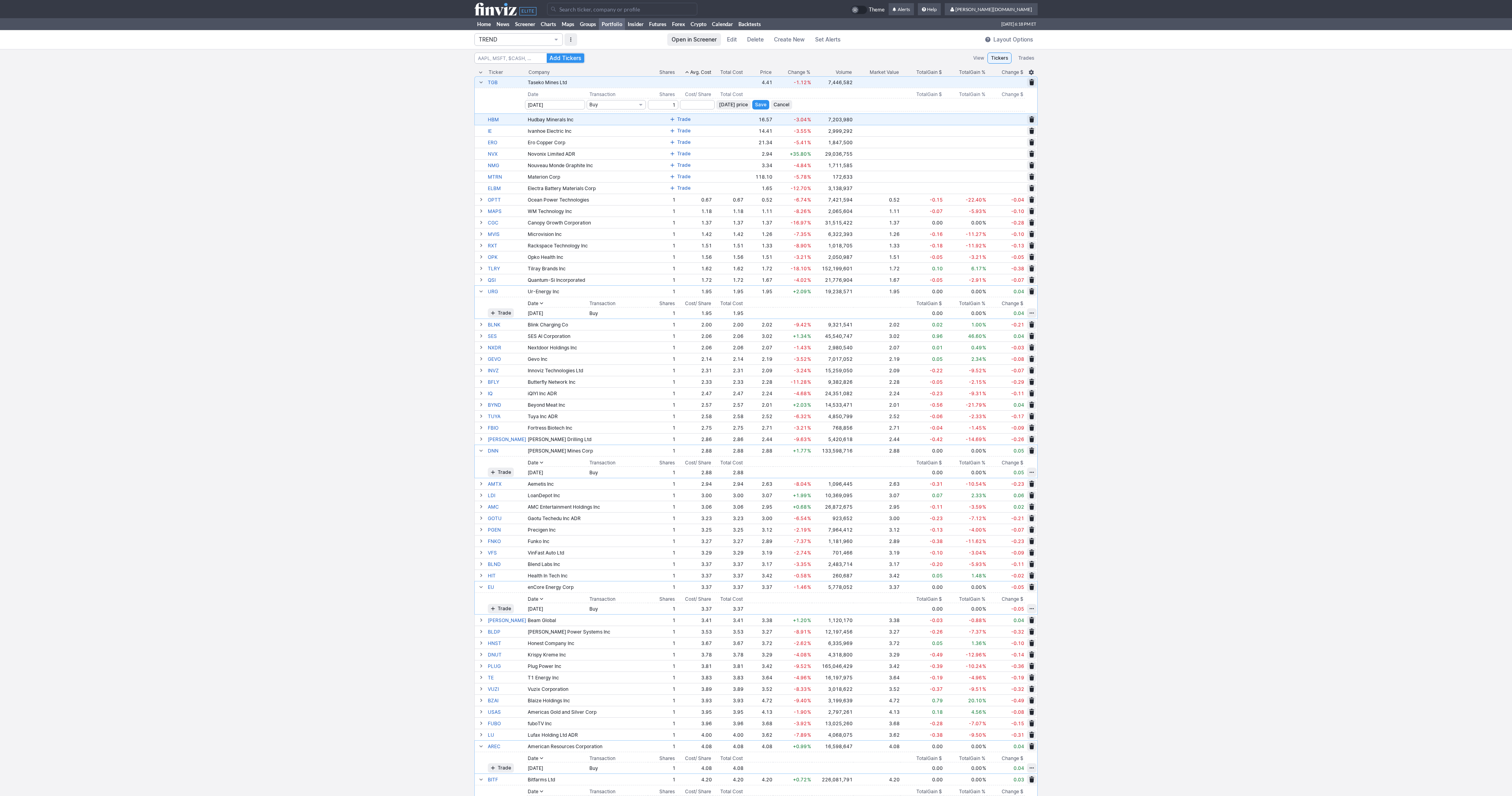
type input "1"
drag, startPoint x: 727, startPoint y: 104, endPoint x: 760, endPoint y: 105, distance: 33.0
click at [727, 104] on span "Today’s price" at bounding box center [733, 104] width 29 height 8
type input "4.41"
click at [755, 105] on span "Save" at bounding box center [760, 104] width 11 height 8
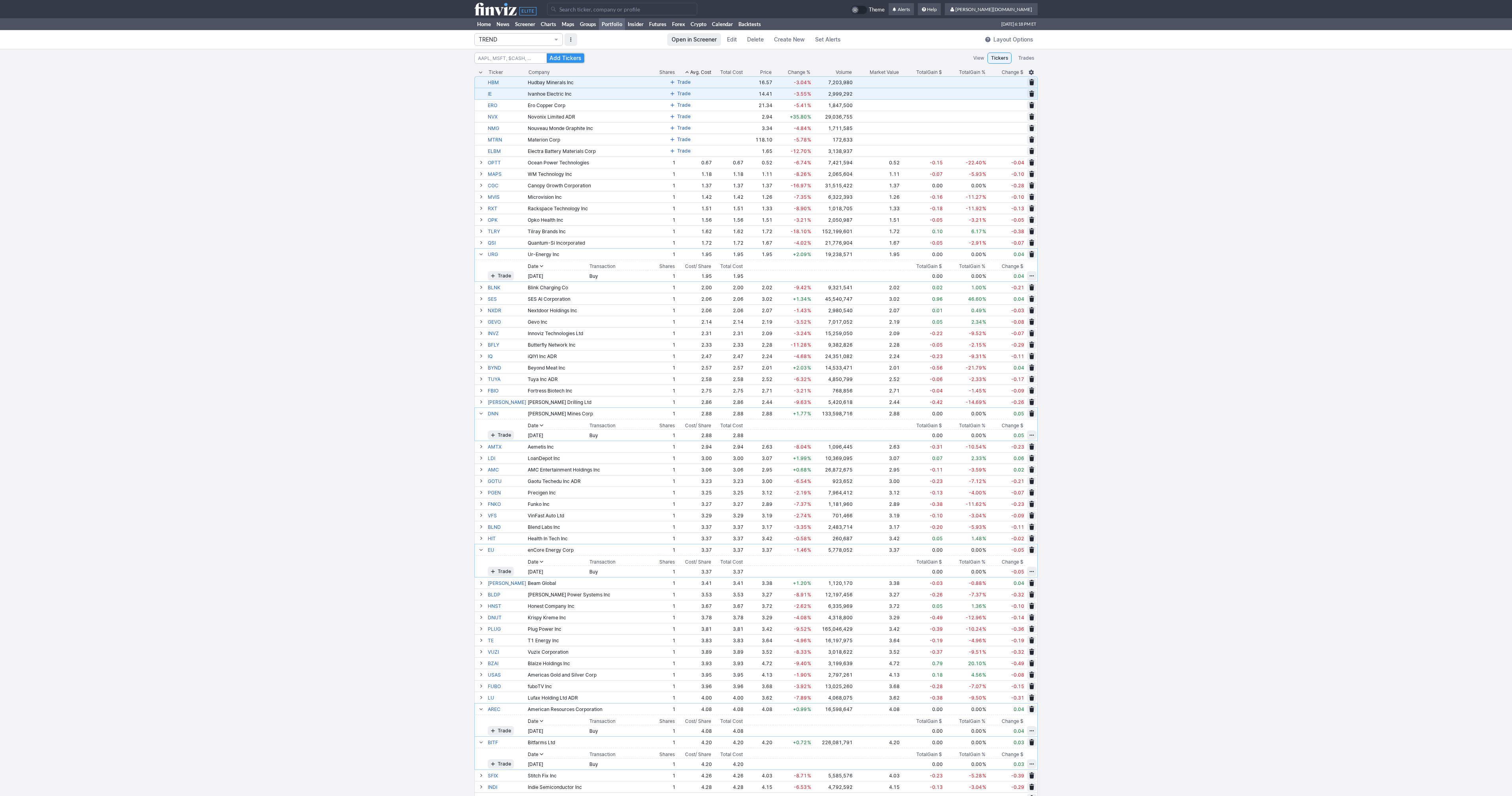
click at [670, 82] on span at bounding box center [672, 82] width 5 height 6
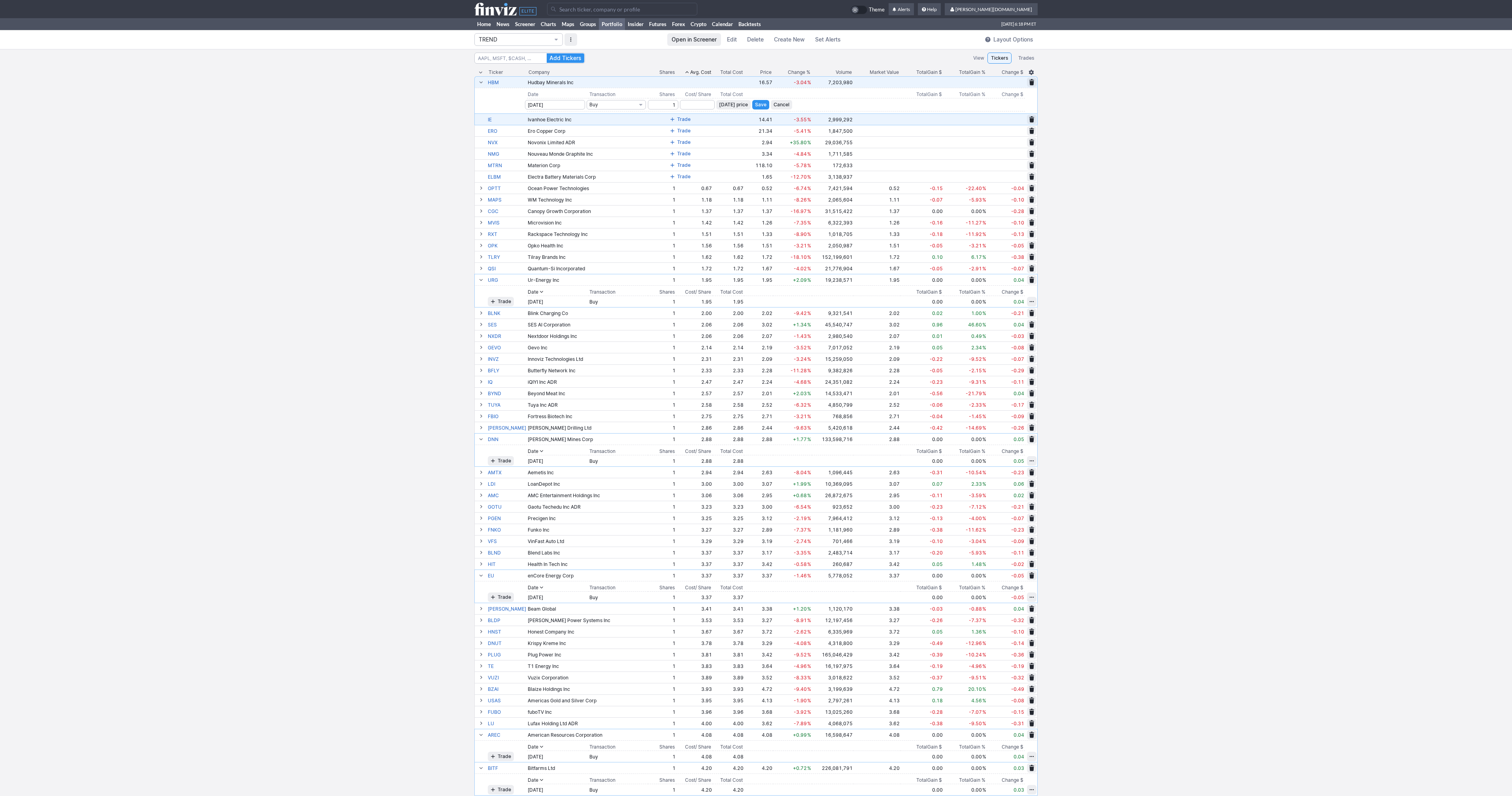
type input "1"
click at [733, 105] on span "Today’s price" at bounding box center [733, 104] width 29 height 8
type input "16.57"
click at [755, 104] on span "Save" at bounding box center [760, 104] width 11 height 8
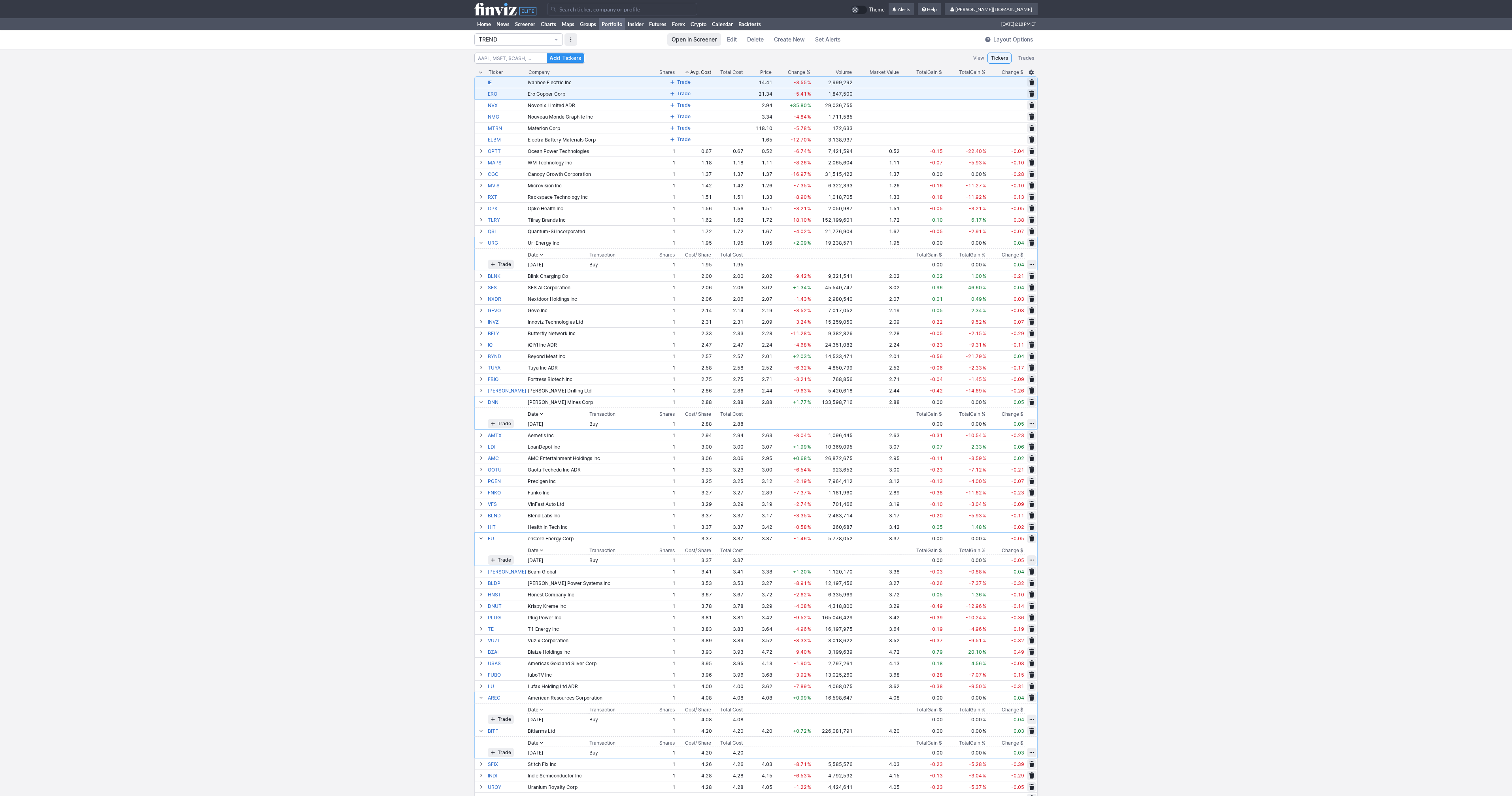
click at [670, 85] on span at bounding box center [672, 82] width 5 height 6
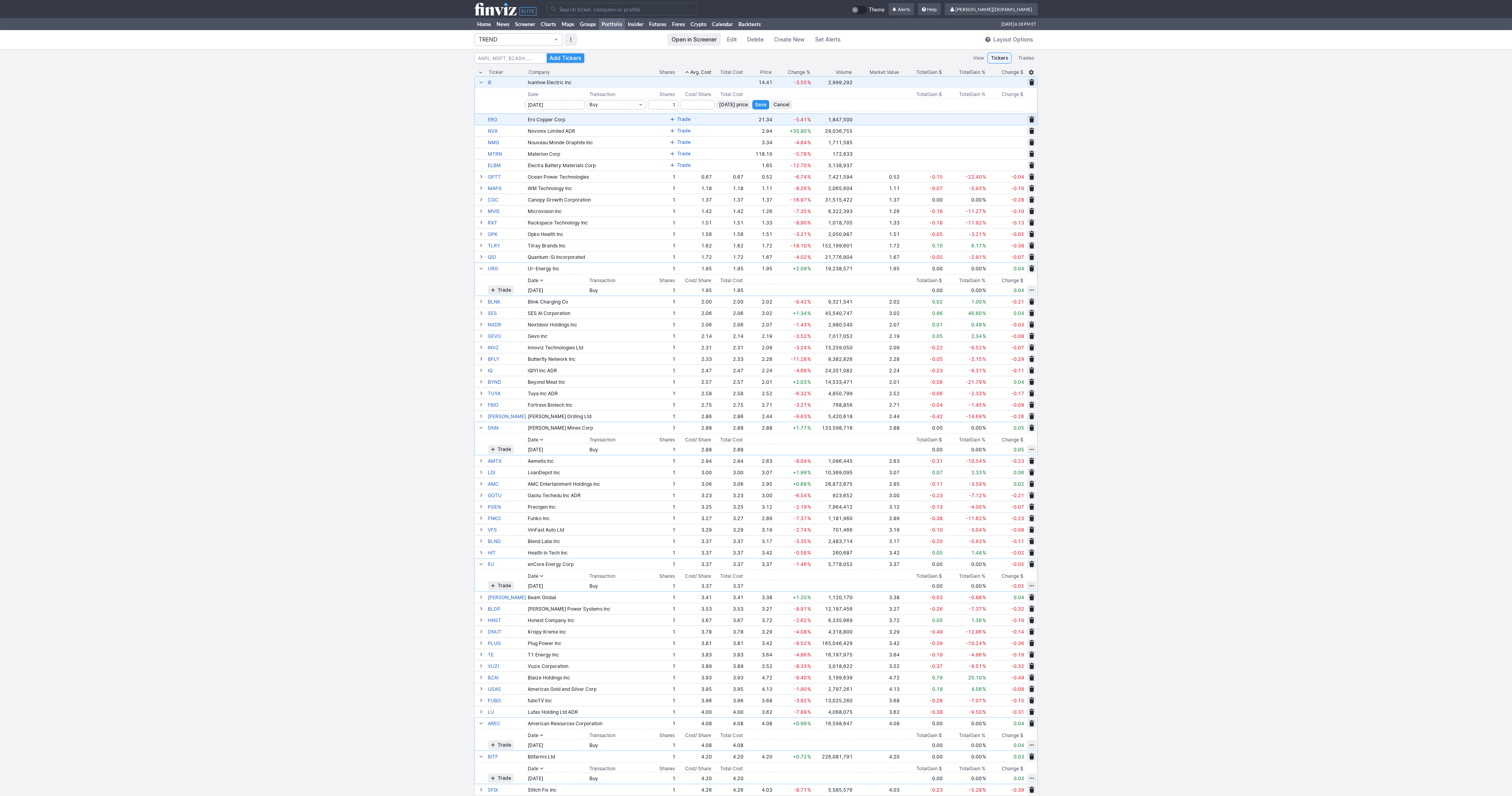
type input "1"
click at [734, 106] on span "Today’s price" at bounding box center [733, 104] width 29 height 8
type input "14.41"
click at [755, 104] on span "Save" at bounding box center [760, 104] width 11 height 8
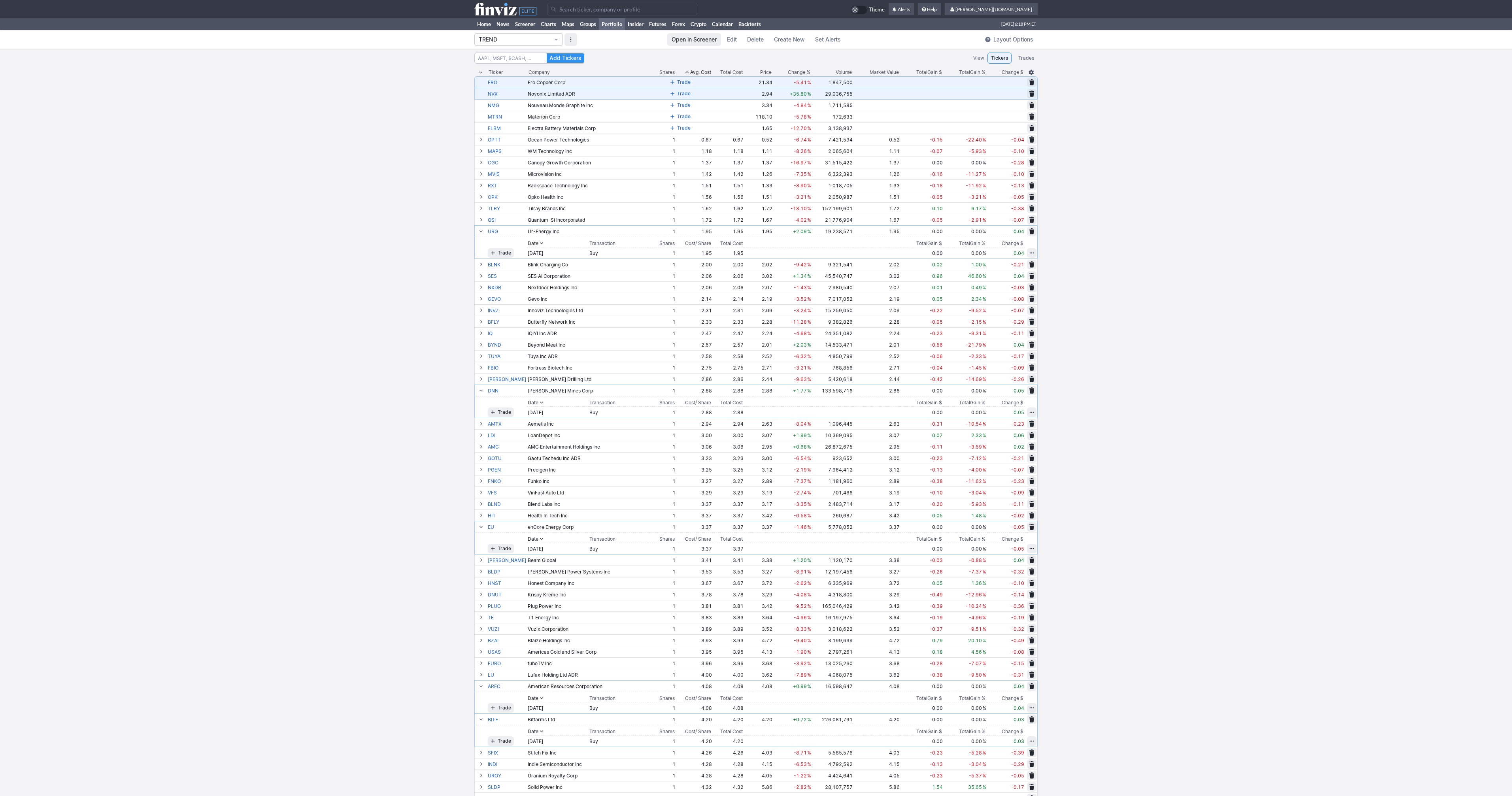
click at [670, 81] on span at bounding box center [672, 82] width 5 height 6
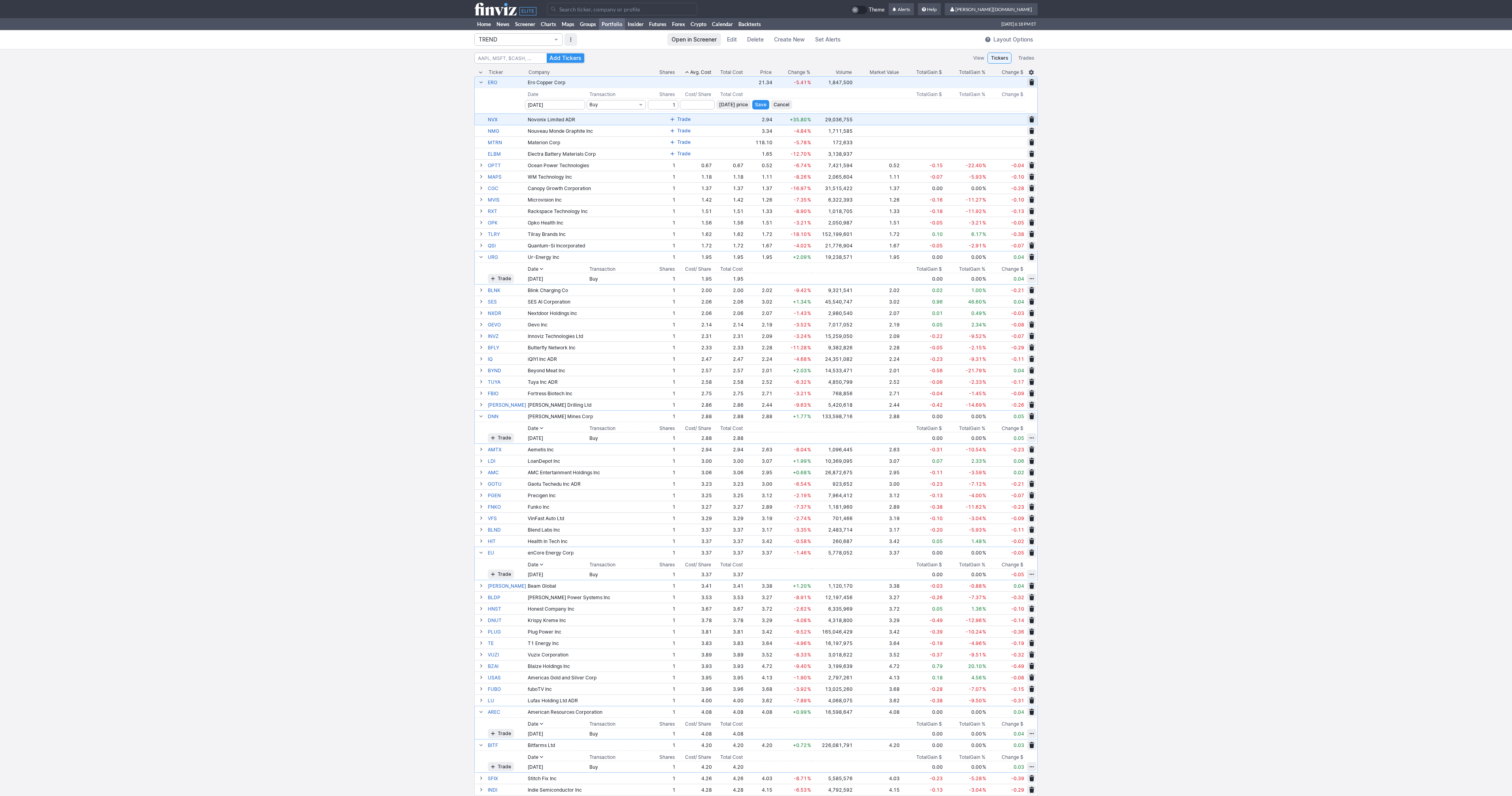
type input "1"
click at [728, 101] on span "Today’s price" at bounding box center [733, 104] width 29 height 8
type input "21.34"
click at [756, 101] on span "Save" at bounding box center [760, 104] width 11 height 8
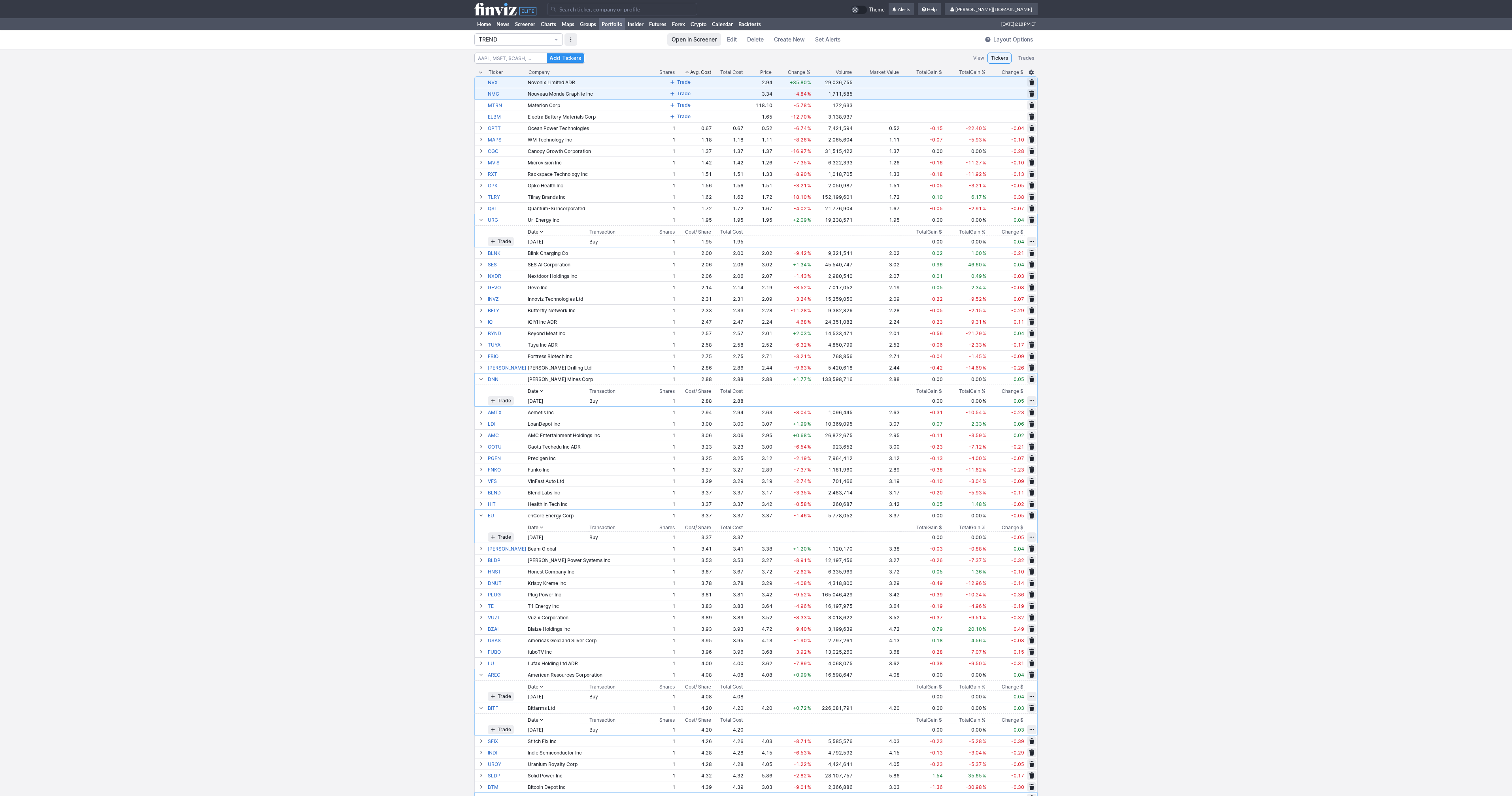
click at [677, 81] on span "Trade" at bounding box center [684, 82] width 14 height 8
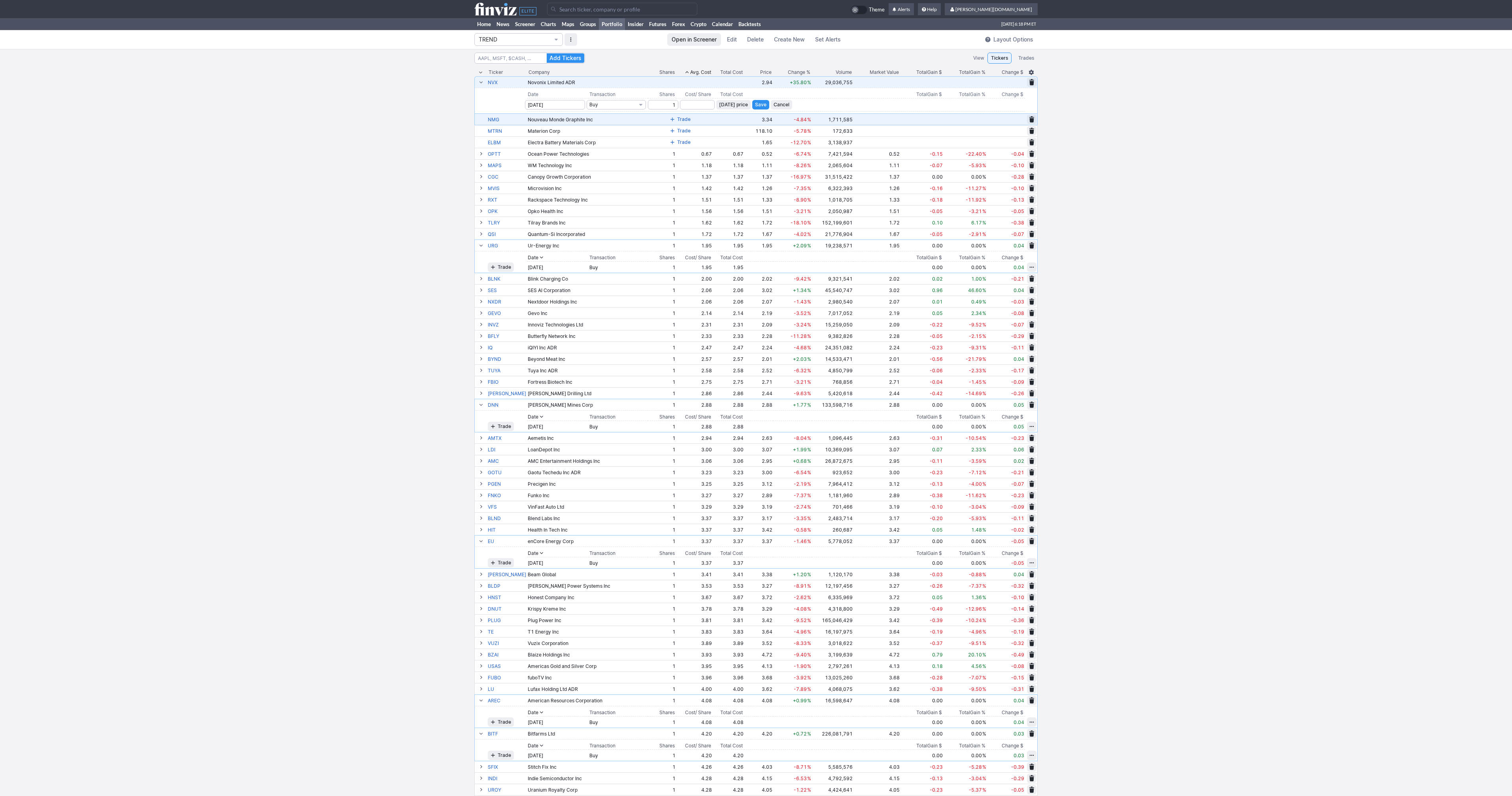
type input "1"
click at [727, 103] on span "Today’s price" at bounding box center [733, 104] width 29 height 8
type input "2.94"
click at [758, 106] on button "Save" at bounding box center [761, 105] width 17 height 9
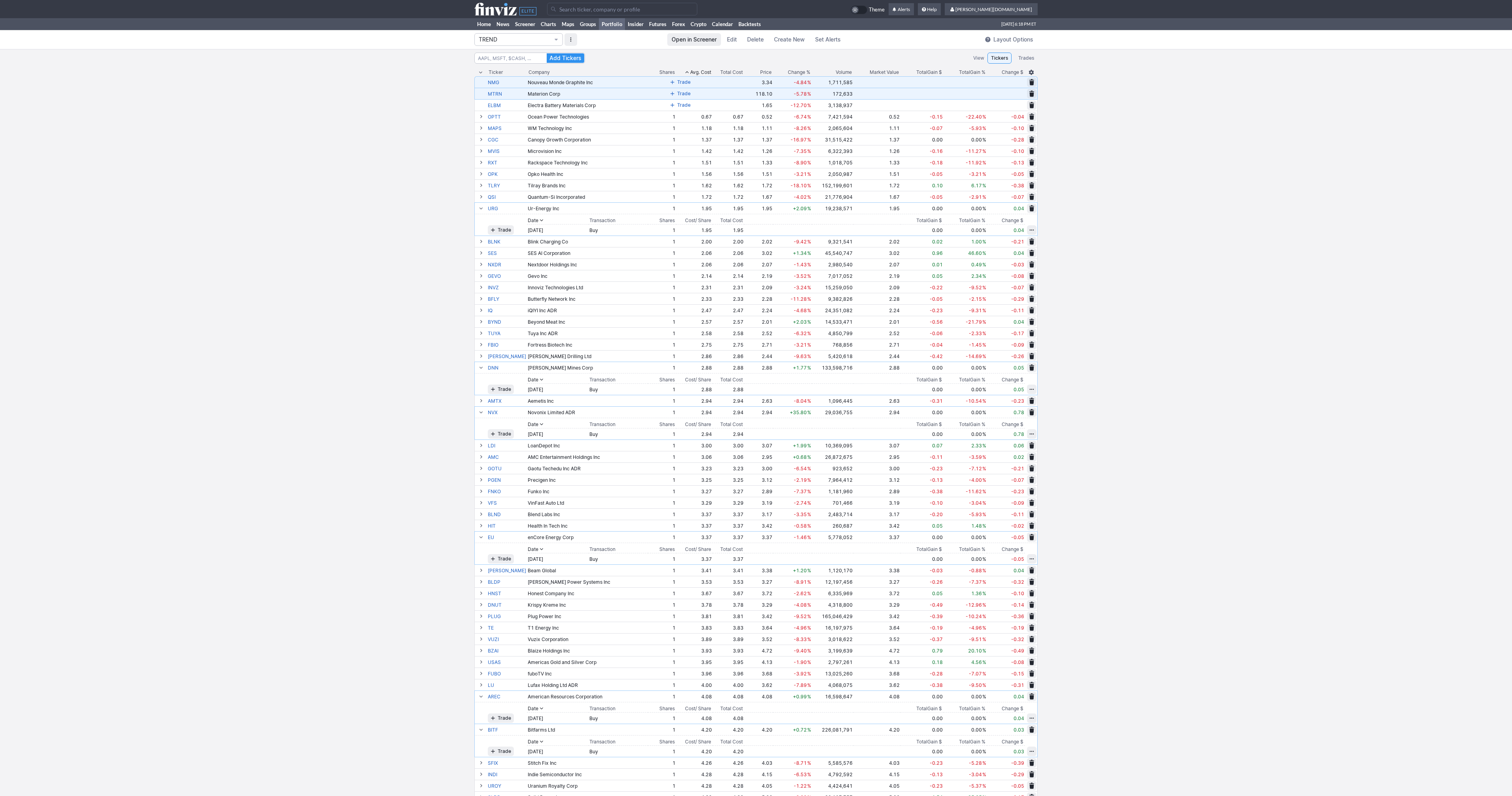
click at [667, 84] on button "Trade" at bounding box center [680, 82] width 26 height 9
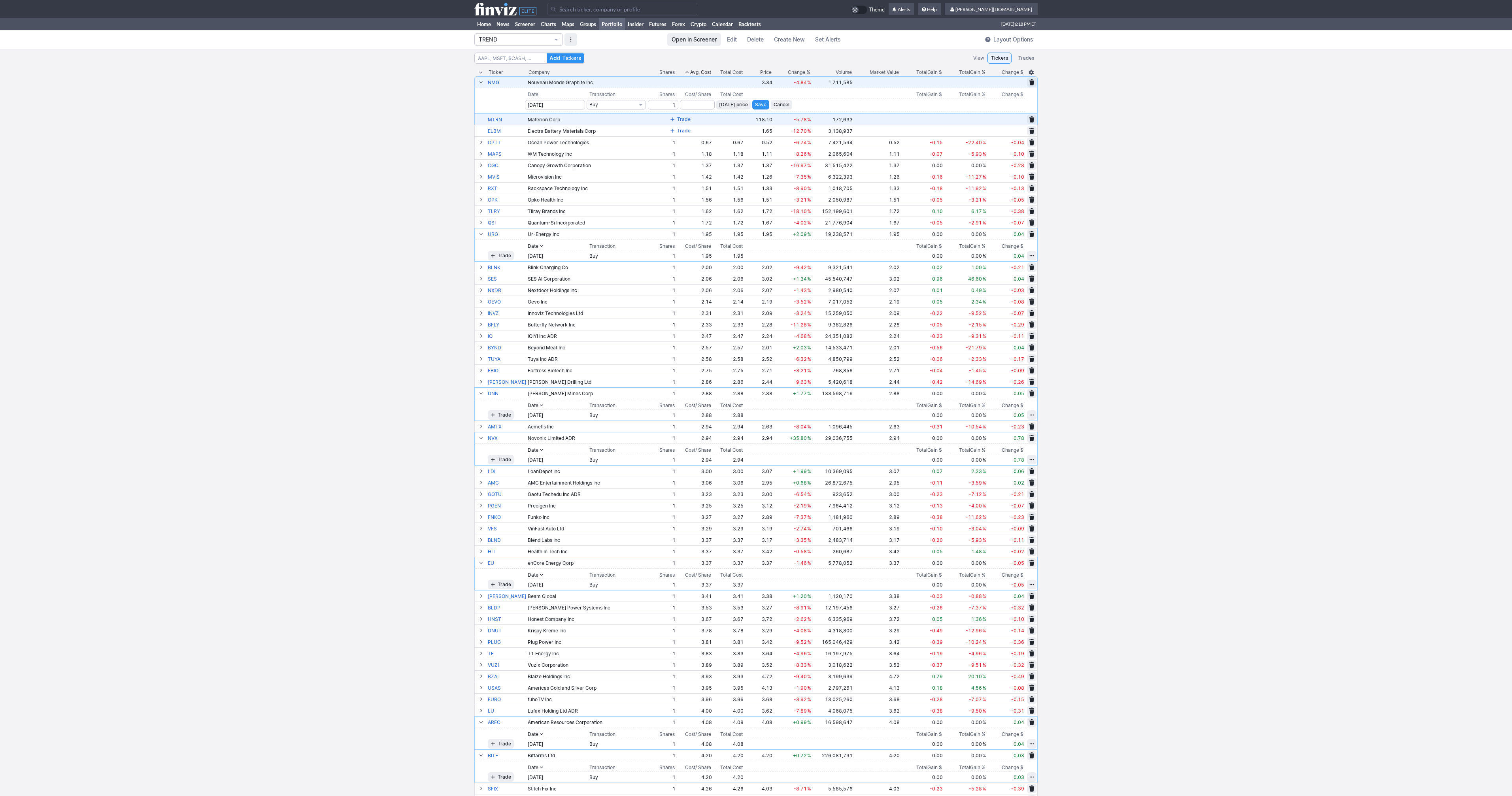
type input "1"
click at [720, 103] on span "Today’s price" at bounding box center [733, 104] width 29 height 8
type input "3.34"
click at [755, 104] on span "Save" at bounding box center [760, 104] width 11 height 8
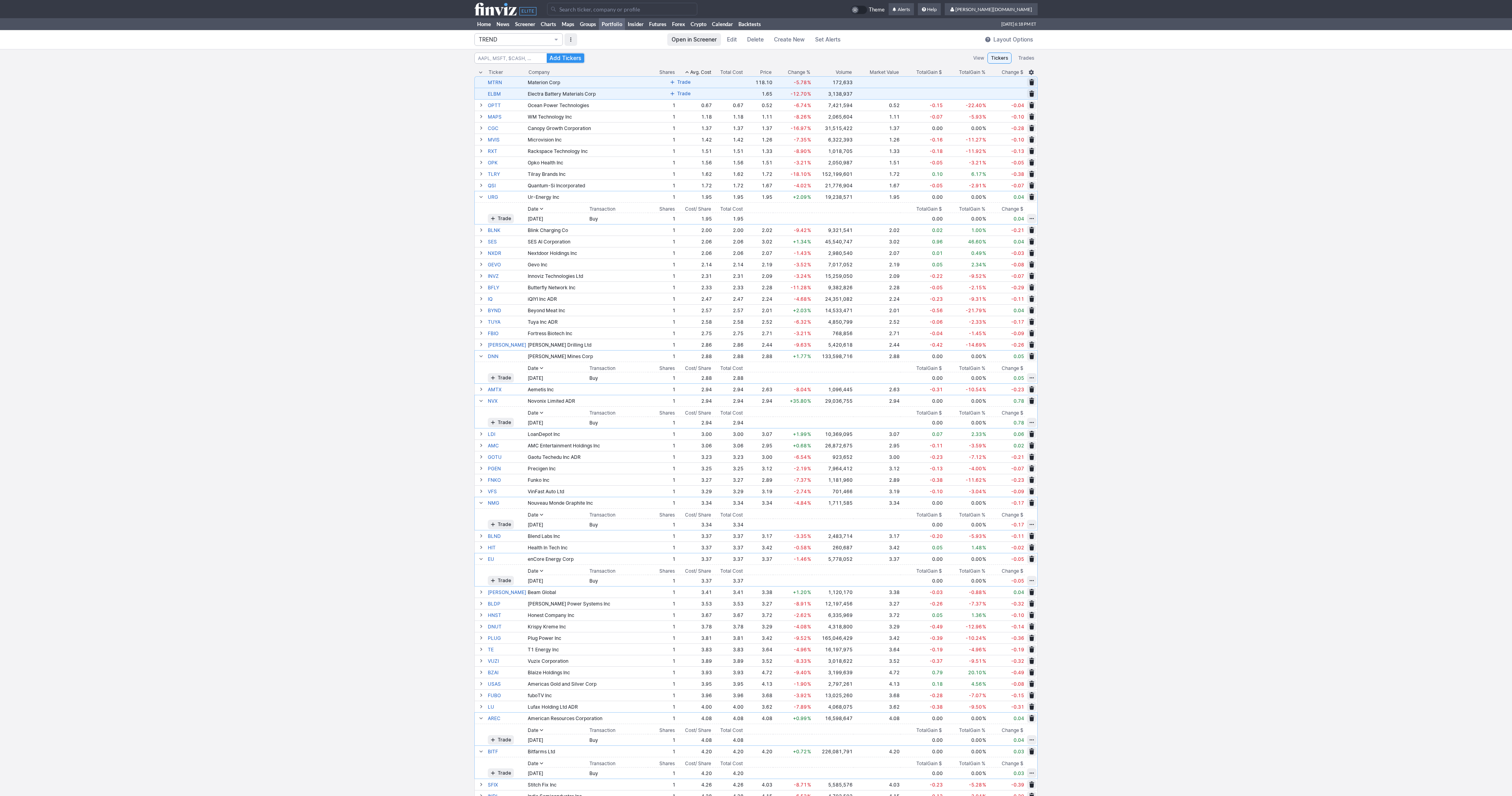
click at [677, 85] on span "Trade" at bounding box center [684, 82] width 14 height 8
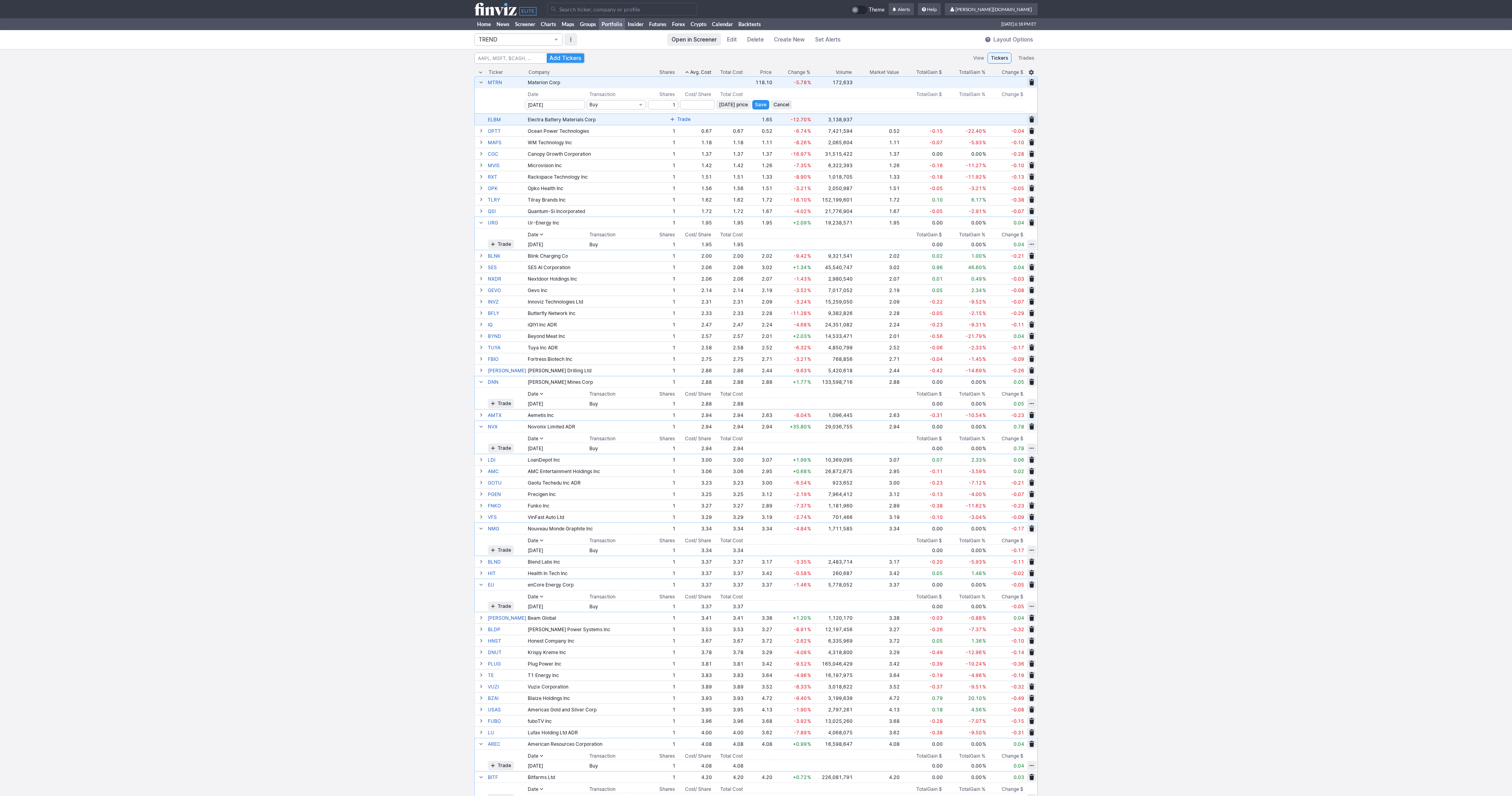
type input "1"
click at [724, 102] on span "Today’s price" at bounding box center [733, 104] width 29 height 8
type input "118.1"
click at [755, 104] on span "Save" at bounding box center [760, 104] width 11 height 8
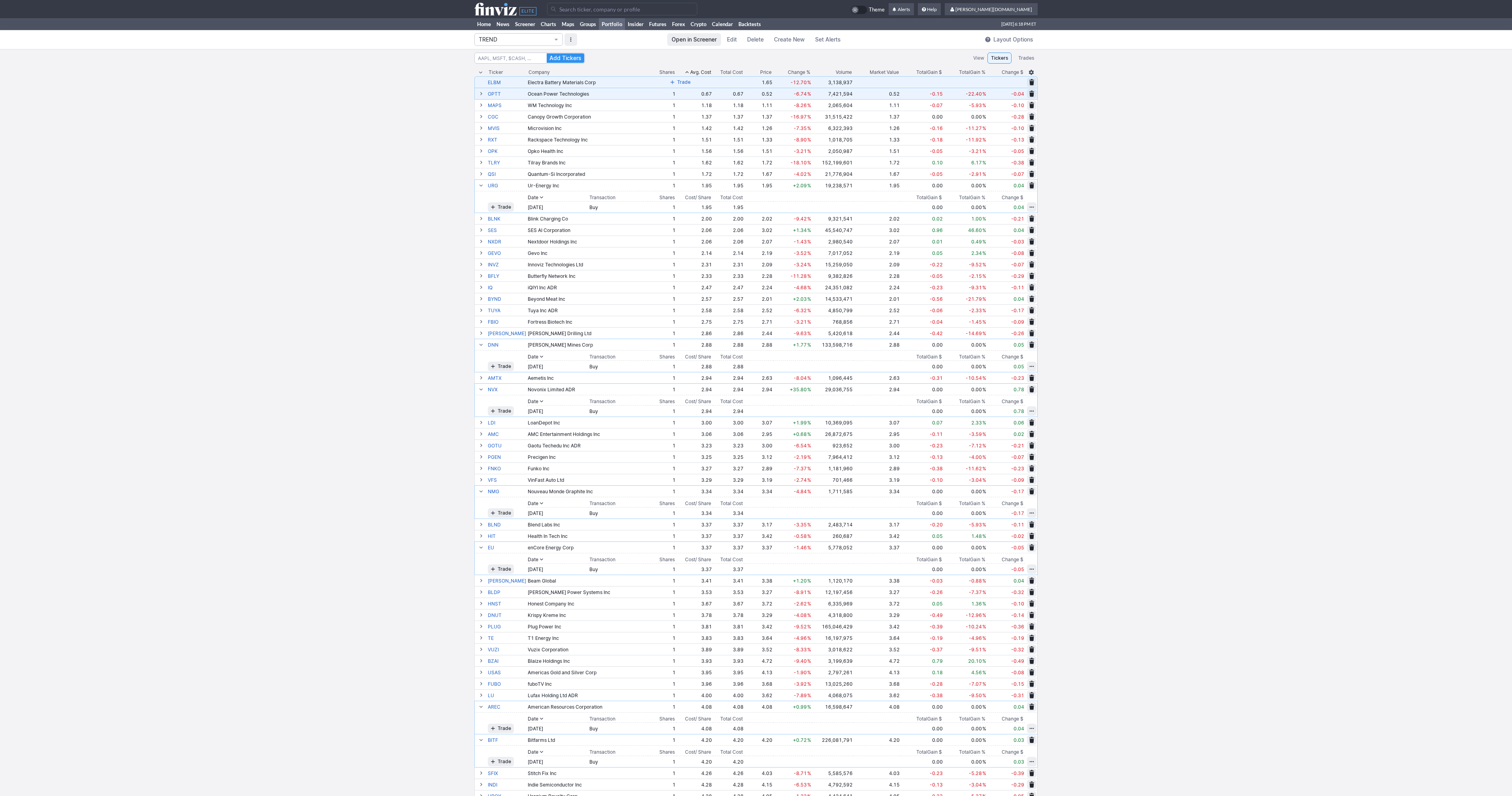
click at [677, 81] on span "Trade" at bounding box center [684, 82] width 14 height 8
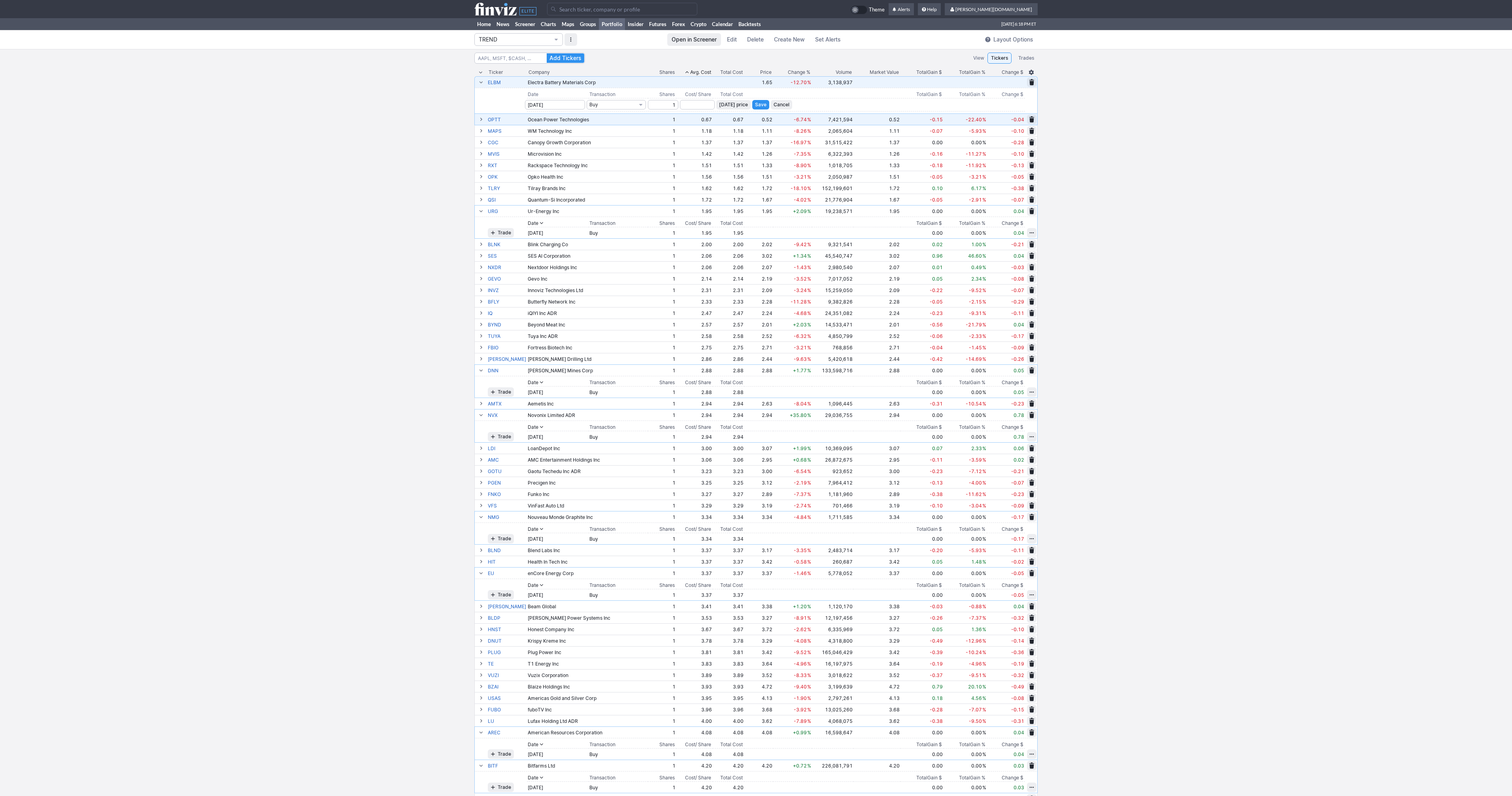
type input "1"
click at [719, 104] on span "Today’s price" at bounding box center [733, 104] width 29 height 8
type input "1.65"
click at [755, 104] on span "Save" at bounding box center [760, 104] width 11 height 8
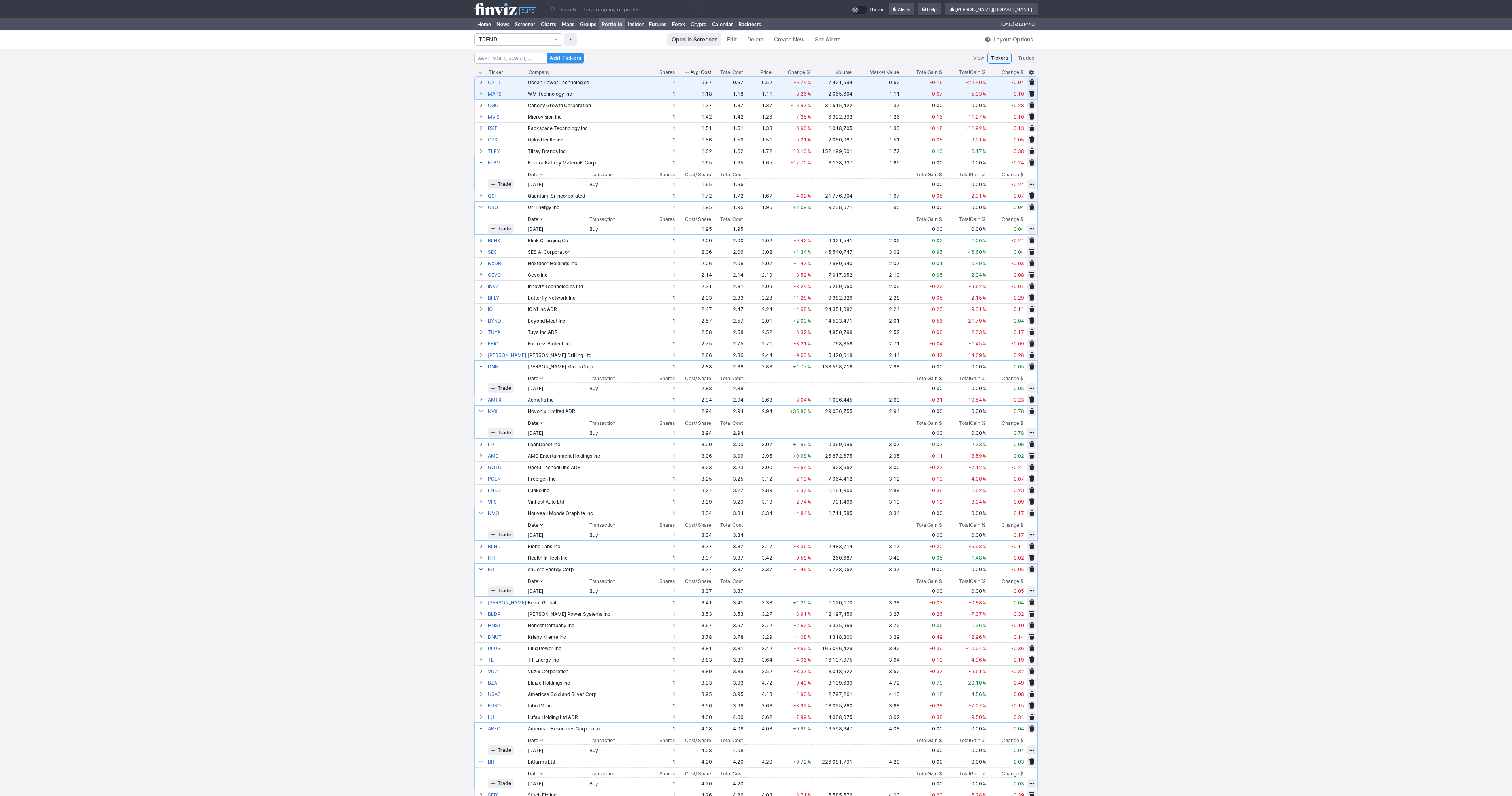
click at [666, 74] on th "Shares" at bounding box center [662, 72] width 28 height 8
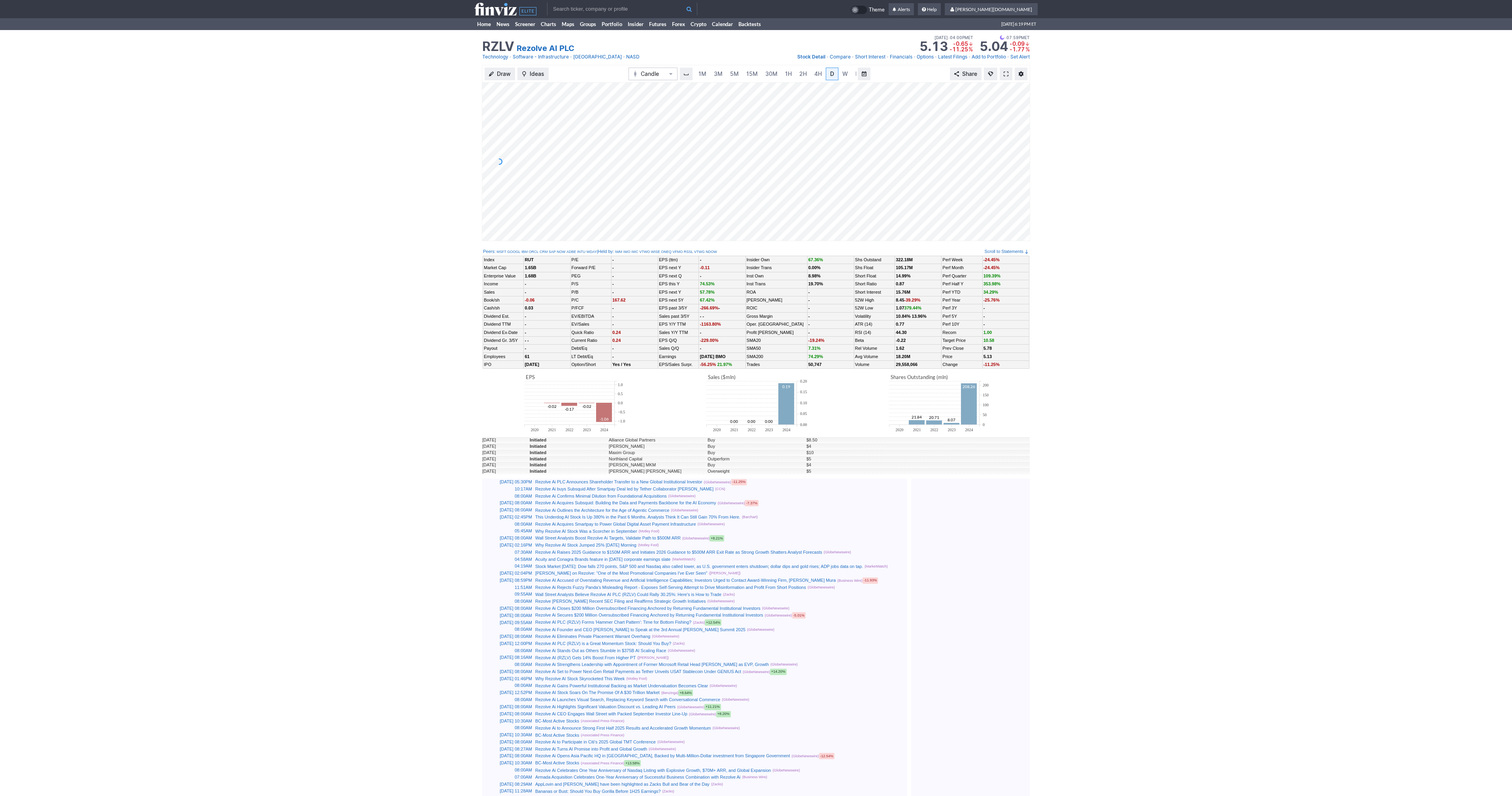
scroll to position [0, 8]
click at [1006, 76] on span at bounding box center [1006, 74] width 5 height 6
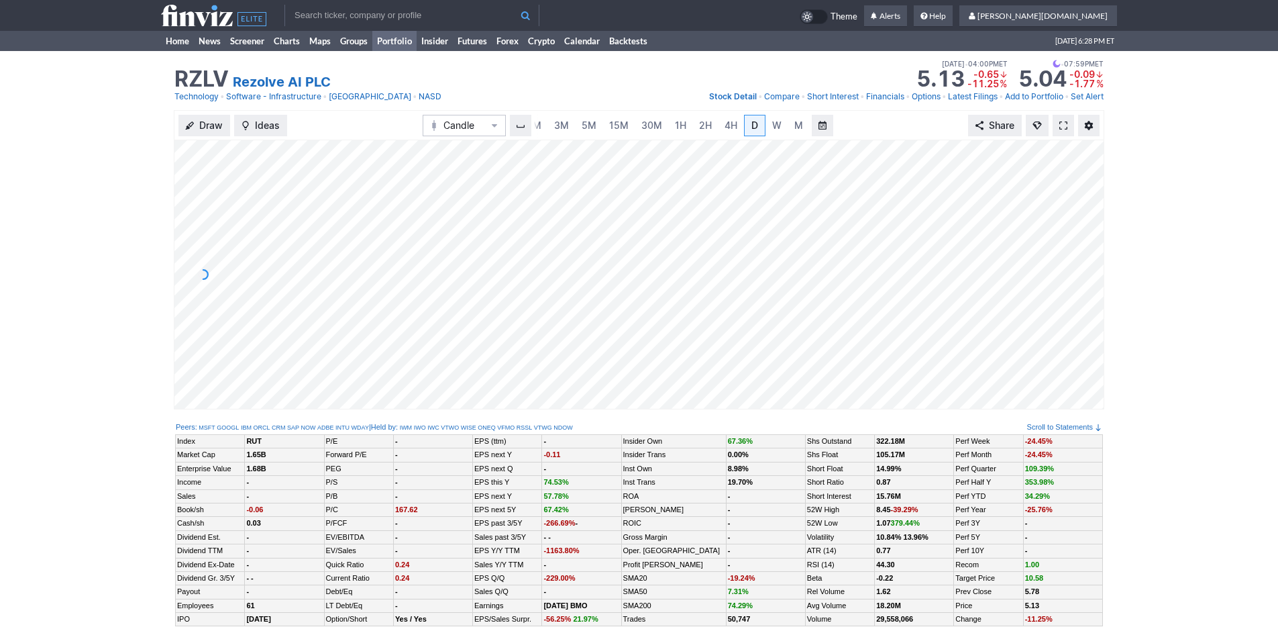
click at [393, 46] on link "Portfolio" at bounding box center [394, 41] width 44 height 20
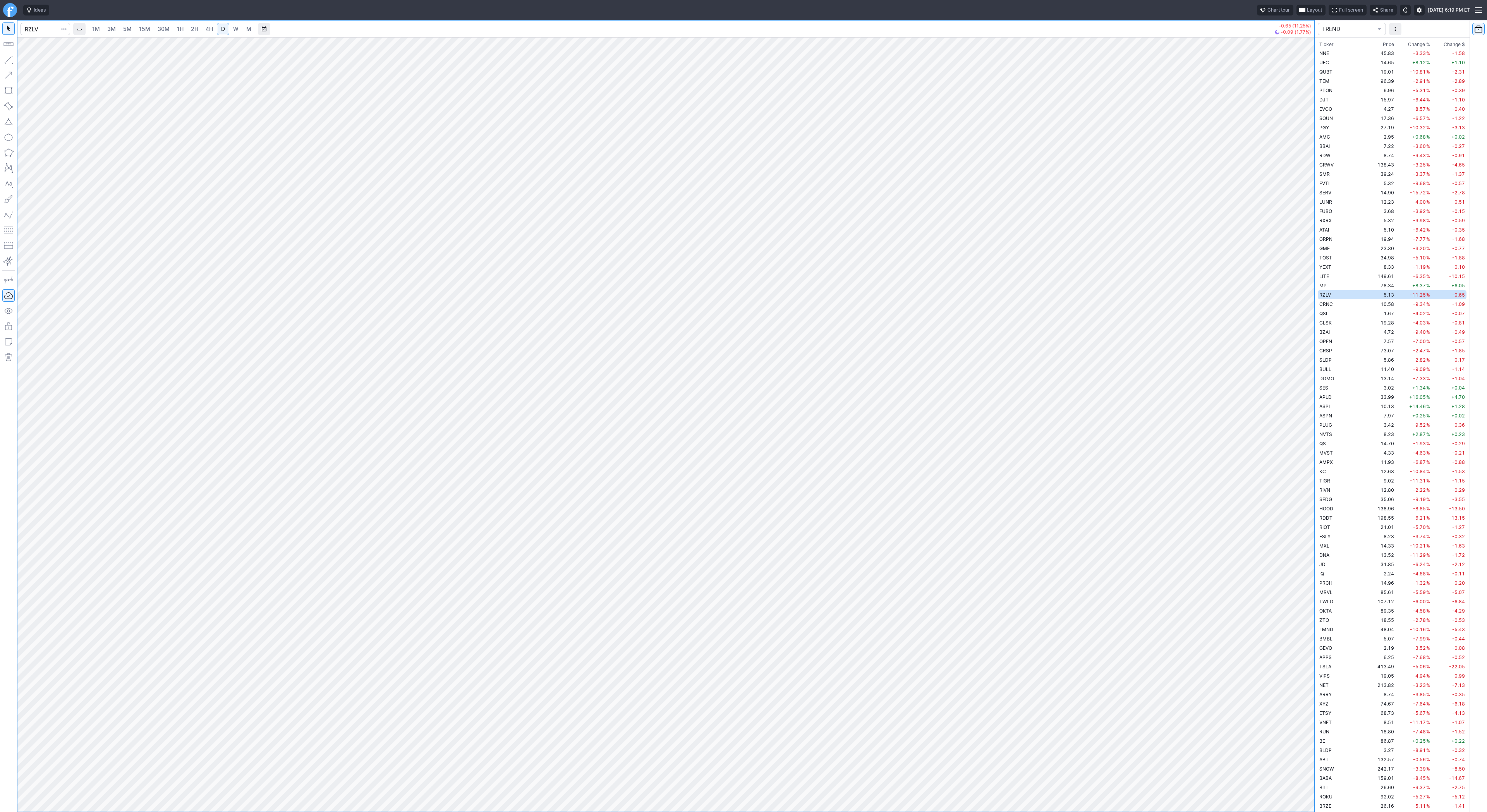
scroll to position [2267, 0]
click at [31, 63] on span "Line" at bounding box center [45, 61] width 31 height 8
click at [32, 63] on span "Line" at bounding box center [45, 61] width 31 height 8
click at [31, 59] on span "Line" at bounding box center [45, 61] width 31 height 8
click at [27, 61] on span "button" at bounding box center [25, 61] width 5 height 11
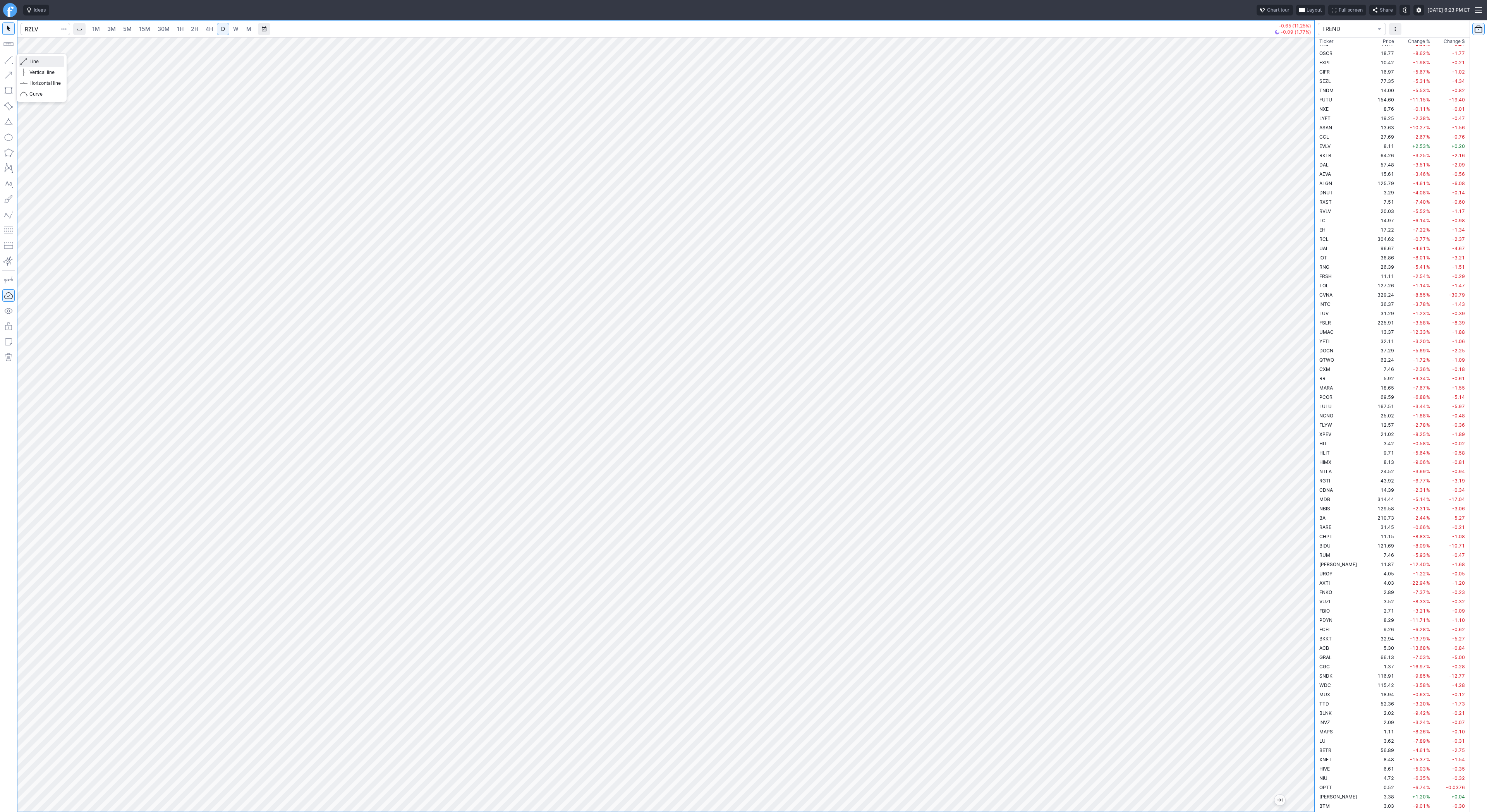
click at [23, 62] on span "button" at bounding box center [25, 61] width 5 height 11
click at [40, 67] on button "Vertical line" at bounding box center [42, 72] width 45 height 11
click at [51, 64] on span "Line" at bounding box center [45, 61] width 31 height 8
drag, startPoint x: 34, startPoint y: 59, endPoint x: 41, endPoint y: 69, distance: 12.2
click at [34, 59] on span "Line" at bounding box center [45, 61] width 31 height 8
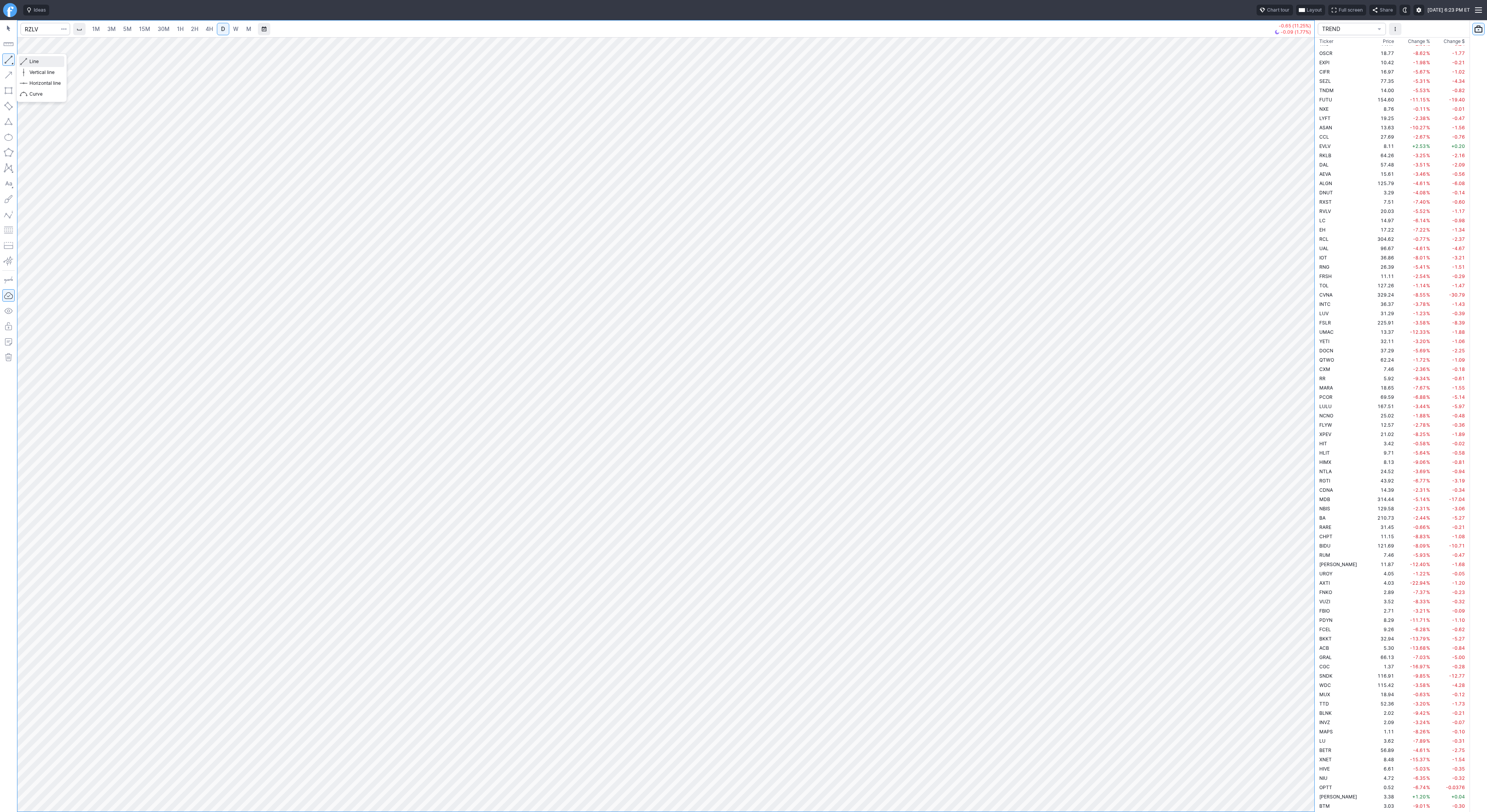
click at [44, 56] on button "Line" at bounding box center [42, 61] width 45 height 11
click at [42, 62] on span "Line" at bounding box center [45, 61] width 31 height 8
click at [41, 60] on span "Line" at bounding box center [45, 61] width 31 height 8
click at [35, 29] on input "Search" at bounding box center [46, 29] width 50 height 12
type input "bmnr"
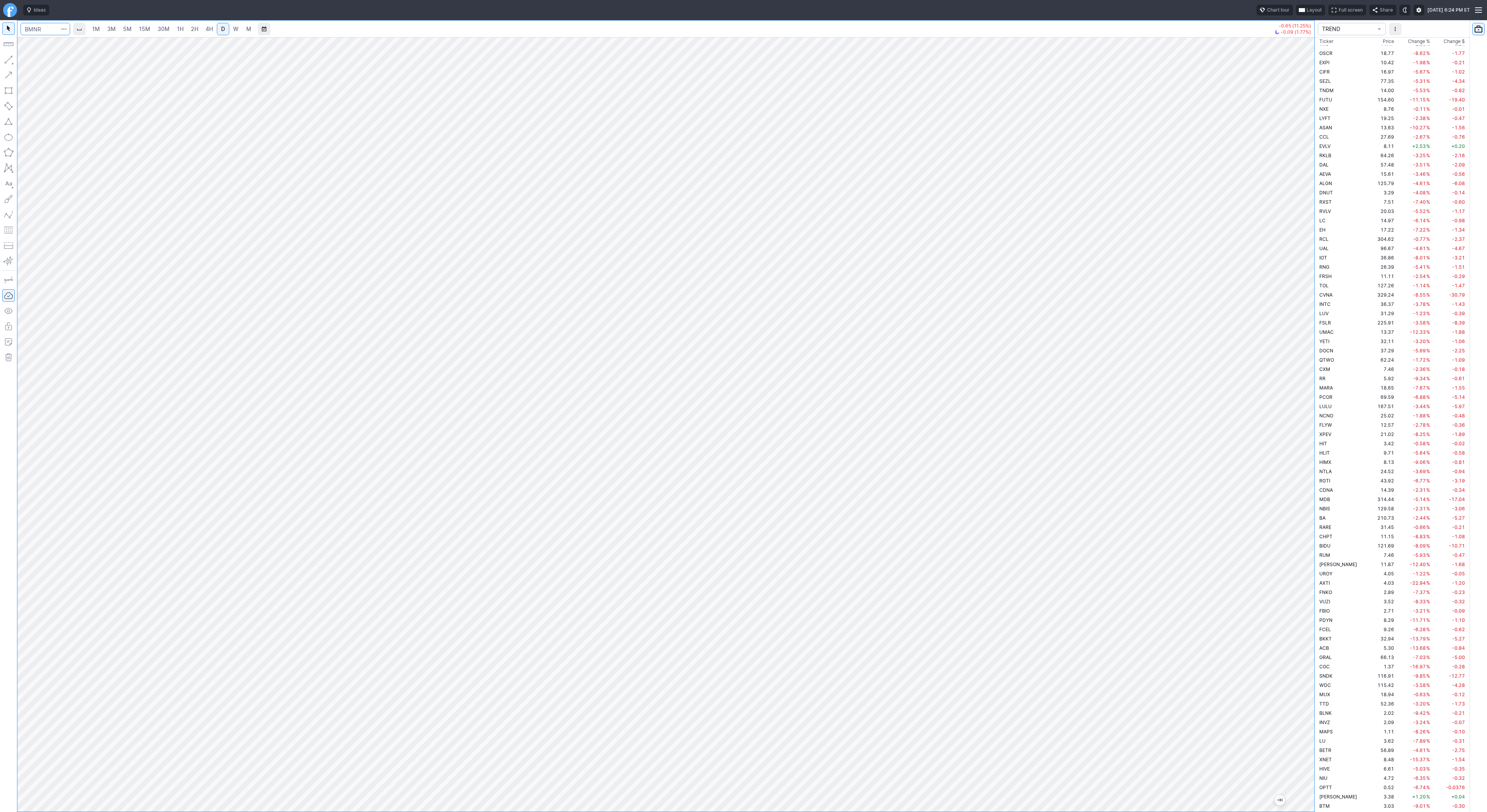
scroll to position [1682, 0]
click at [24, 61] on span "button" at bounding box center [25, 61] width 5 height 11
click at [36, 58] on span "Line" at bounding box center [45, 61] width 31 height 8
click at [27, 59] on span "button" at bounding box center [25, 61] width 5 height 11
click at [40, 59] on span "Line" at bounding box center [45, 61] width 31 height 8
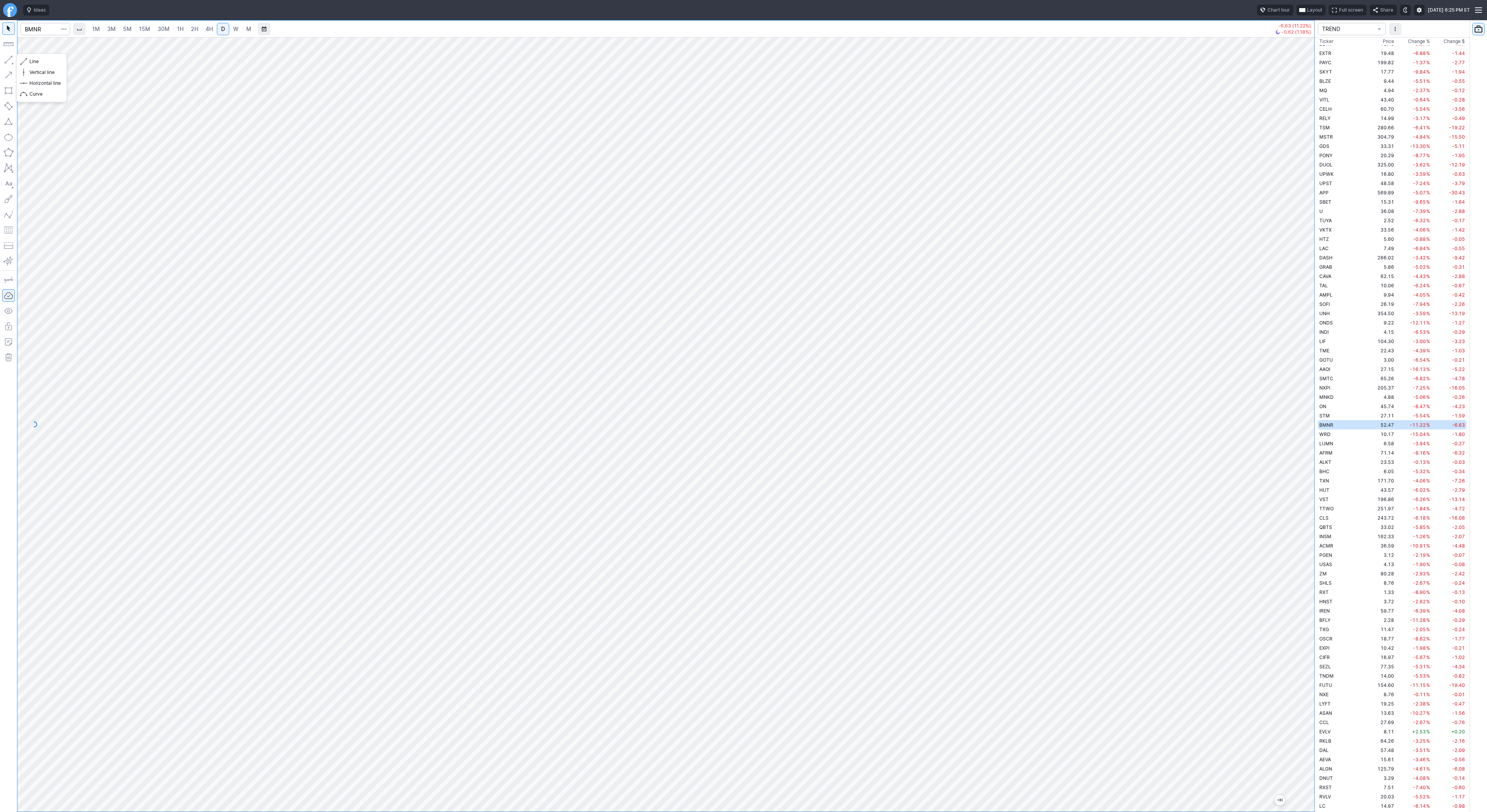
click at [7, 63] on button "button" at bounding box center [8, 59] width 12 height 12
drag, startPoint x: 1316, startPoint y: 530, endPoint x: 1312, endPoint y: 551, distance: 21.4
click at [1314, 552] on div at bounding box center [1306, 422] width 16 height 755
click at [9, 61] on button "button" at bounding box center [8, 59] width 12 height 12
click at [6, 55] on button "button" at bounding box center [8, 59] width 12 height 12
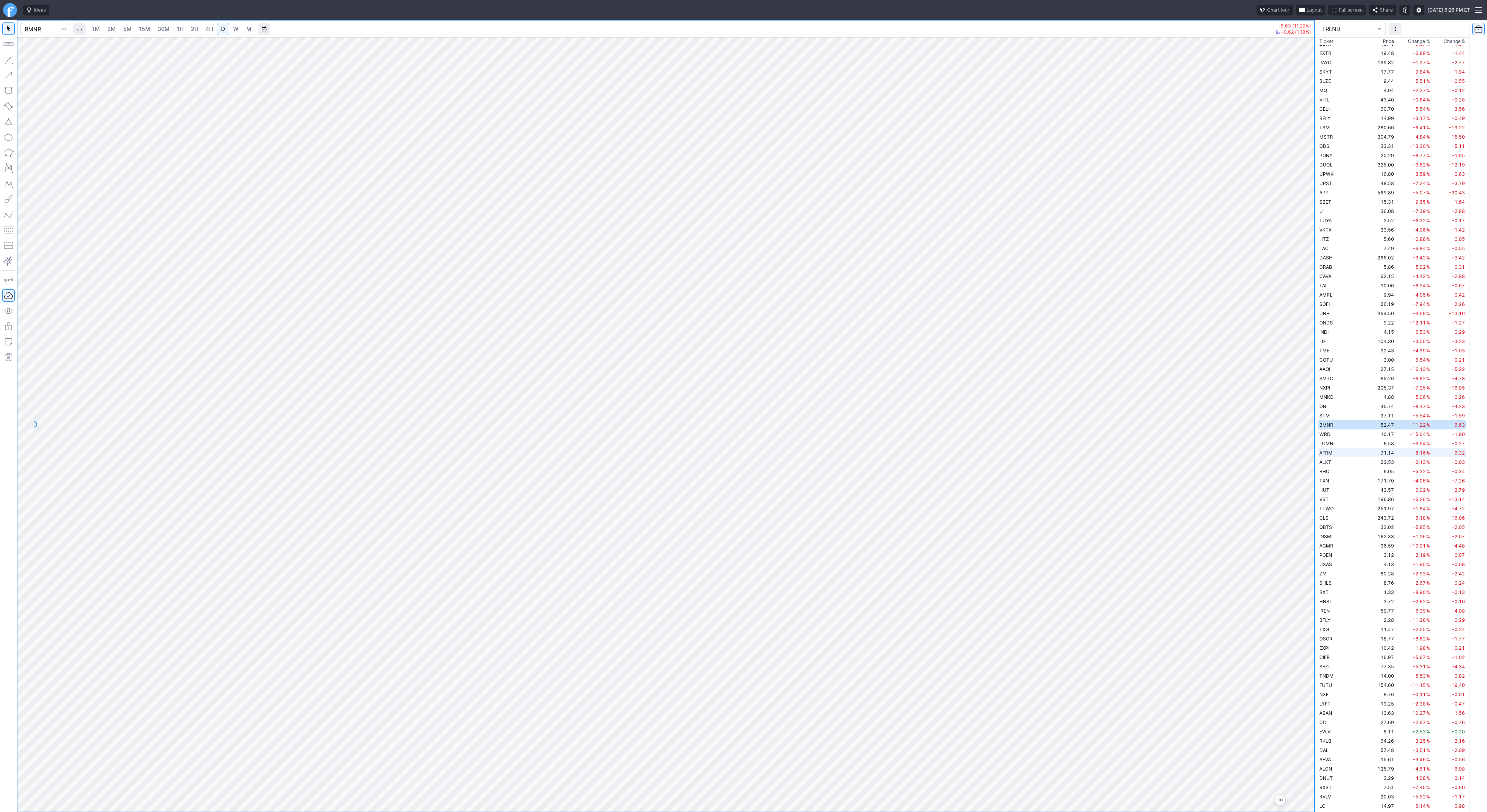
click at [1344, 451] on td "AFRM" at bounding box center [1342, 452] width 49 height 9
click at [9, 62] on button "button" at bounding box center [8, 59] width 12 height 12
click at [53, 63] on span "Line" at bounding box center [45, 61] width 31 height 8
click at [27, 61] on span "button" at bounding box center [25, 61] width 5 height 11
click at [27, 63] on button "Line" at bounding box center [42, 61] width 45 height 11
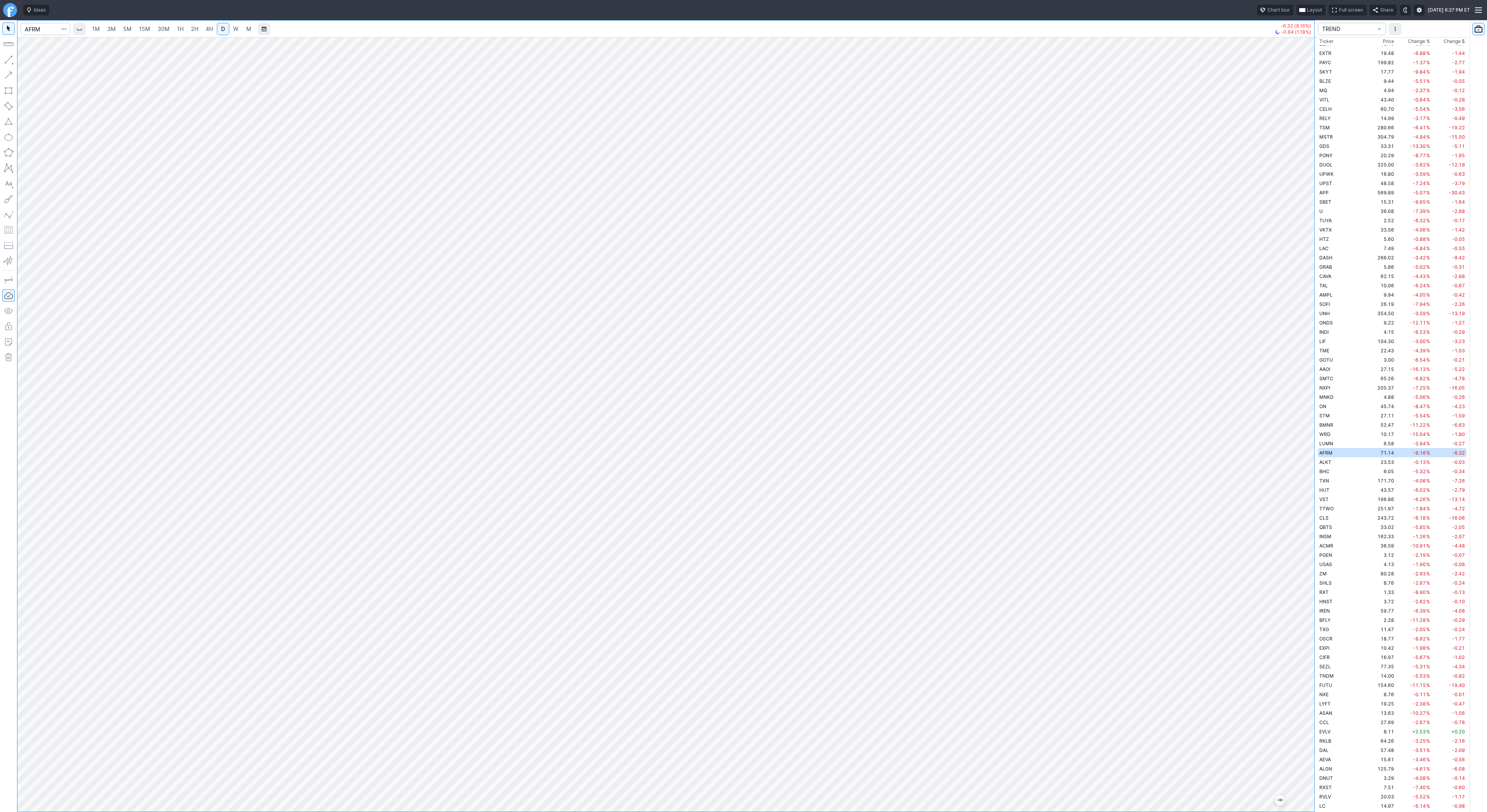
drag, startPoint x: 1310, startPoint y: 371, endPoint x: 1305, endPoint y: 455, distance: 84.1
click at [1317, 471] on div "1M 3M 5M 15M 30M 1H 2H 4H D W M -6.32 (8.16%) -0.84 (1.18%) TREND Ticker Price …" at bounding box center [744, 416] width 1487 height 792
click at [1328, 463] on span "ALKT" at bounding box center [1325, 462] width 12 height 6
click at [1328, 470] on span "BHC" at bounding box center [1324, 472] width 10 height 6
click at [1336, 560] on div "1M 3M 5M 15M 30M 1H 2H 4H D W M -0.34 (5.32%) +0.05 (0.83%) TREND Ticker Price …" at bounding box center [744, 416] width 1487 height 792
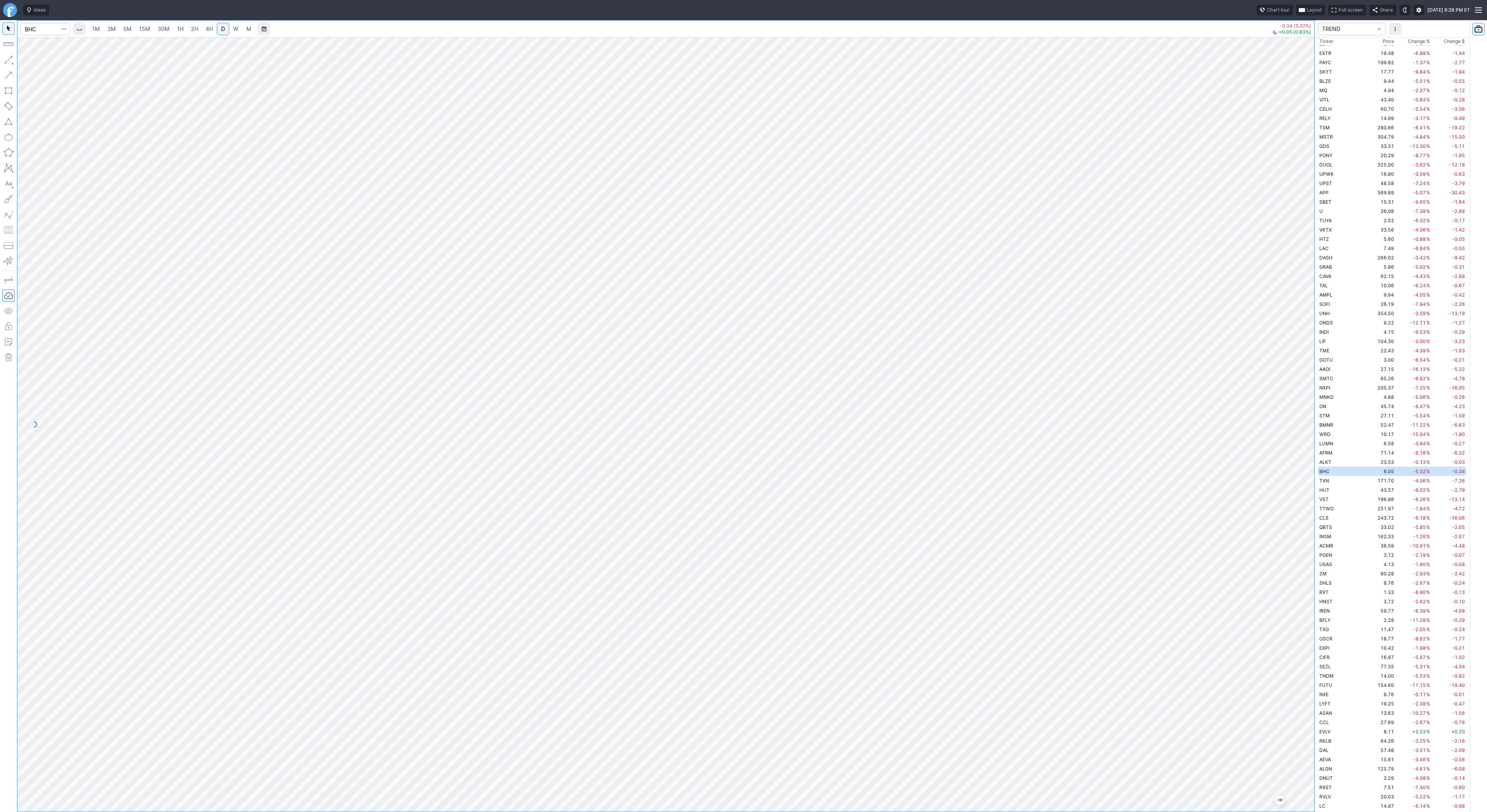
click at [1479, 29] on button "Portfolio watchlist" at bounding box center [1478, 29] width 12 height 12
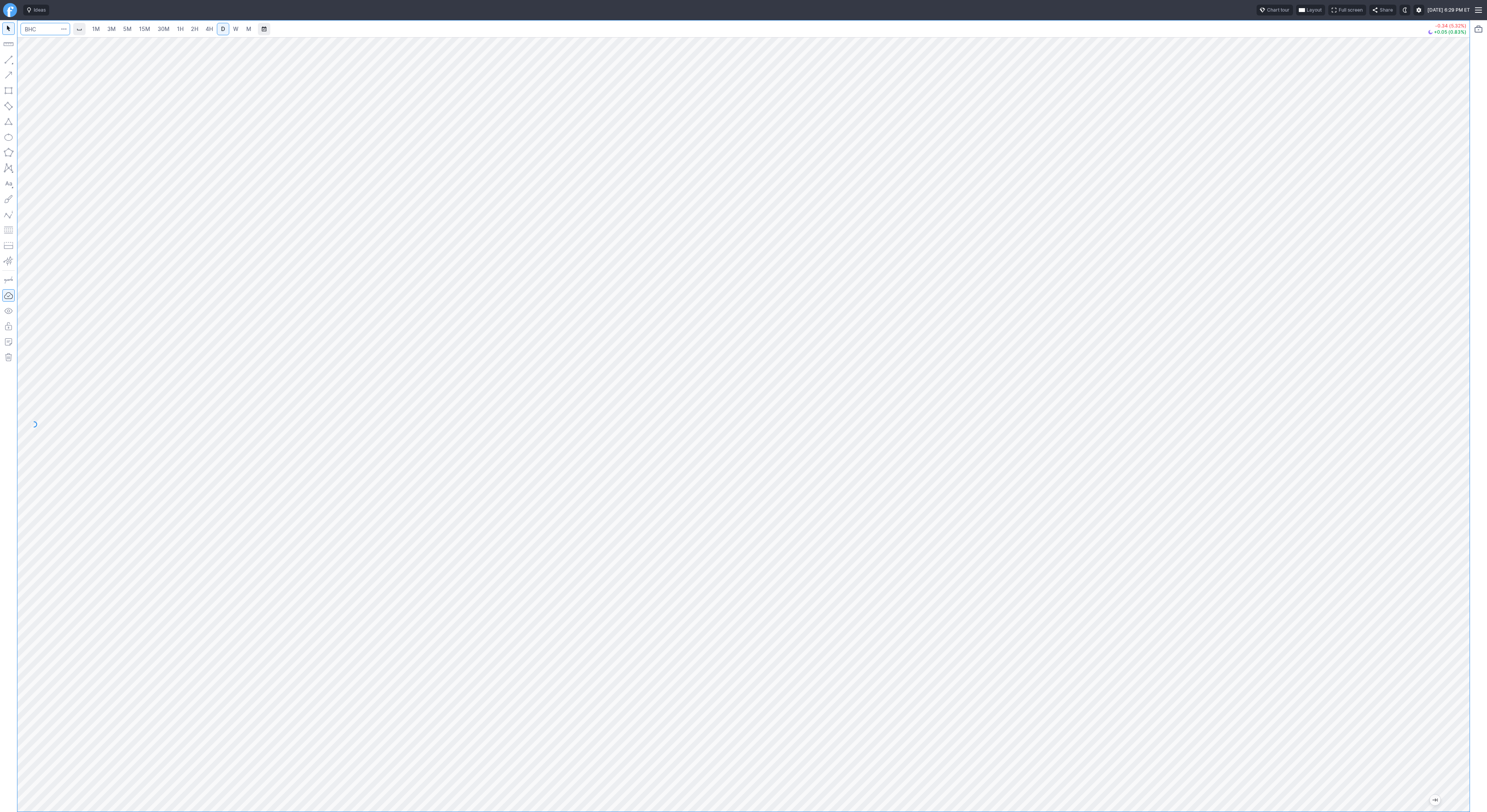
click at [51, 35] on input "Search" at bounding box center [46, 29] width 50 height 12
type input "nvx"
click at [28, 60] on button "Line" at bounding box center [42, 61] width 45 height 11
click at [6, 58] on button "button" at bounding box center [8, 59] width 12 height 12
click at [32, 61] on span "Line" at bounding box center [45, 61] width 31 height 8
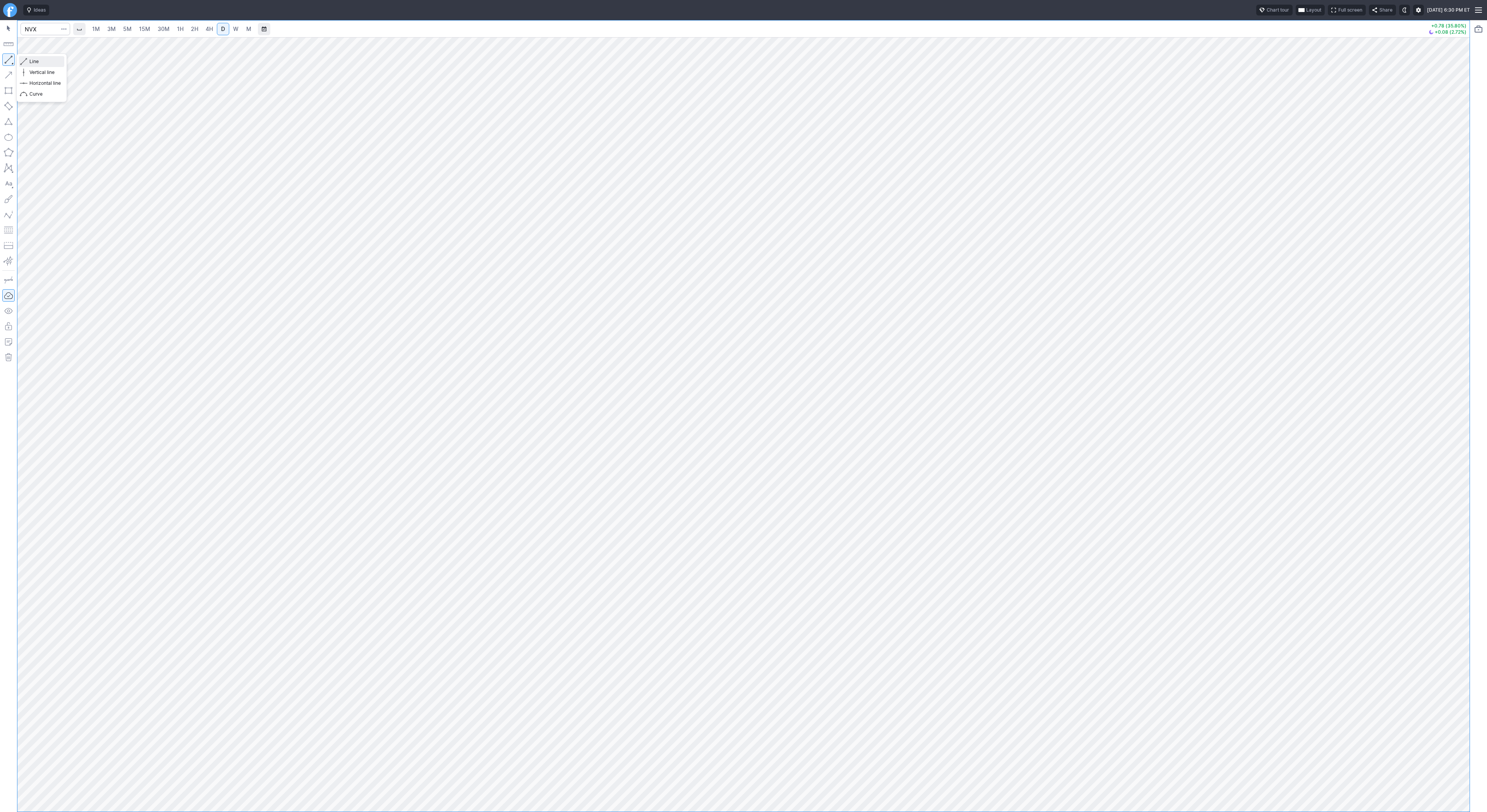
click at [38, 63] on span "Line" at bounding box center [45, 61] width 31 height 8
click at [39, 61] on span "Line" at bounding box center [45, 61] width 31 height 8
click at [42, 31] on input "Search" at bounding box center [46, 29] width 50 height 12
type input "apld"
click at [235, 29] on span "W" at bounding box center [236, 28] width 5 height 6
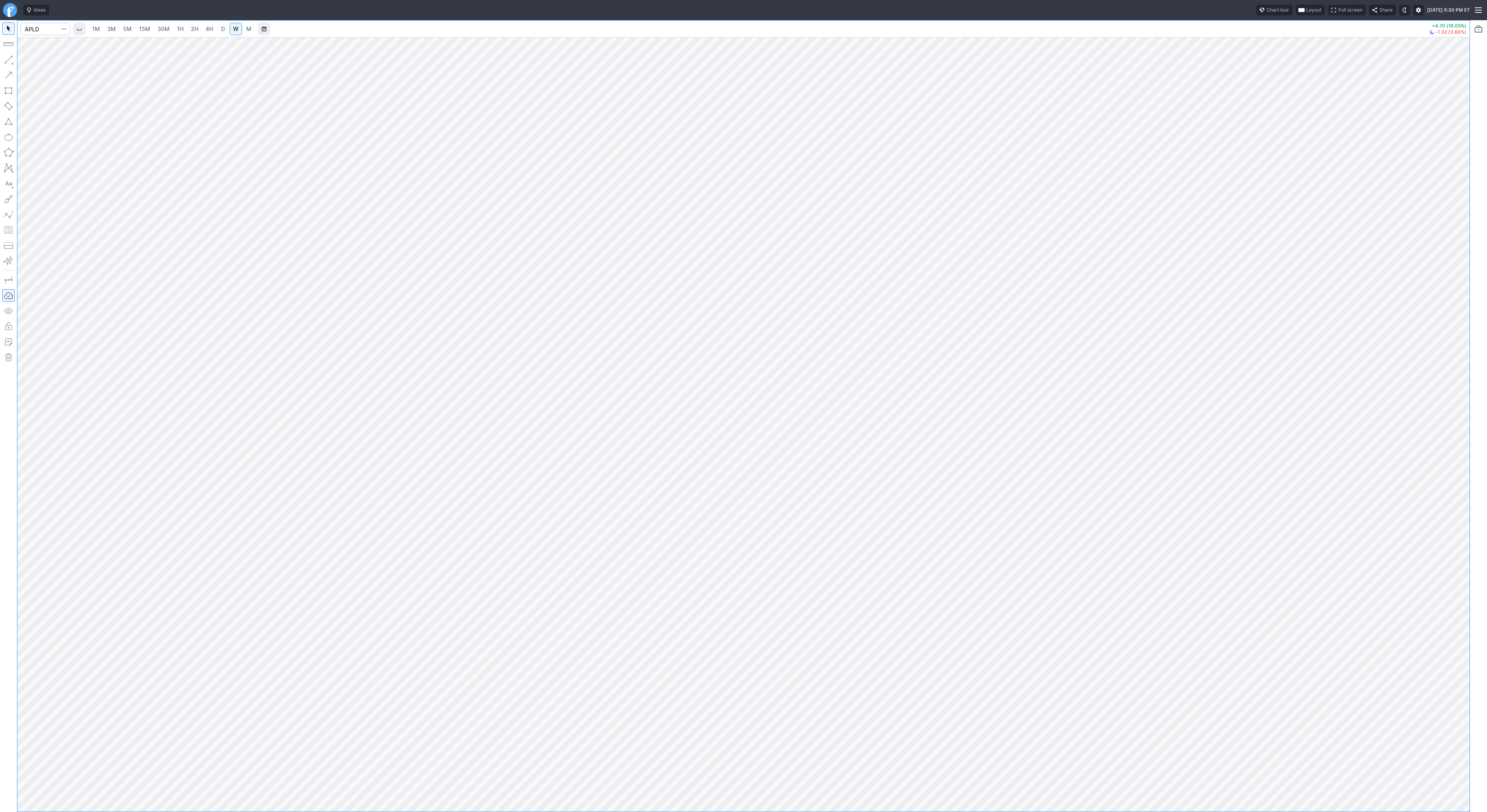
click at [221, 30] on span "D" at bounding box center [223, 28] width 4 height 6
click at [25, 59] on span "button" at bounding box center [25, 61] width 5 height 11
click at [21, 62] on button "Line" at bounding box center [42, 61] width 45 height 11
click at [27, 59] on button "Line" at bounding box center [42, 61] width 45 height 11
click at [9, 57] on button "button" at bounding box center [8, 59] width 12 height 12
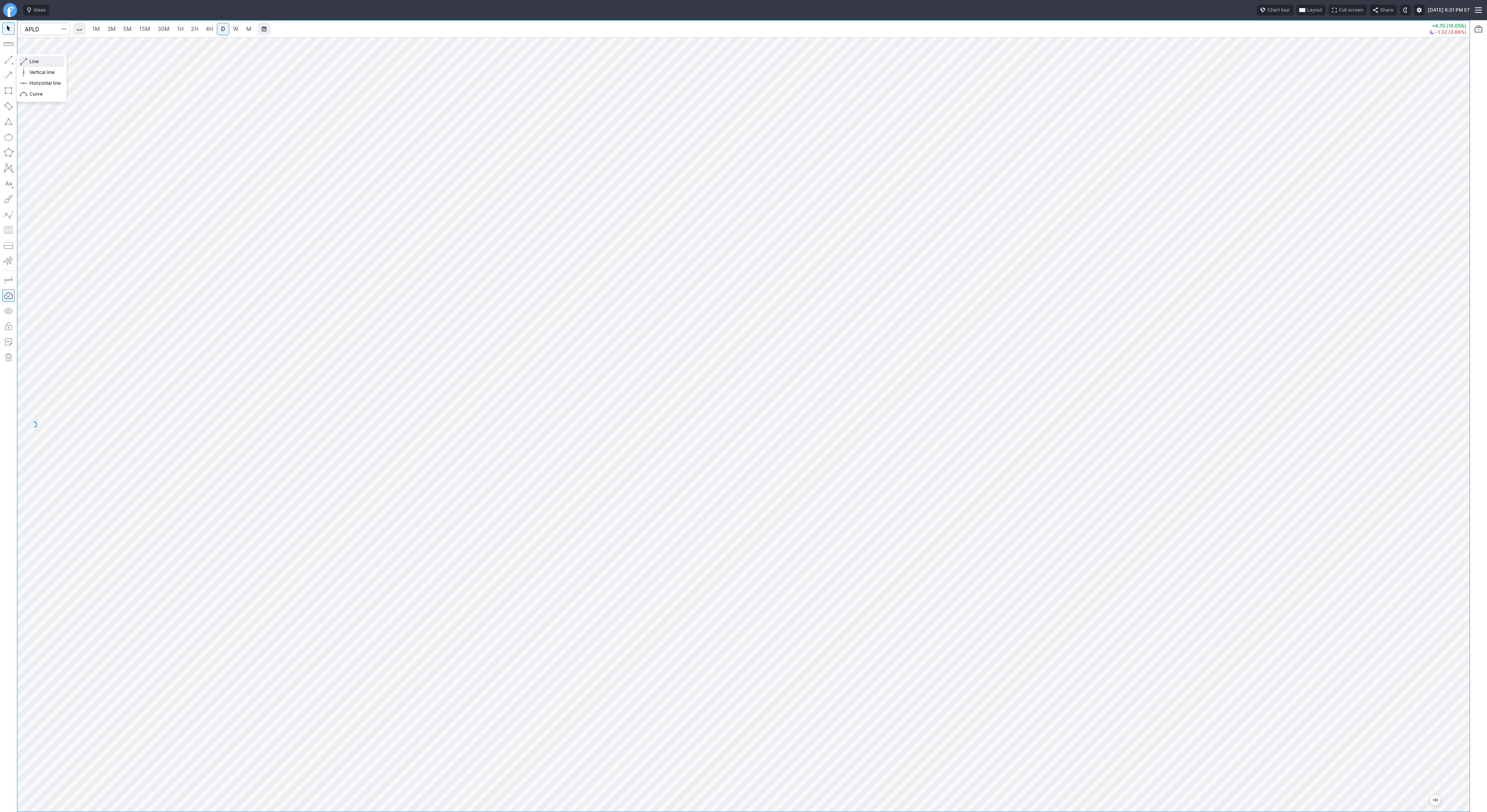
click at [32, 61] on span "Line" at bounding box center [45, 61] width 31 height 8
click at [29, 60] on span "Line" at bounding box center [45, 61] width 31 height 8
click at [5, 58] on button "button" at bounding box center [8, 59] width 12 height 12
click at [52, 28] on input "Search" at bounding box center [46, 29] width 50 height 12
type input "coin"
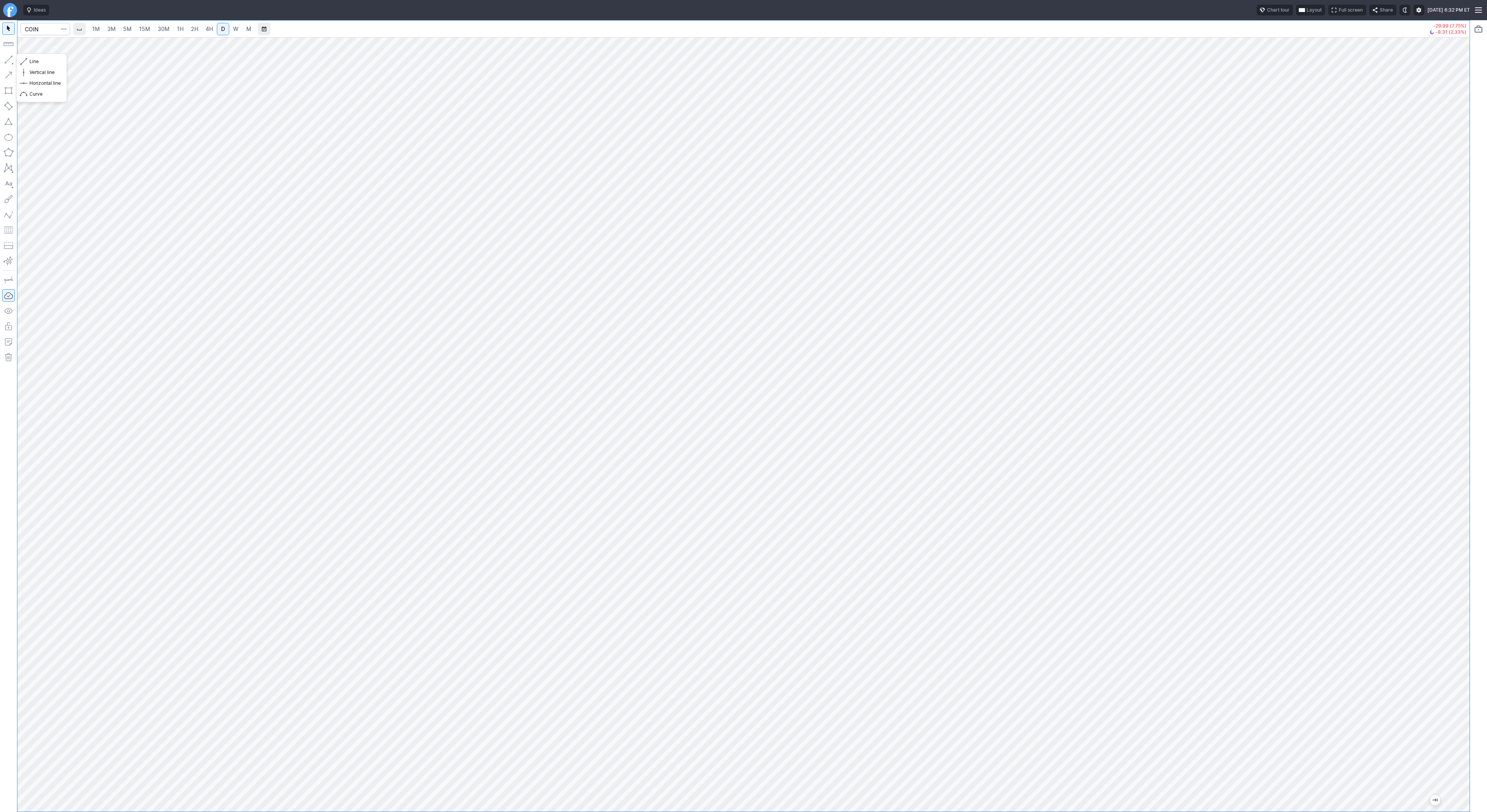
click at [26, 58] on span "button" at bounding box center [25, 61] width 5 height 11
click at [48, 63] on span "Line" at bounding box center [45, 61] width 31 height 8
click at [9, 57] on button "button" at bounding box center [8, 59] width 12 height 12
click at [52, 59] on span "Line" at bounding box center [45, 61] width 31 height 8
click at [30, 62] on span "Line" at bounding box center [45, 61] width 31 height 8
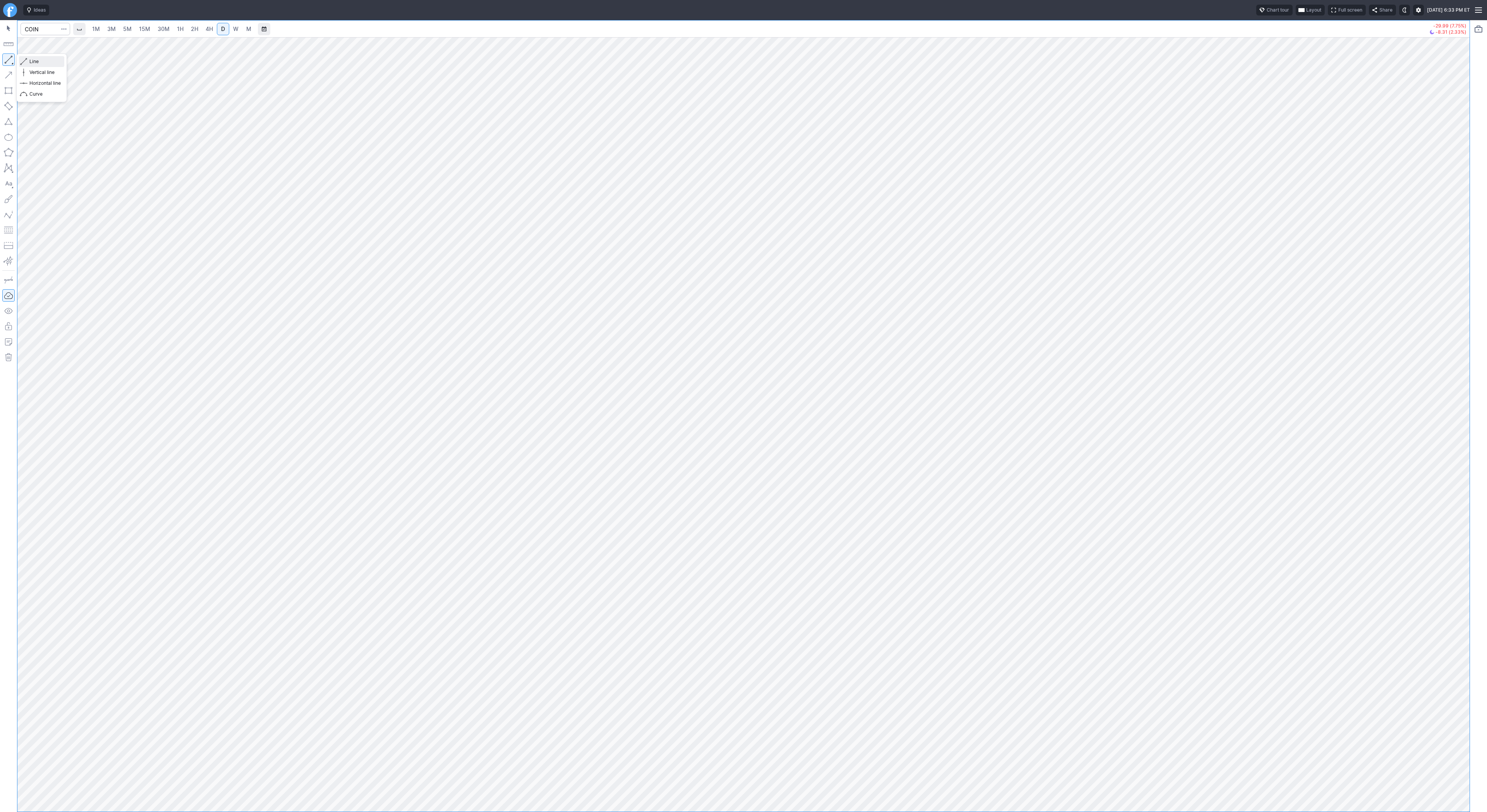
click at [30, 58] on span "Line" at bounding box center [45, 61] width 31 height 8
click at [9, 60] on button "button" at bounding box center [8, 59] width 12 height 12
click at [11, 61] on button "button" at bounding box center [8, 59] width 12 height 12
click at [6, 58] on button "button" at bounding box center [8, 59] width 12 height 12
click at [9, 57] on button "button" at bounding box center [8, 59] width 12 height 12
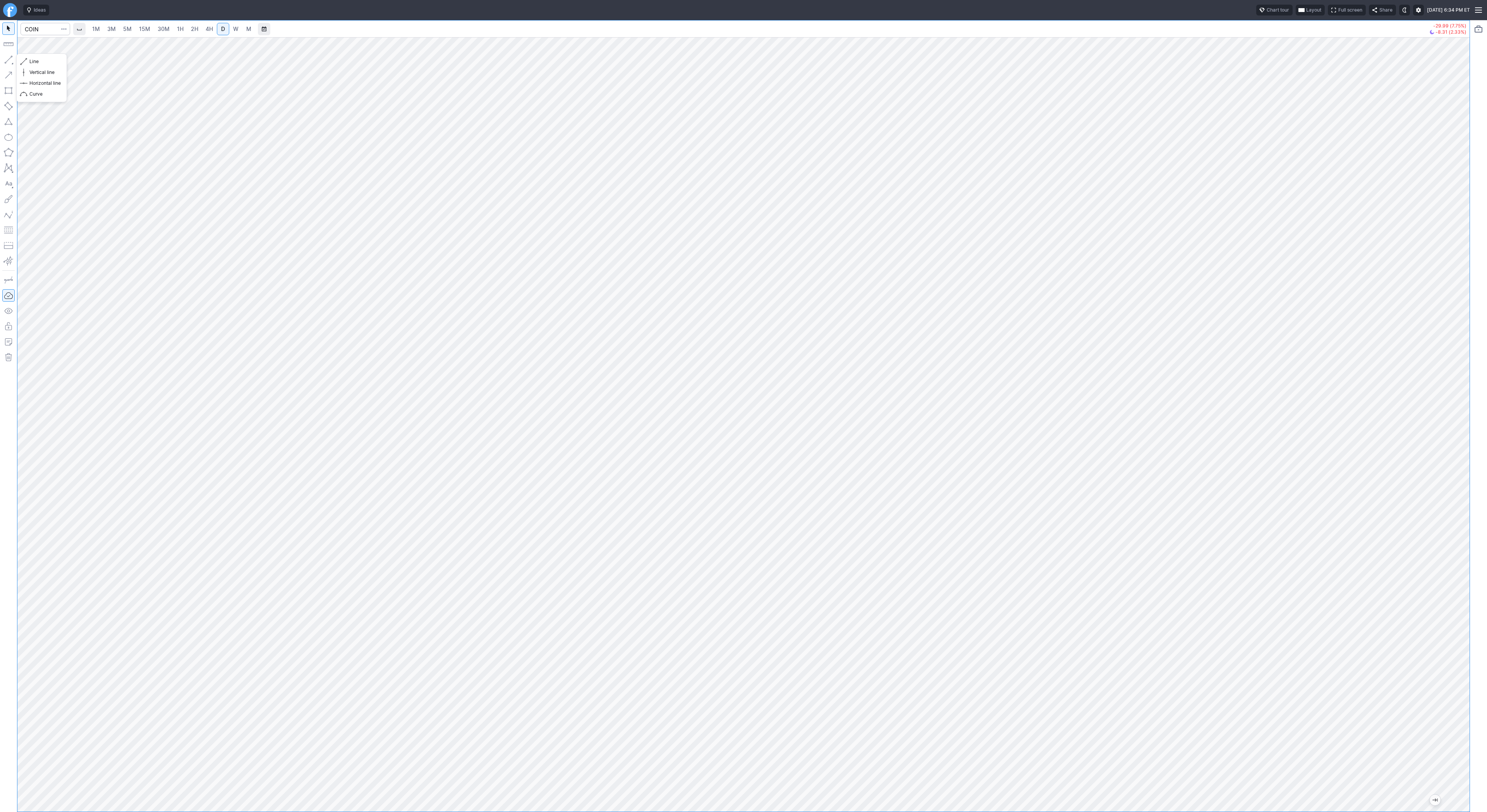
click at [10, 60] on button "button" at bounding box center [8, 59] width 12 height 12
click at [14, 59] on button "button" at bounding box center [8, 59] width 12 height 12
click at [26, 58] on span "button" at bounding box center [25, 61] width 5 height 11
click at [37, 60] on span "Line" at bounding box center [45, 61] width 31 height 8
click at [31, 62] on span "Line" at bounding box center [45, 61] width 31 height 8
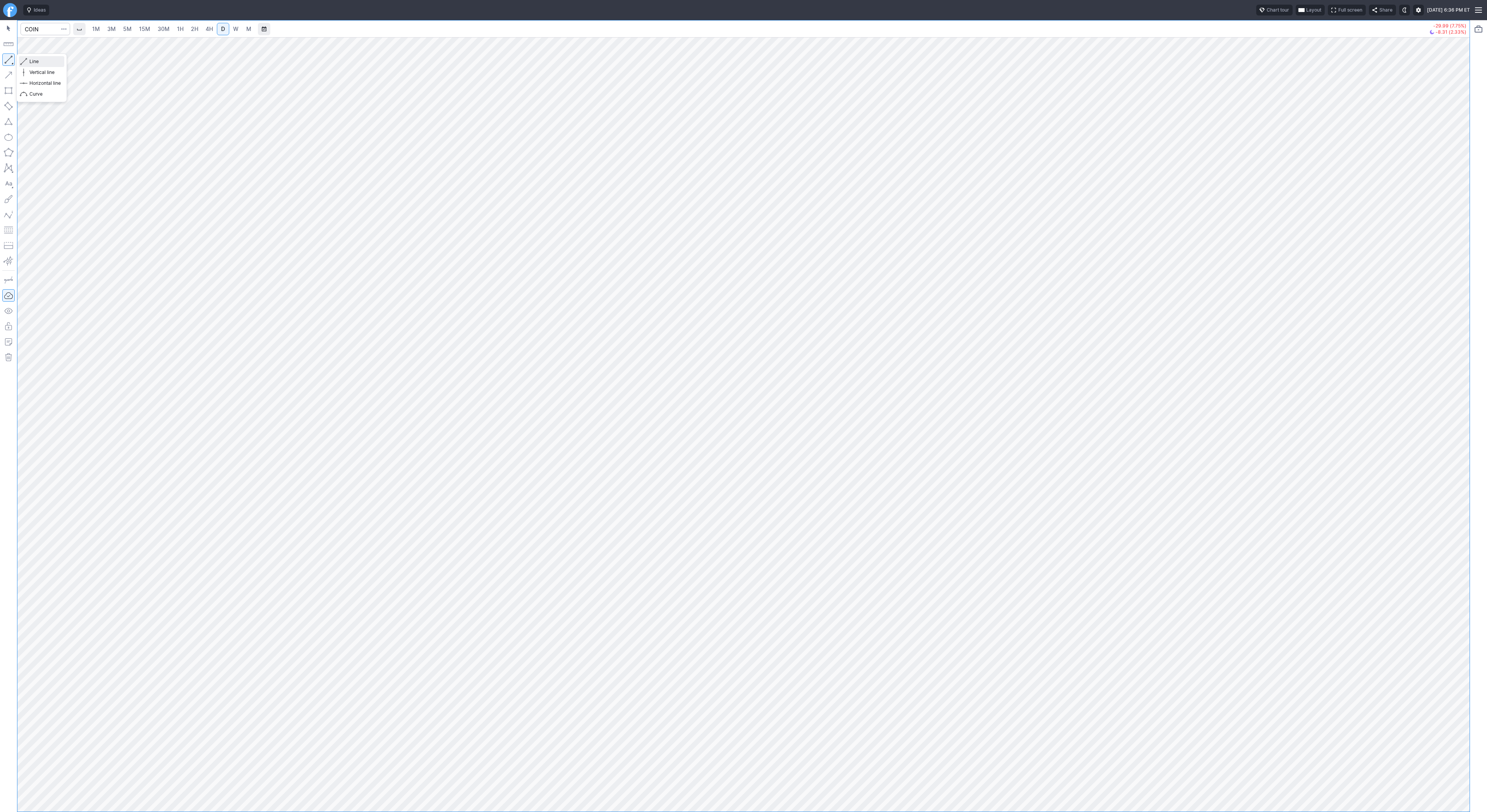
click at [33, 61] on span "Line" at bounding box center [45, 61] width 31 height 8
drag, startPoint x: 38, startPoint y: 59, endPoint x: 48, endPoint y: 68, distance: 13.5
click at [38, 59] on span "Line" at bounding box center [45, 61] width 31 height 8
click at [46, 63] on span "Line" at bounding box center [45, 61] width 31 height 8
click at [179, 29] on span "1H" at bounding box center [180, 28] width 6 height 6
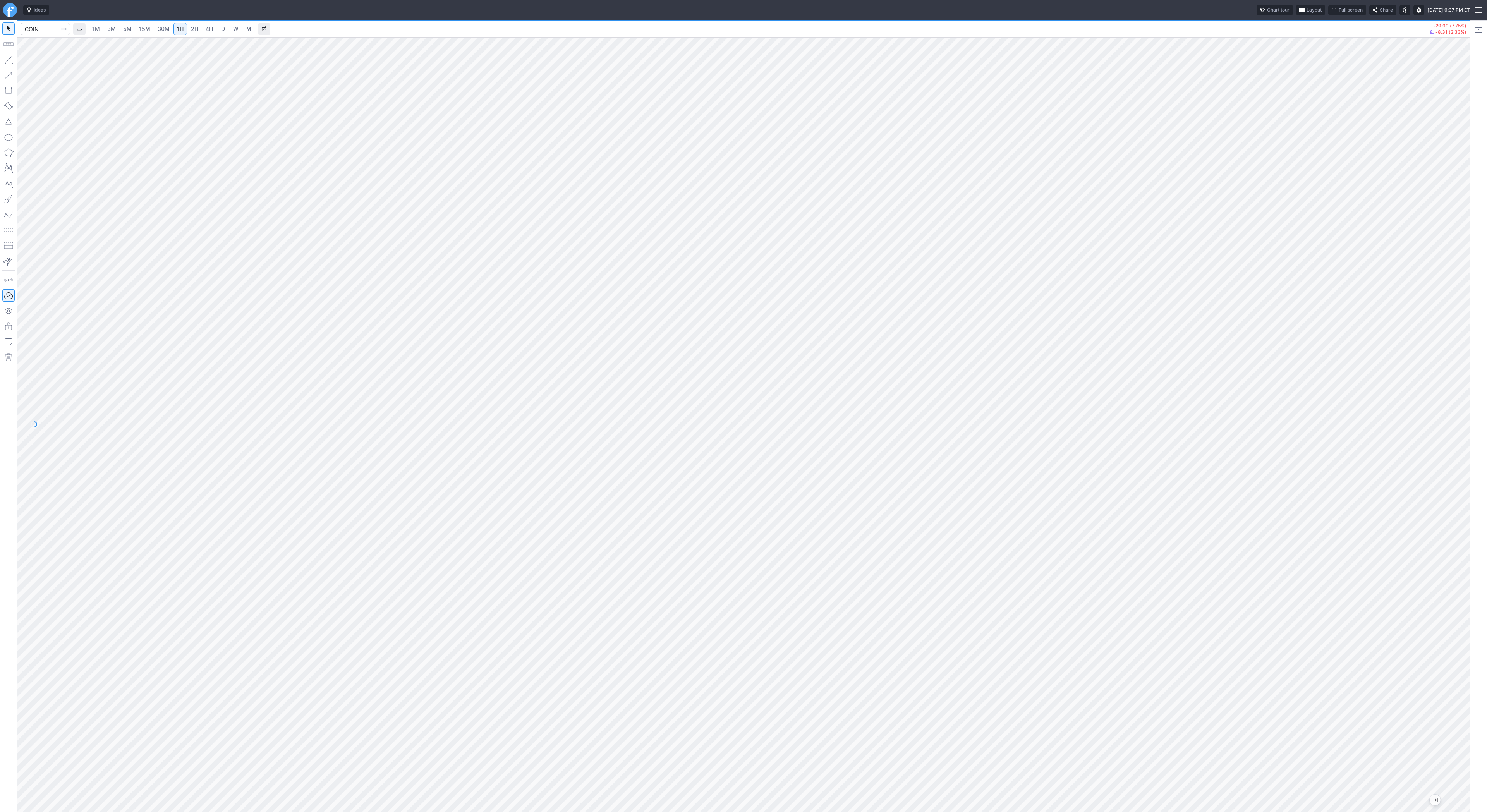
click at [197, 28] on link "2H" at bounding box center [195, 29] width 14 height 12
click at [203, 29] on link "4H" at bounding box center [209, 29] width 14 height 12
click at [225, 34] on link "D" at bounding box center [223, 29] width 12 height 12
click at [35, 61] on span "Line" at bounding box center [45, 61] width 31 height 8
click at [33, 61] on span "Line" at bounding box center [45, 61] width 31 height 8
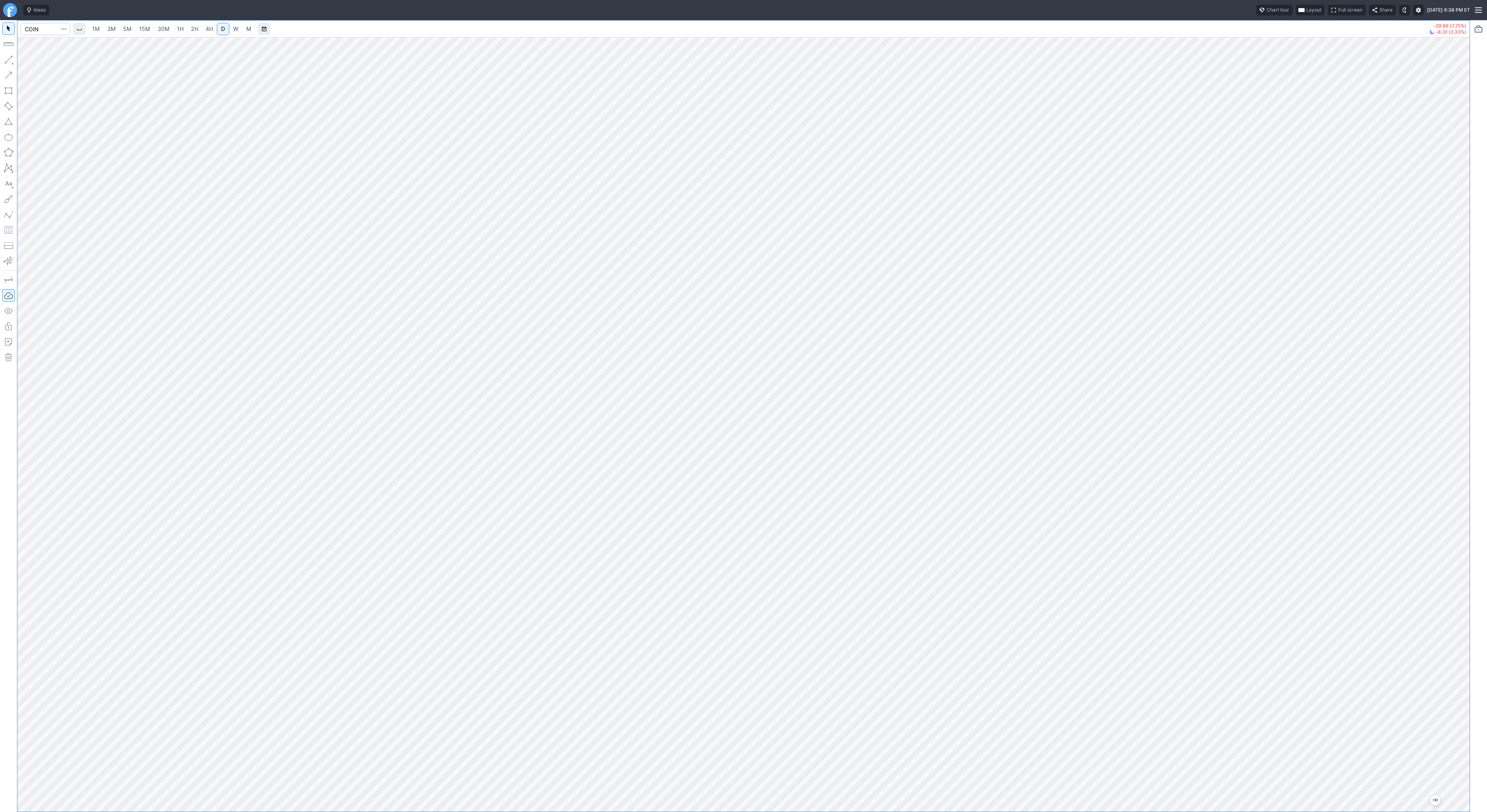
click at [196, 28] on span "2H" at bounding box center [195, 28] width 8 height 6
click at [34, 63] on span "Line" at bounding box center [45, 61] width 31 height 8
click at [5, 58] on button "button" at bounding box center [8, 59] width 12 height 12
click at [48, 64] on span "Line" at bounding box center [45, 61] width 31 height 8
click at [4, 57] on button "button" at bounding box center [8, 59] width 12 height 12
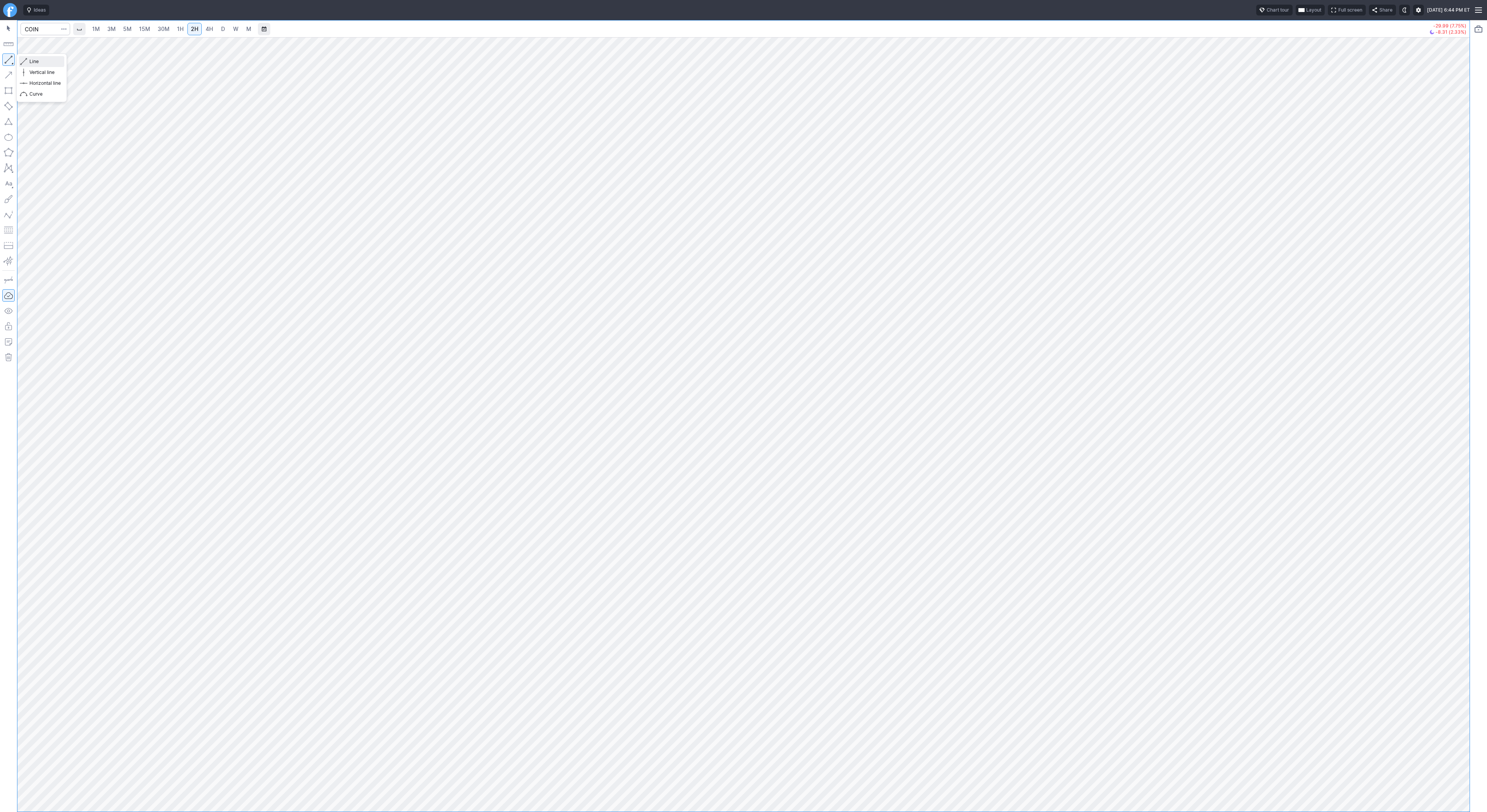
click at [35, 62] on span "Line" at bounding box center [45, 61] width 31 height 8
click at [31, 61] on span "Line" at bounding box center [45, 61] width 31 height 8
drag, startPoint x: 1462, startPoint y: 218, endPoint x: 1455, endPoint y: 283, distance: 65.4
click at [1455, 292] on div at bounding box center [1462, 422] width 16 height 755
drag, startPoint x: 10, startPoint y: 59, endPoint x: 13, endPoint y: 83, distance: 24.2
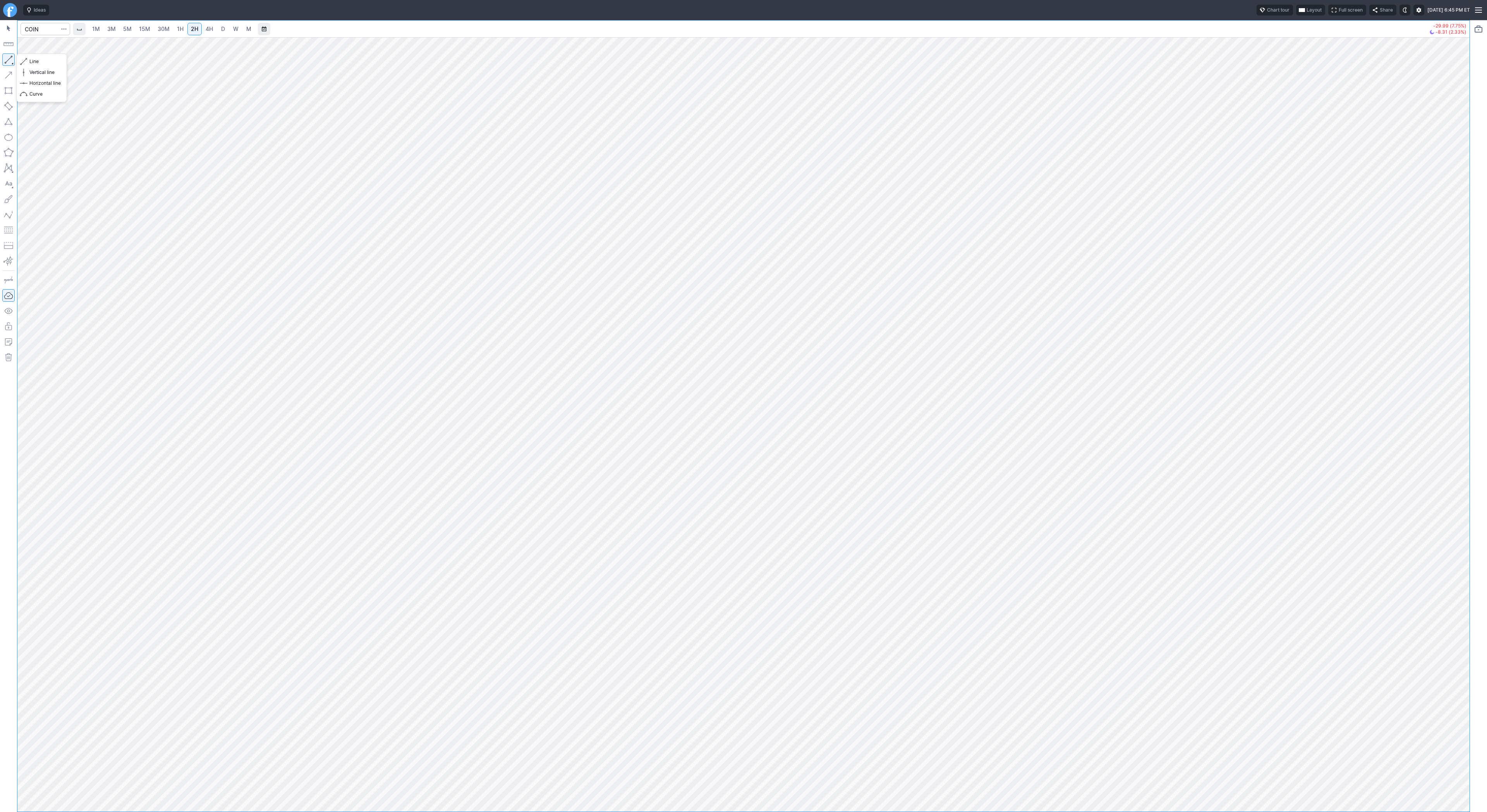
click at [10, 72] on div at bounding box center [9, 416] width 17 height 792
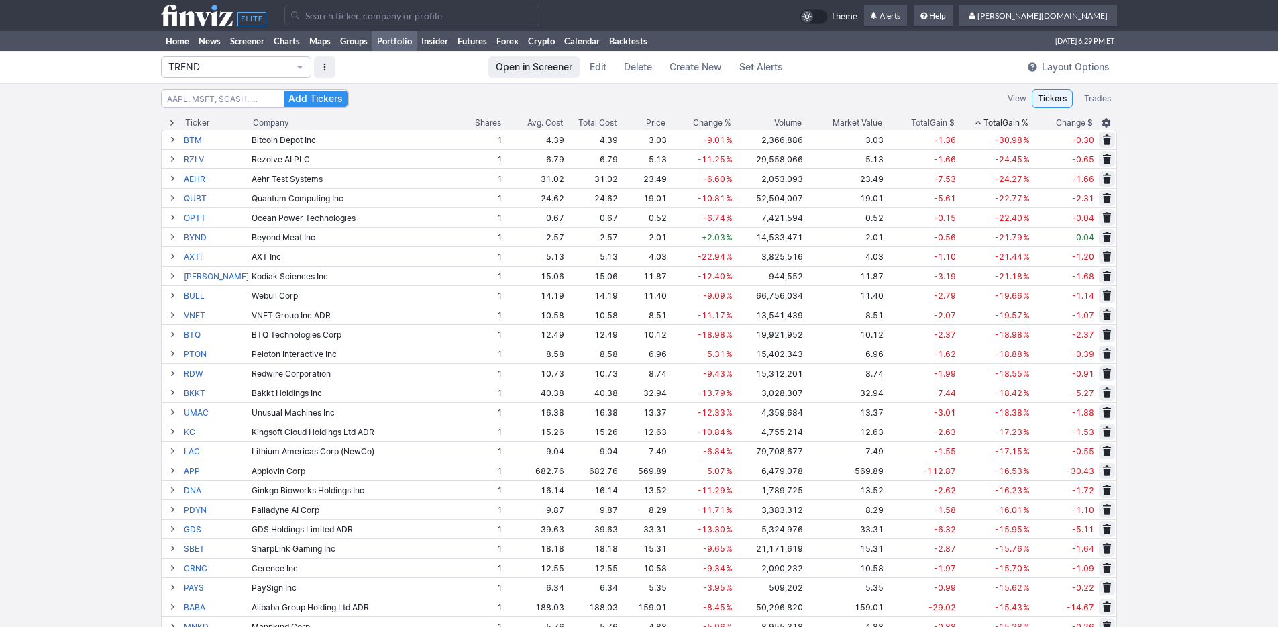
click at [708, 123] on span "Change %" at bounding box center [712, 122] width 38 height 13
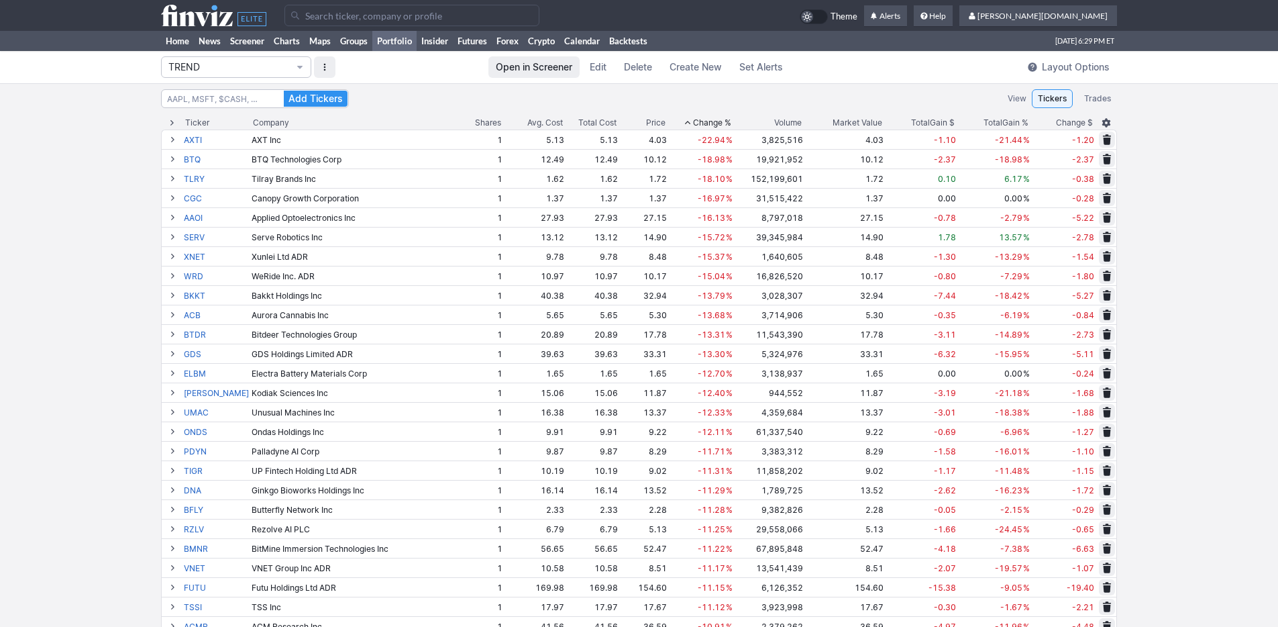
click at [693, 118] on span "Change %" at bounding box center [712, 122] width 38 height 13
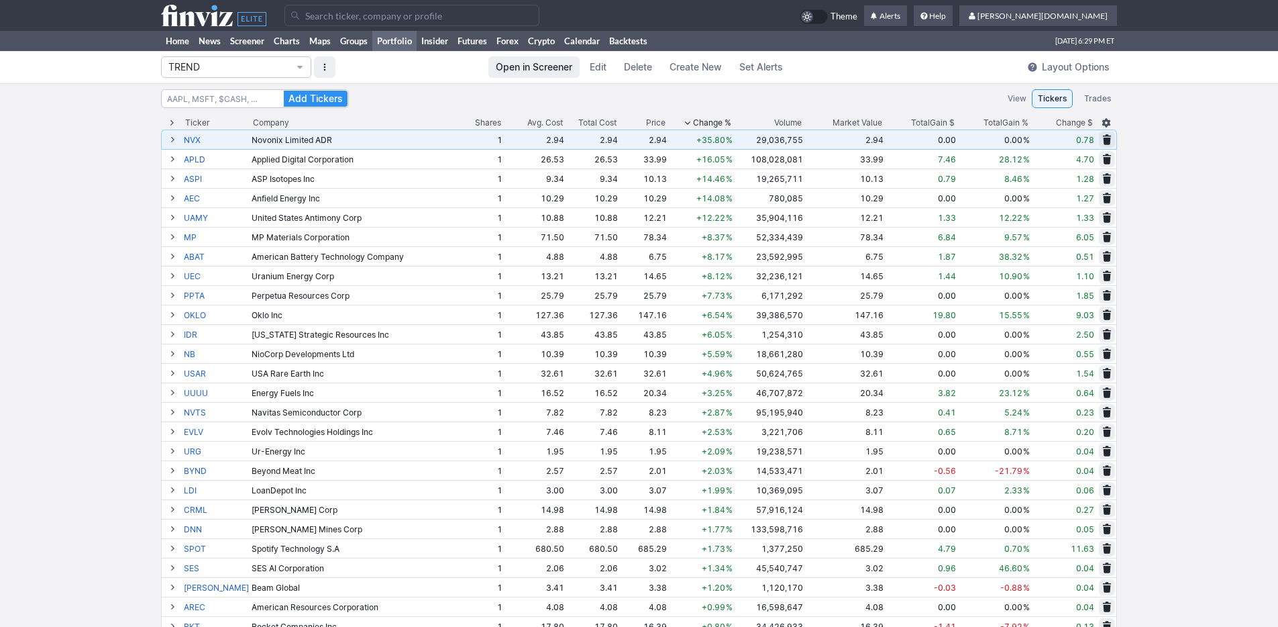
click at [468, 146] on td "1" at bounding box center [479, 138] width 48 height 19
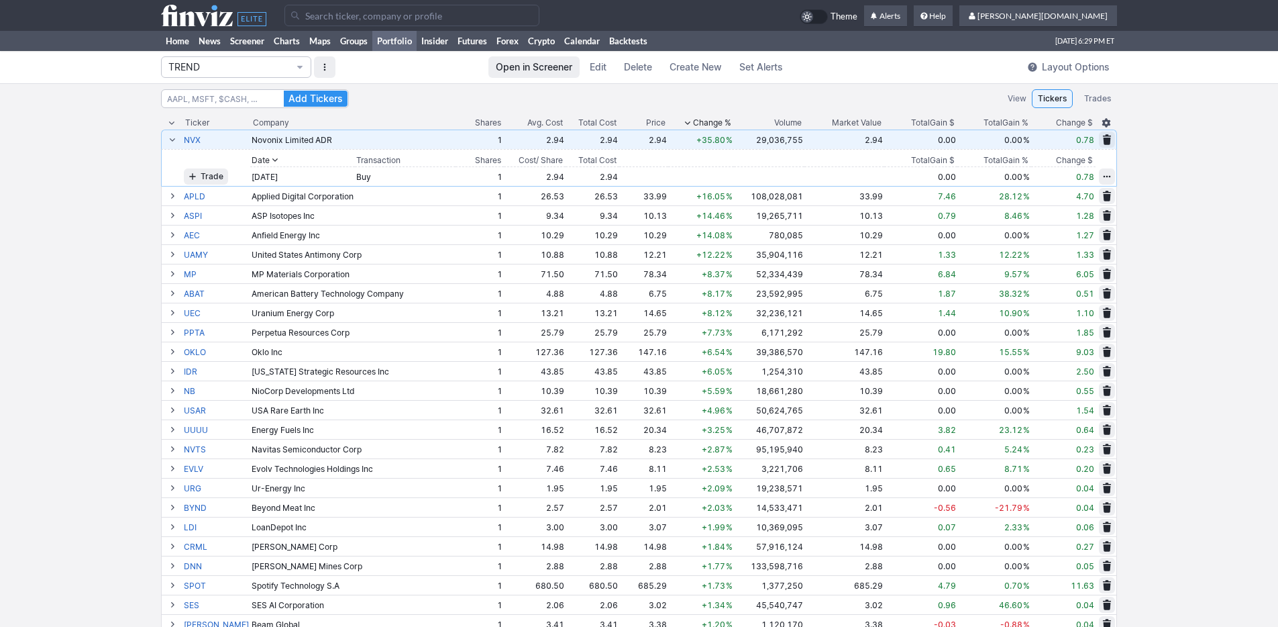
click at [470, 144] on td "1" at bounding box center [479, 138] width 48 height 19
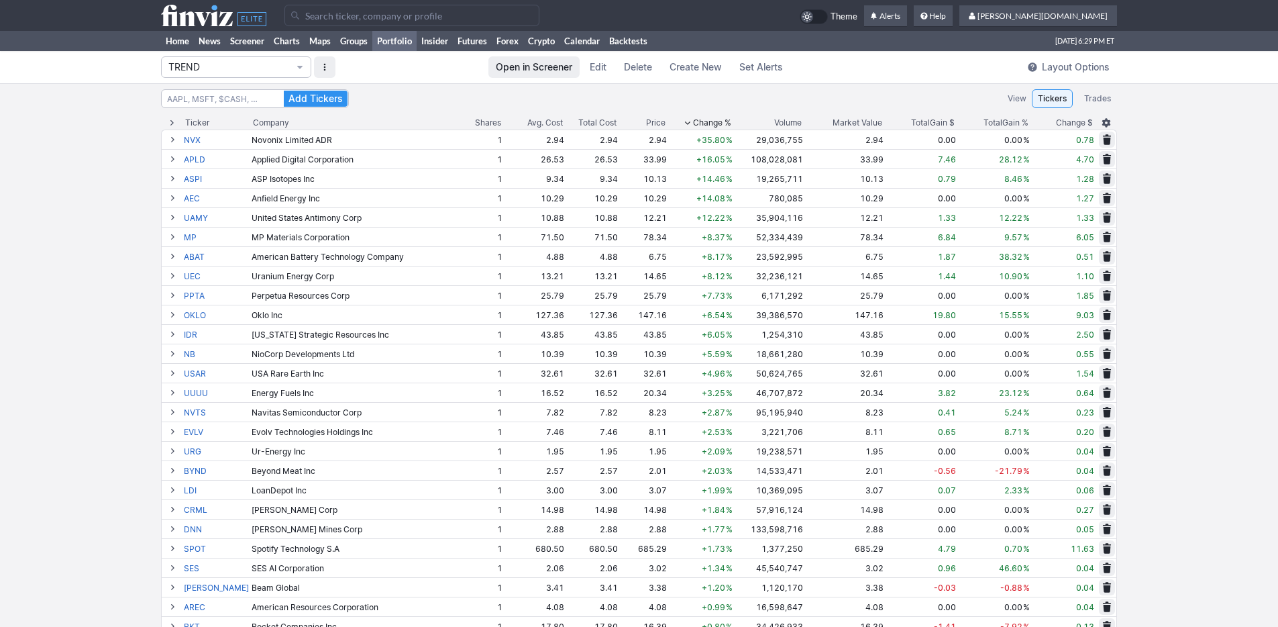
click at [1000, 121] on span "Total" at bounding box center [992, 122] width 19 height 13
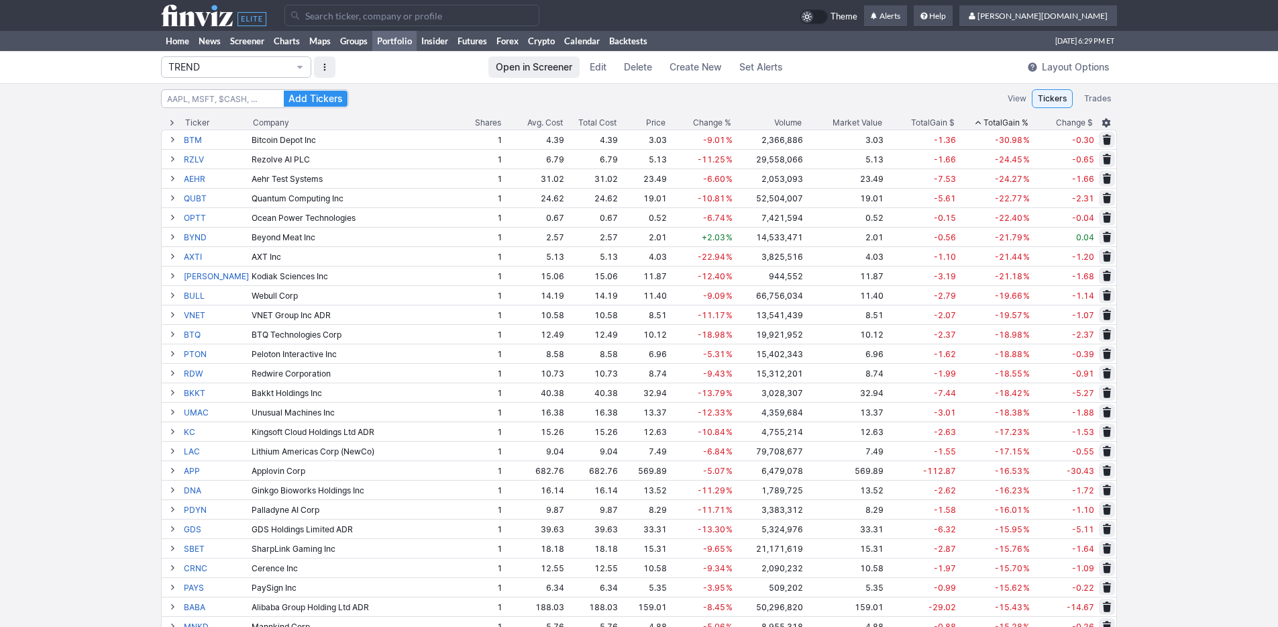
click at [1000, 121] on span "Total" at bounding box center [992, 122] width 19 height 13
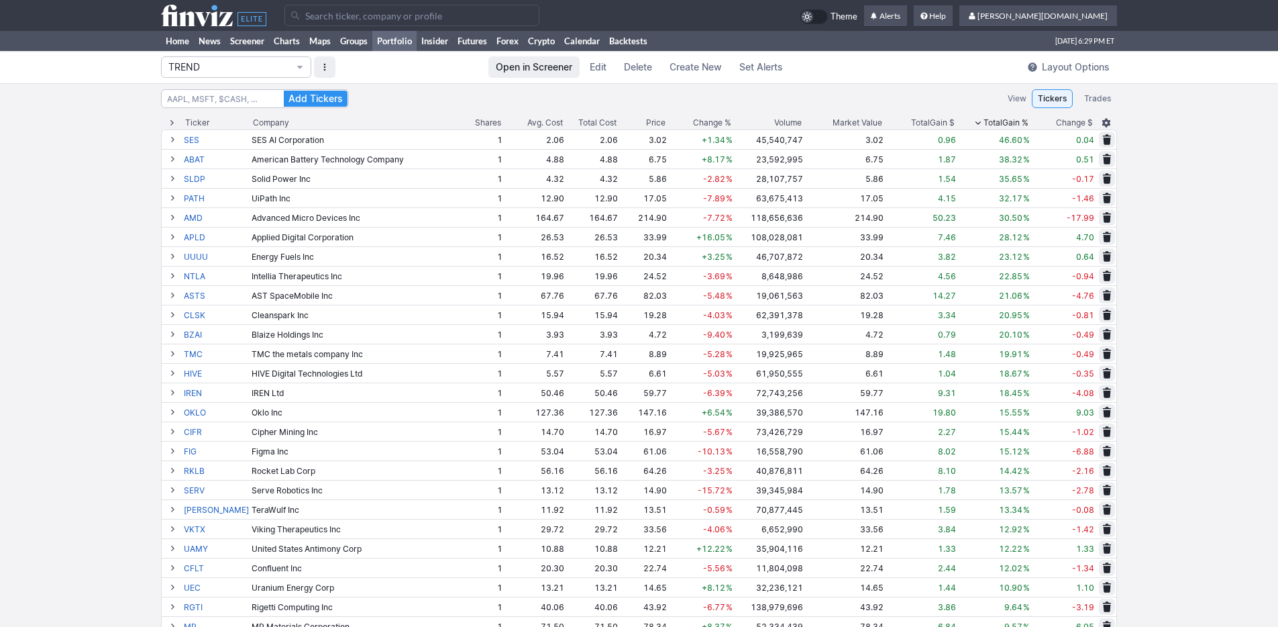
click at [706, 125] on span "Change %" at bounding box center [712, 122] width 38 height 13
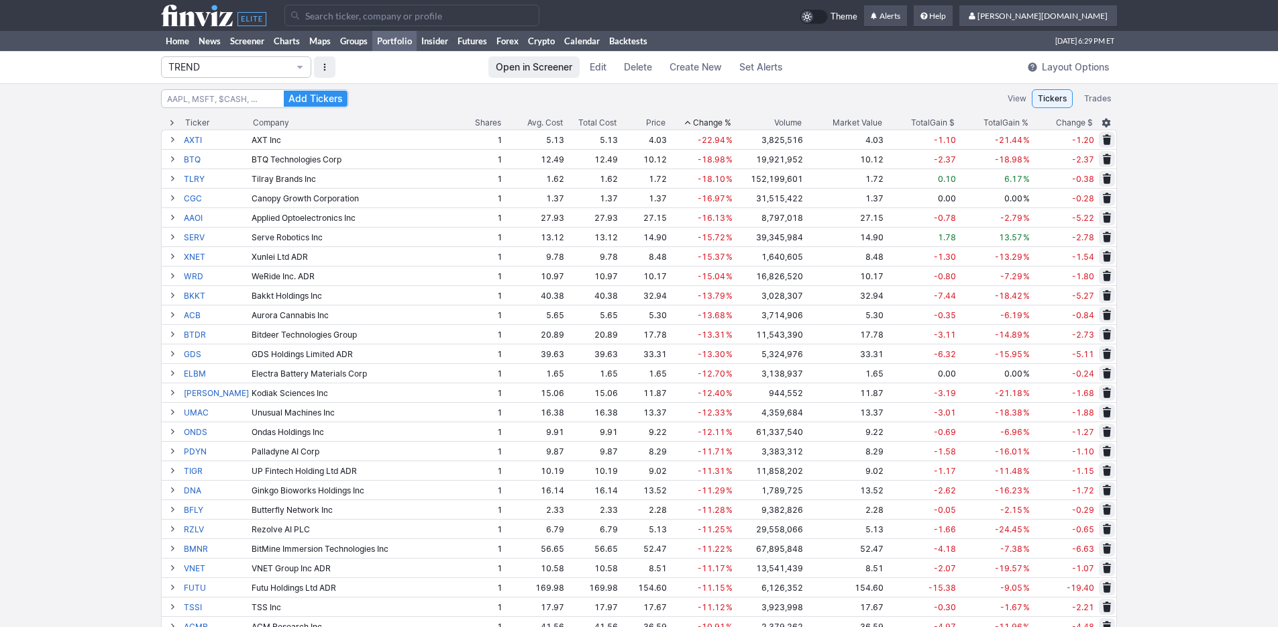
click at [708, 121] on span "Change %" at bounding box center [712, 122] width 38 height 13
